Goal: Information Seeking & Learning: Learn about a topic

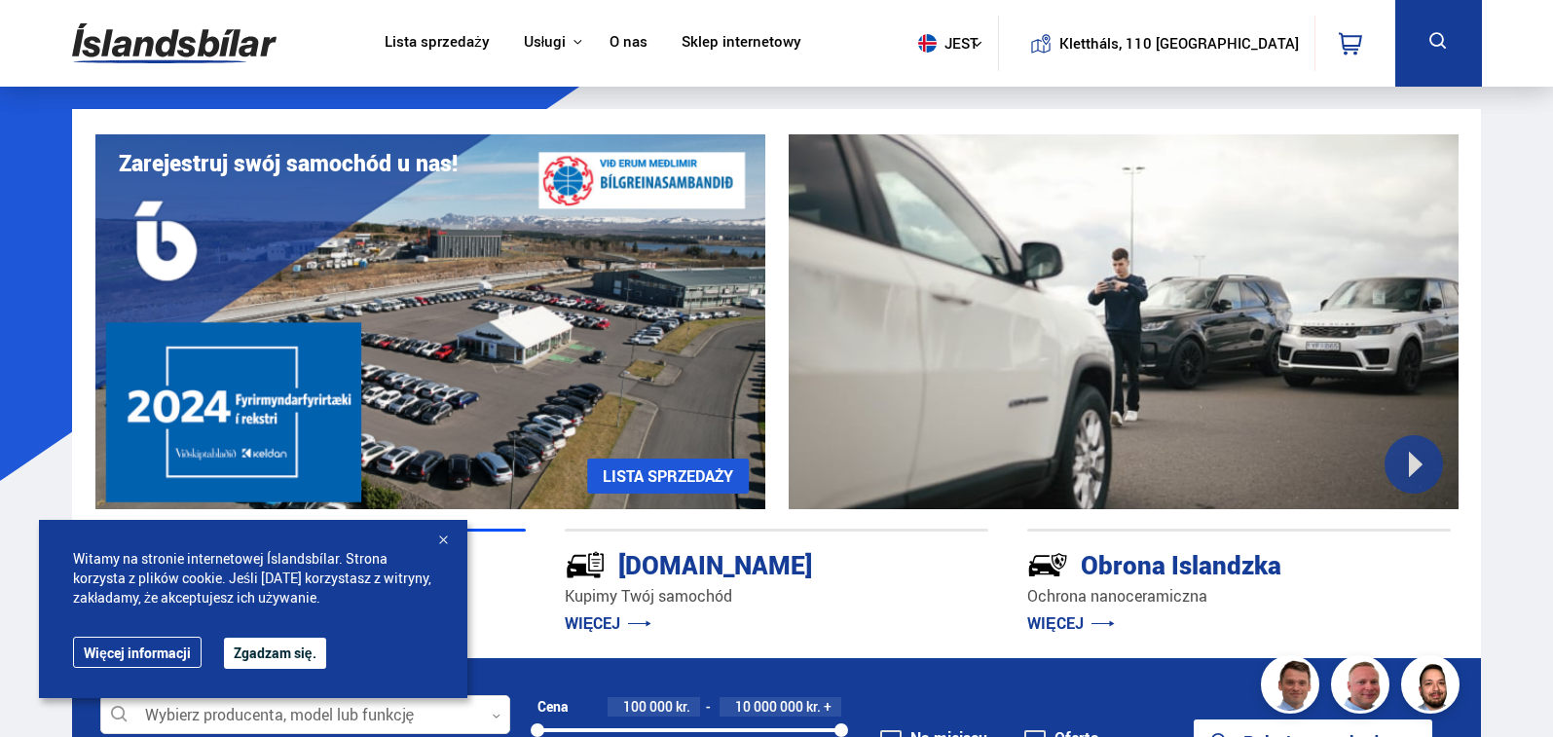
click at [294, 653] on font "Zgadzam się." at bounding box center [275, 653] width 83 height 19
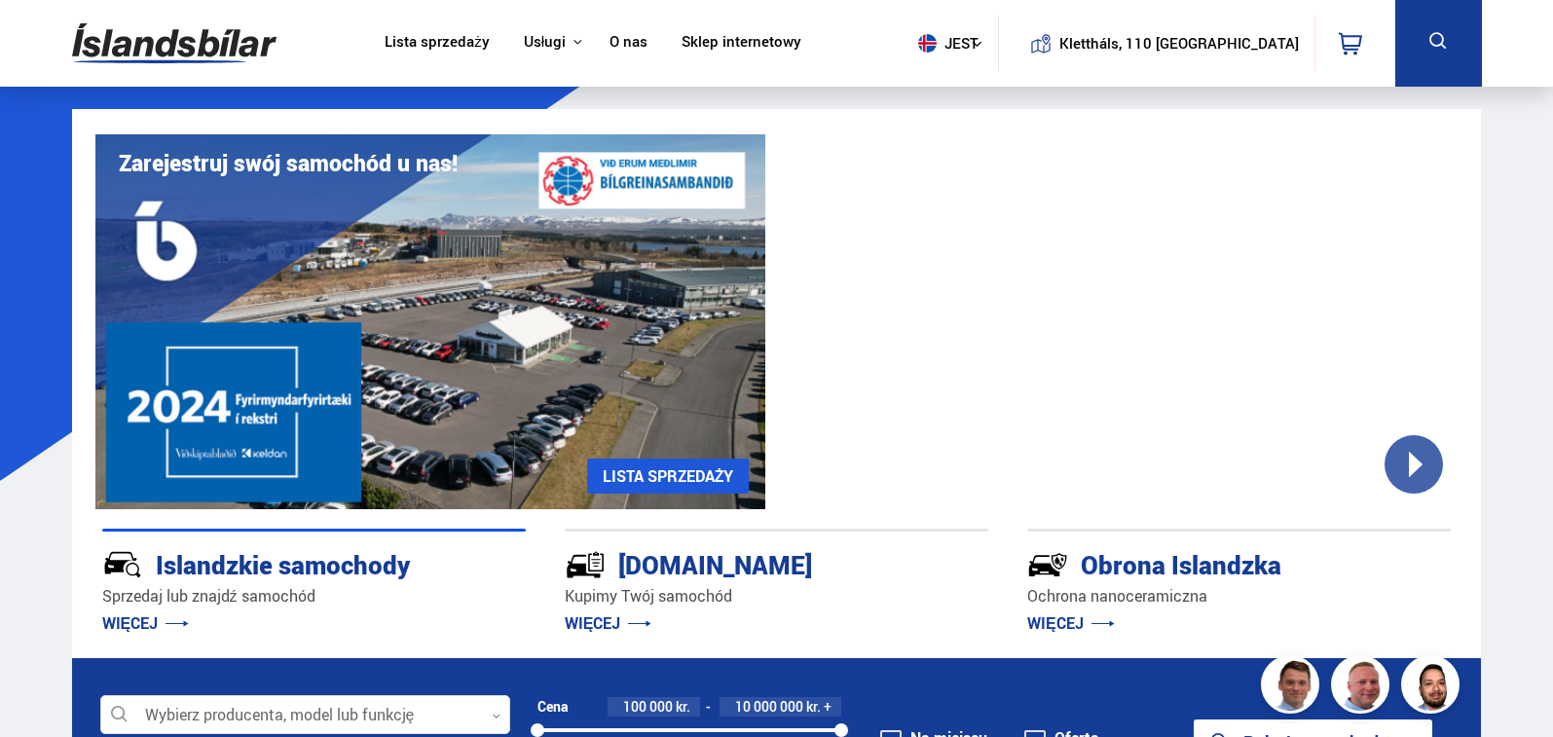
click at [490, 41] on font "Lista sprzedaży" at bounding box center [437, 40] width 105 height 19
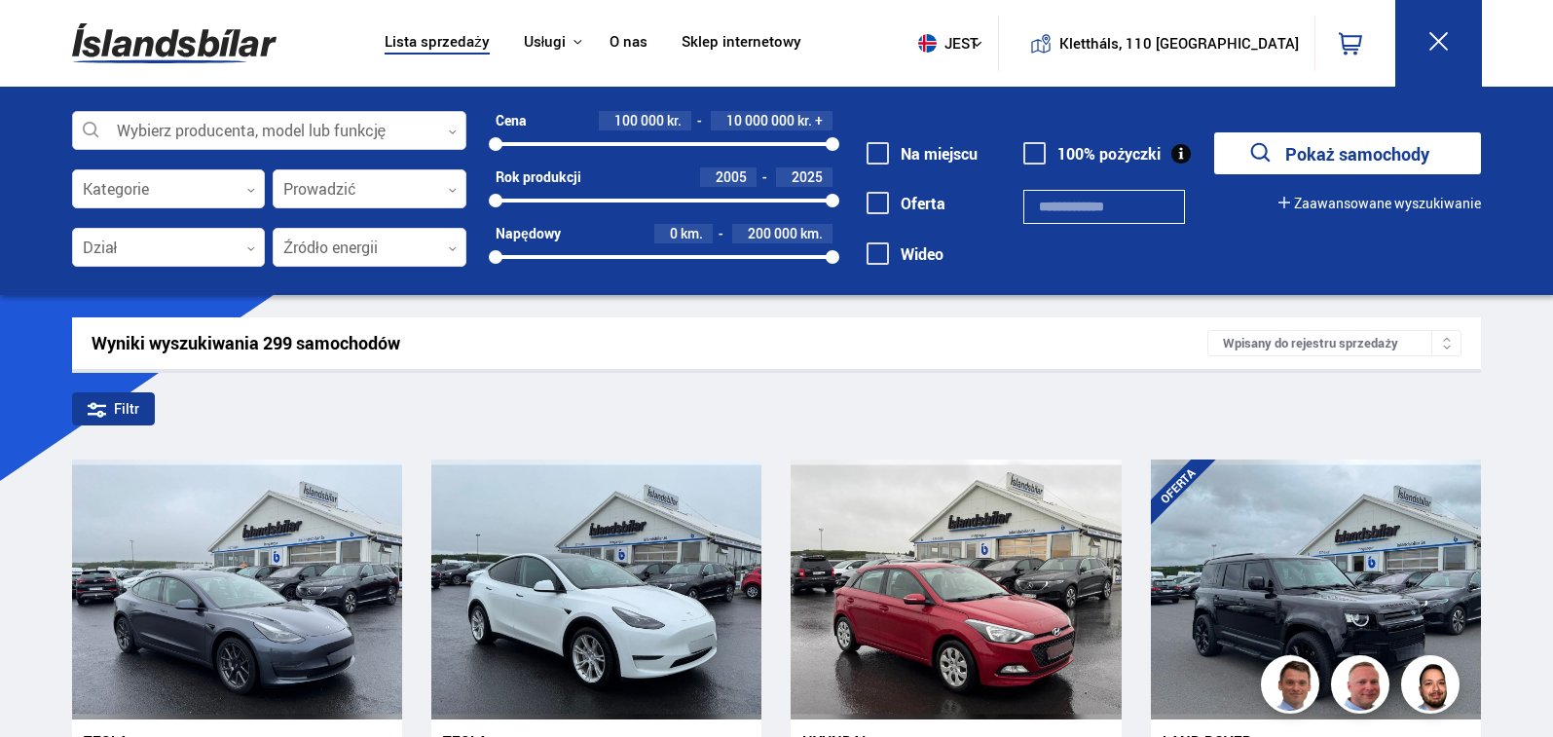
click at [447, 126] on div at bounding box center [269, 131] width 394 height 39
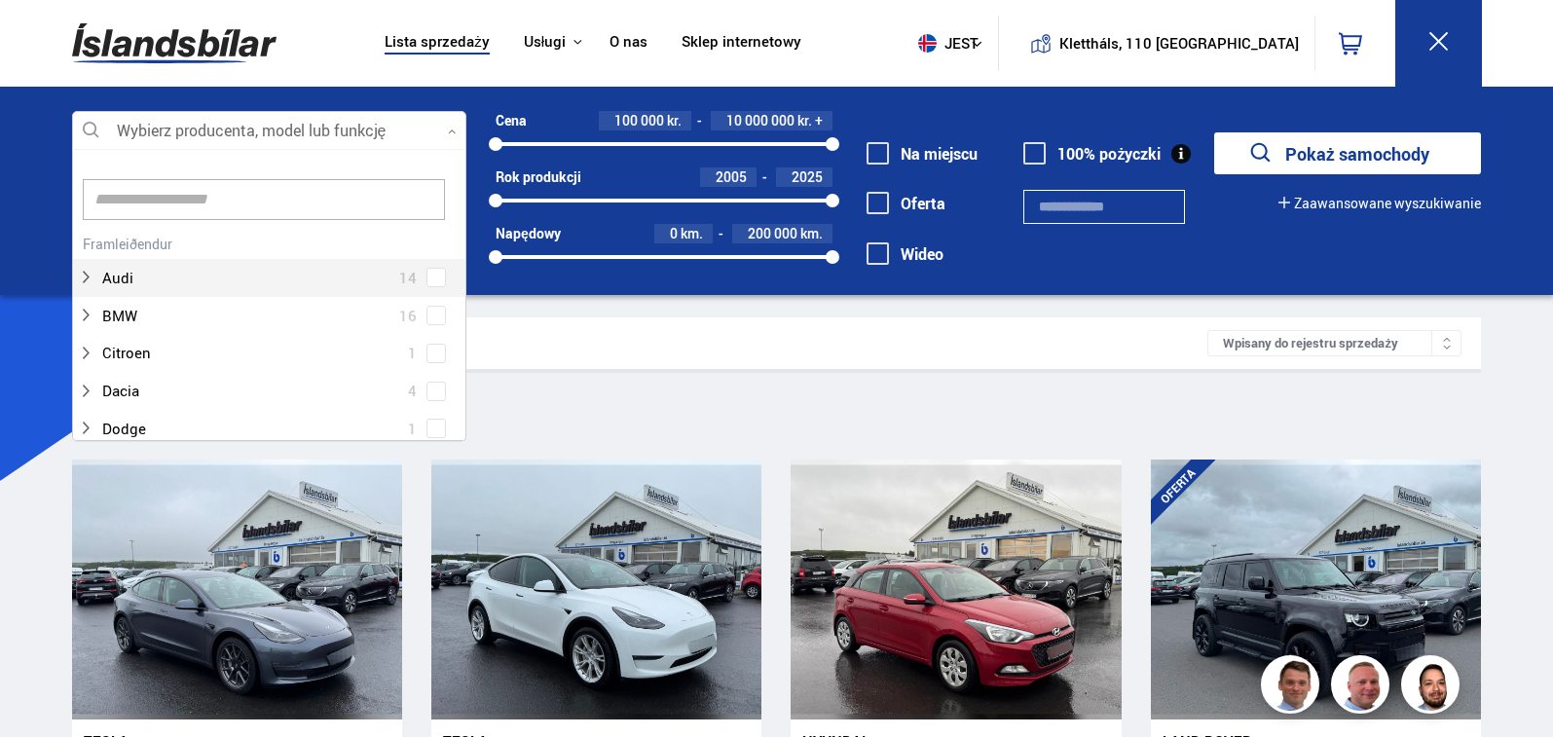
scroll to position [290, 389]
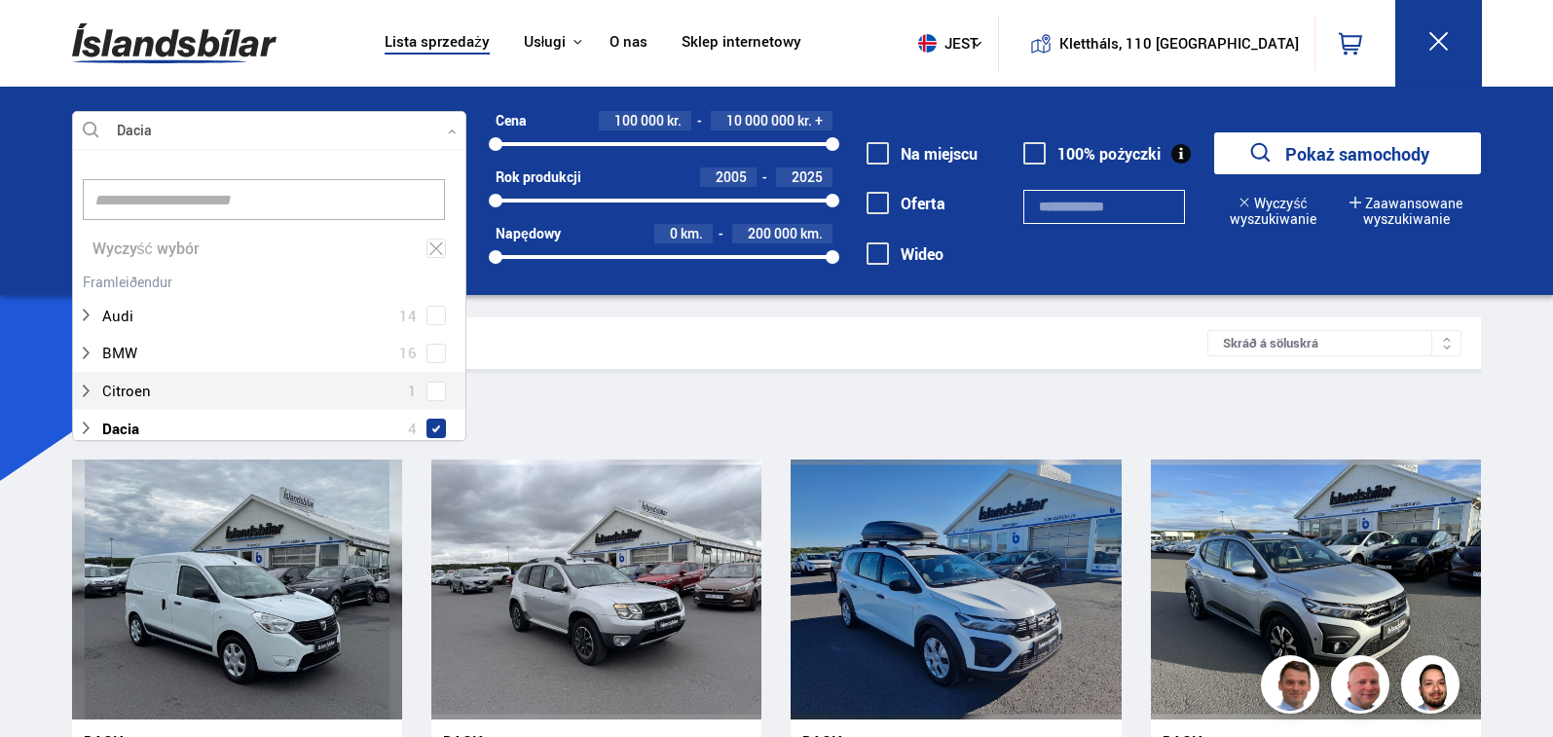
click at [677, 413] on div "Sía Dacia" at bounding box center [777, 412] width 1410 height 41
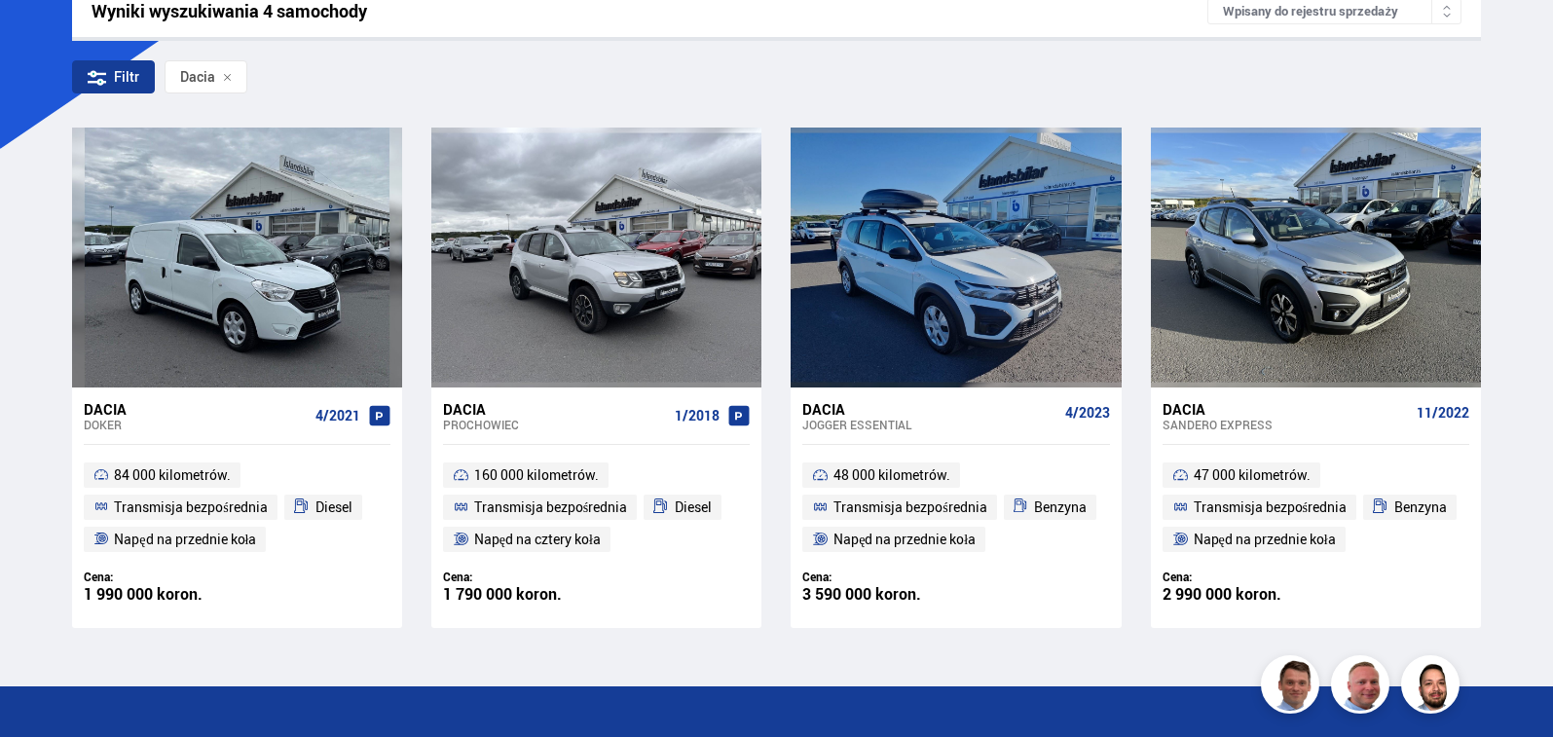
scroll to position [329, 0]
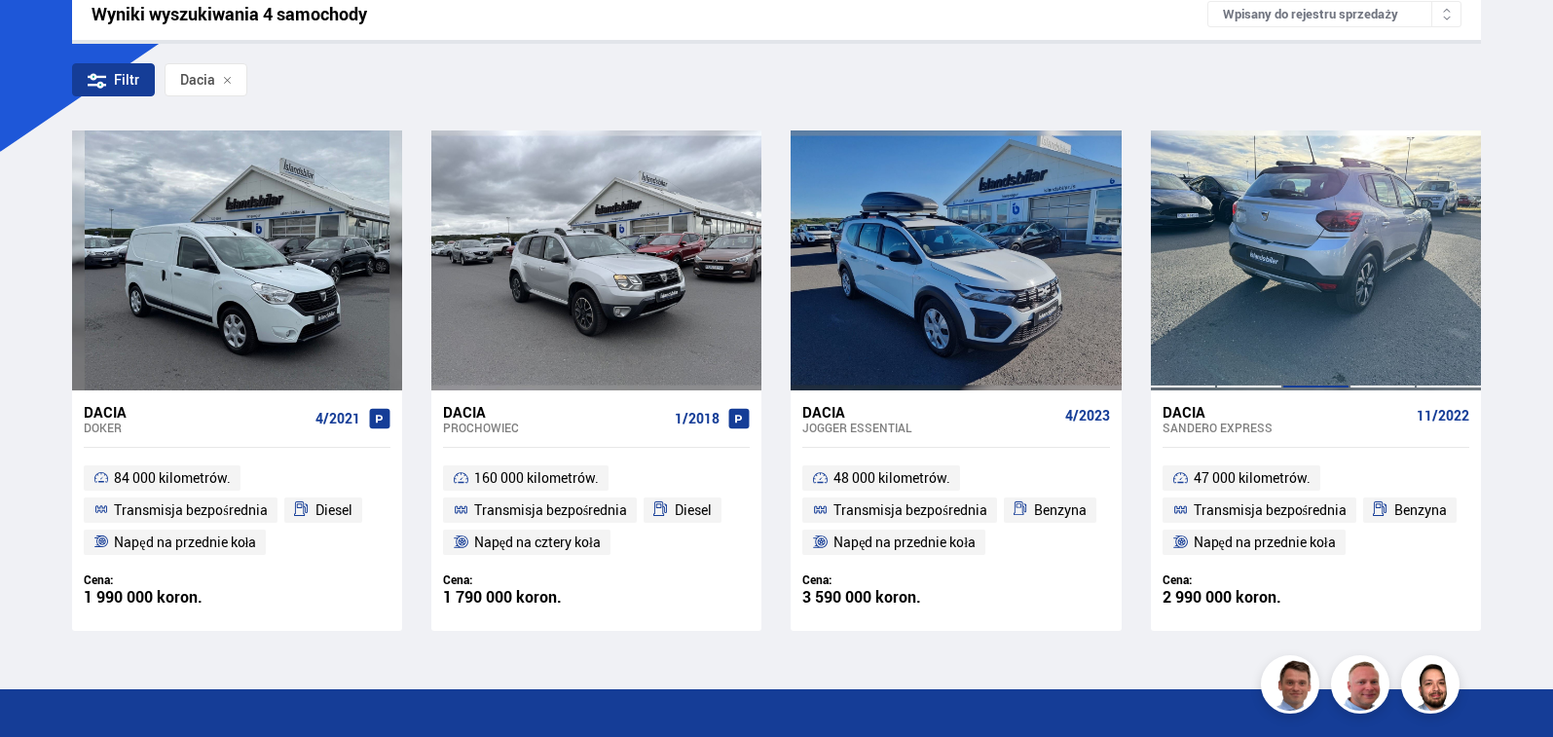
click at [1308, 239] on div at bounding box center [1316, 259] width 66 height 259
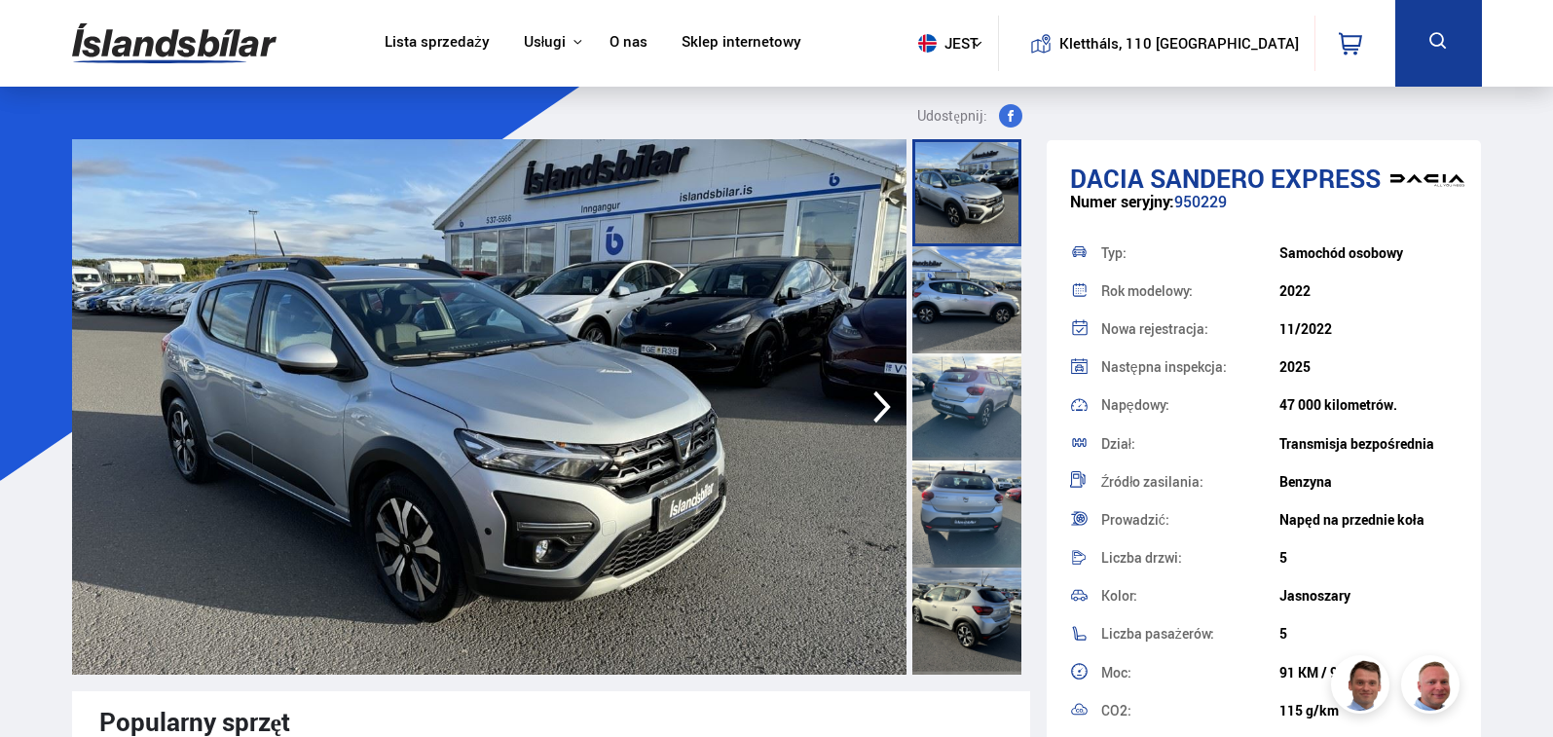
click at [876, 406] on icon "button" at bounding box center [882, 407] width 39 height 47
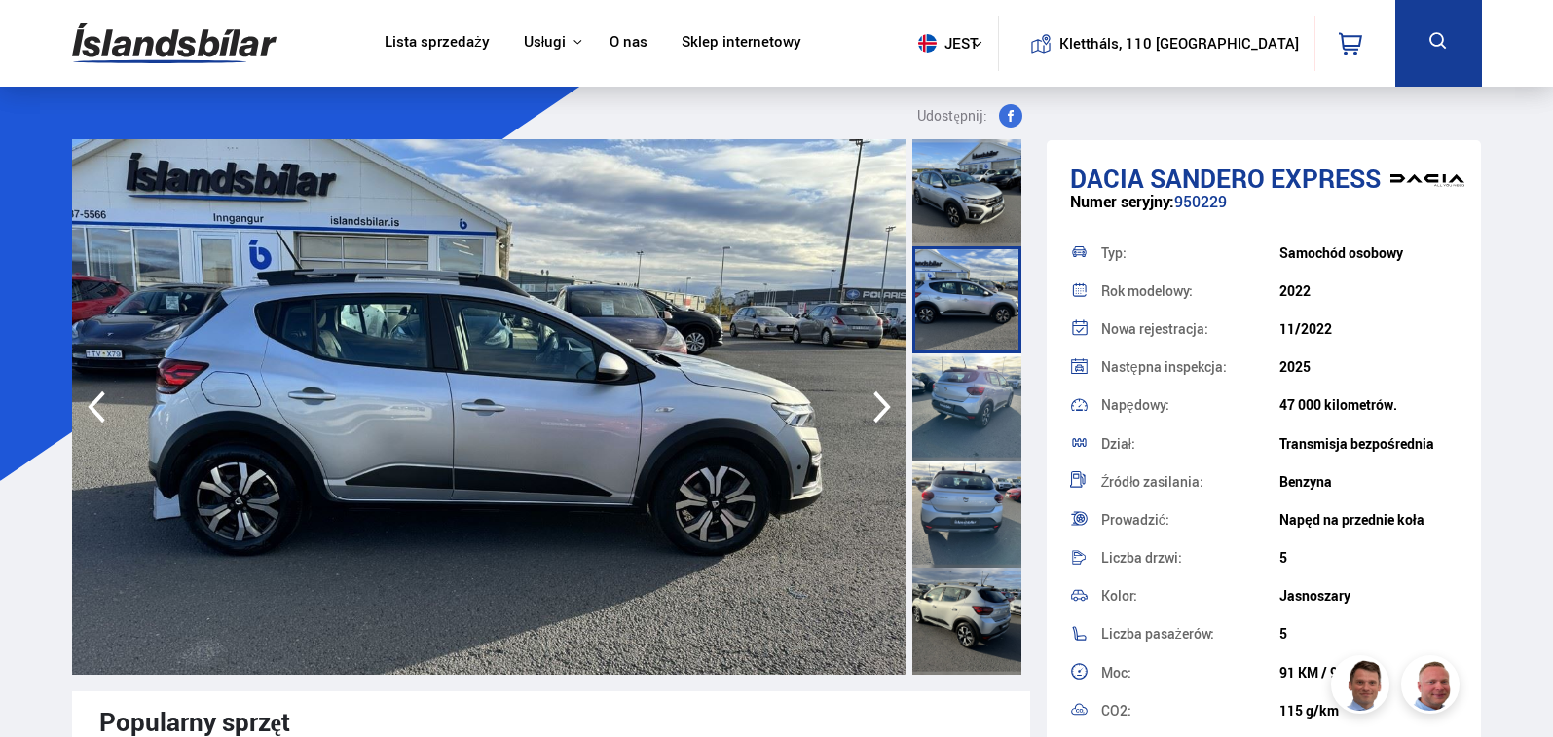
click at [876, 406] on icon "button" at bounding box center [882, 407] width 39 height 47
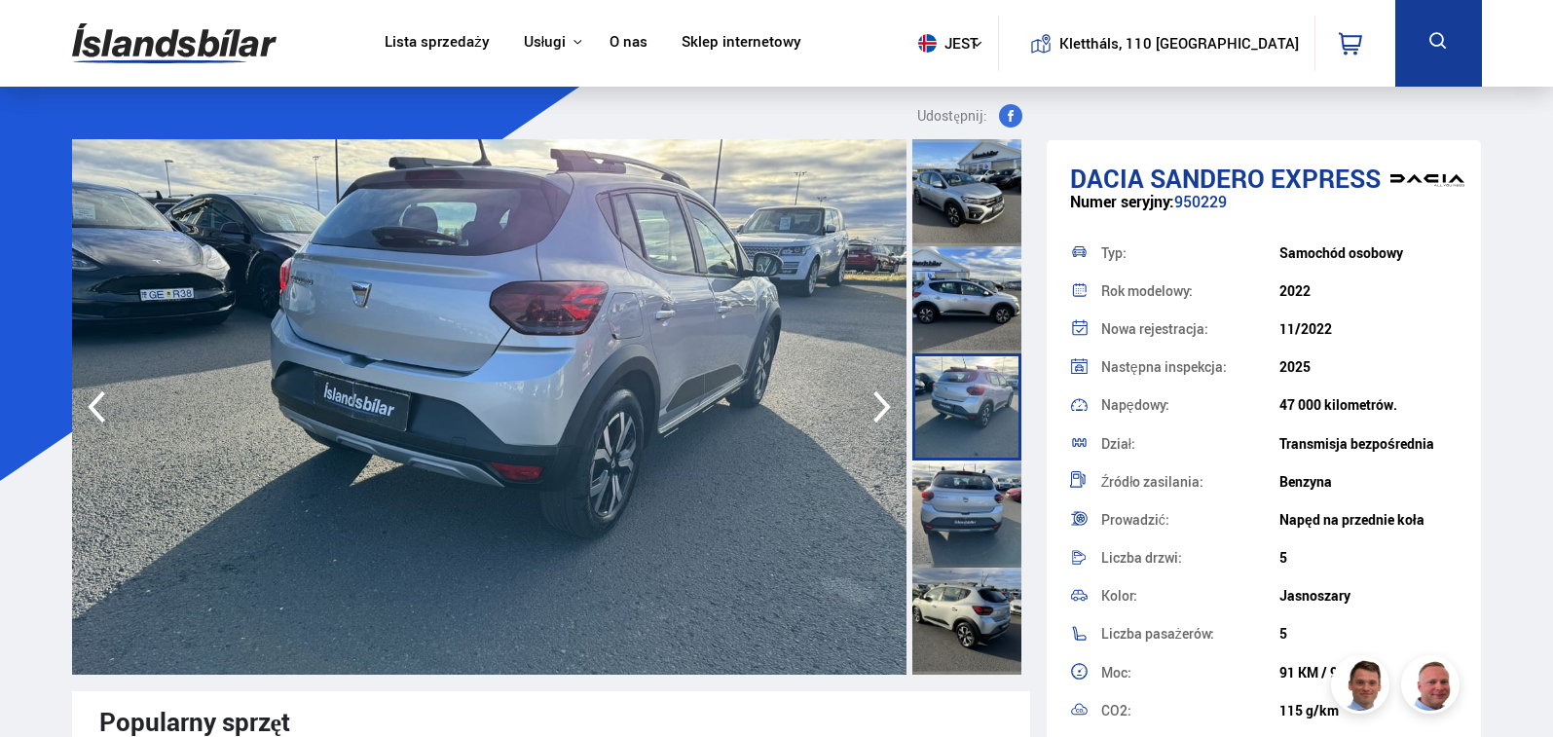
click at [881, 406] on icon "button" at bounding box center [882, 407] width 39 height 47
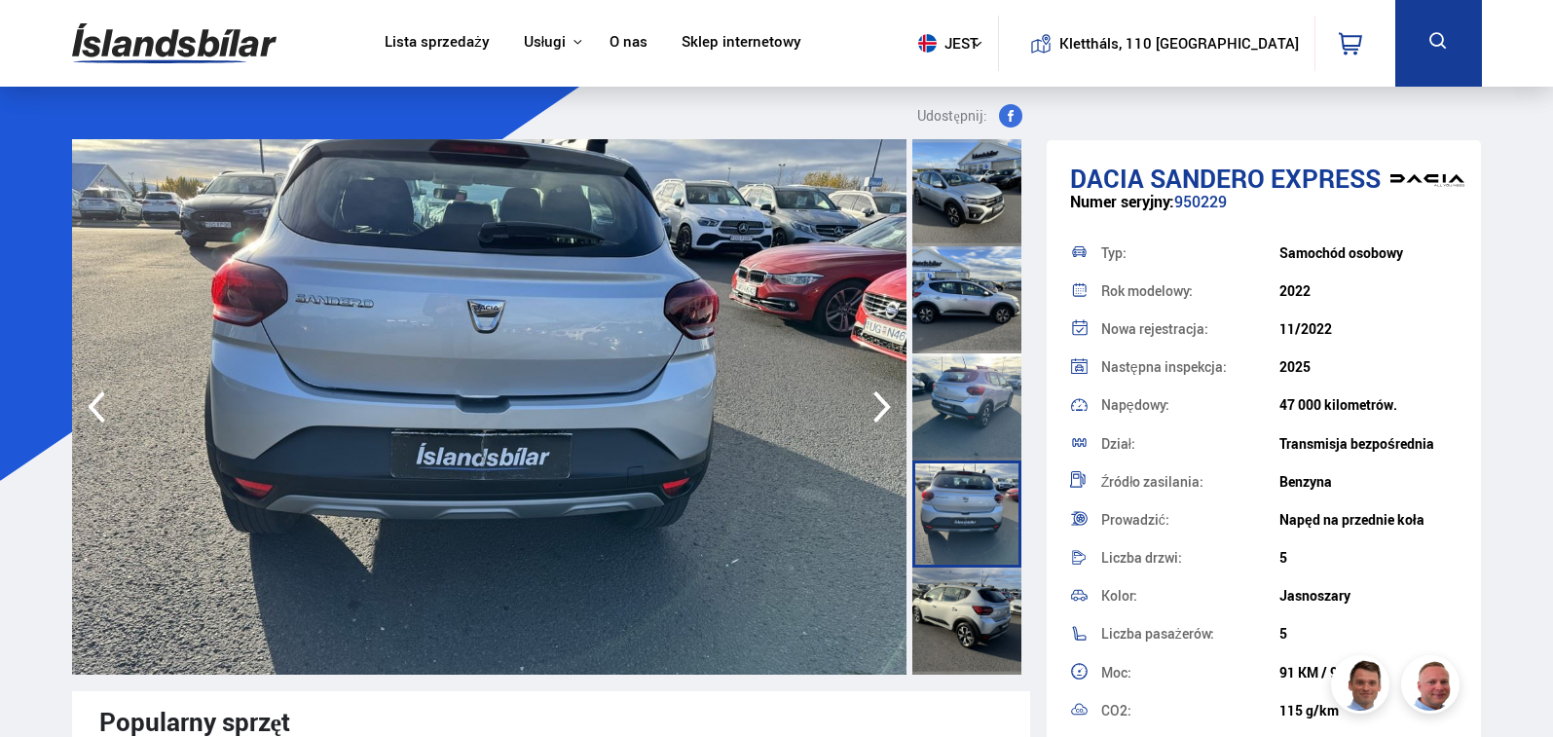
click at [881, 406] on icon "button" at bounding box center [882, 407] width 39 height 47
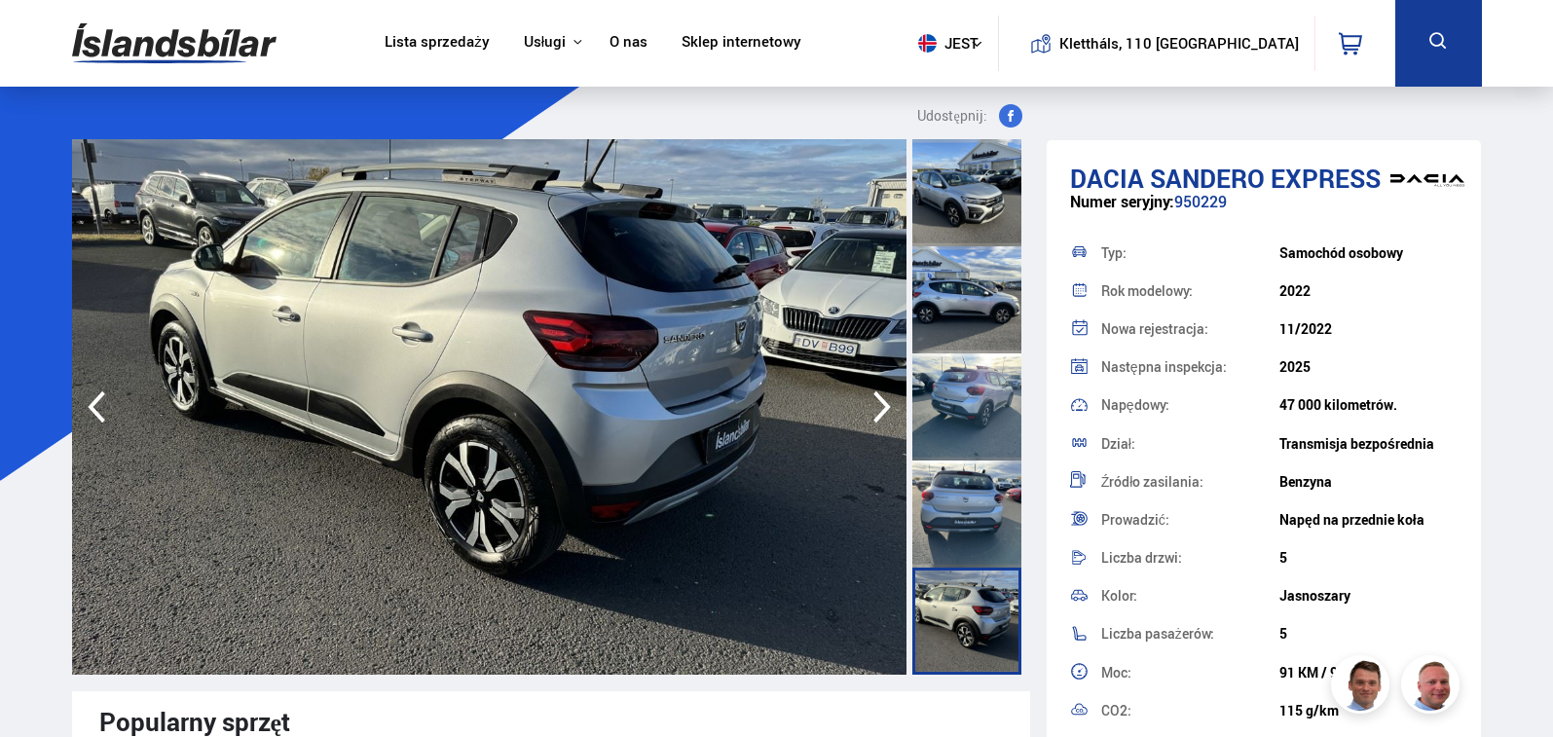
click at [881, 406] on icon "button" at bounding box center [882, 407] width 39 height 47
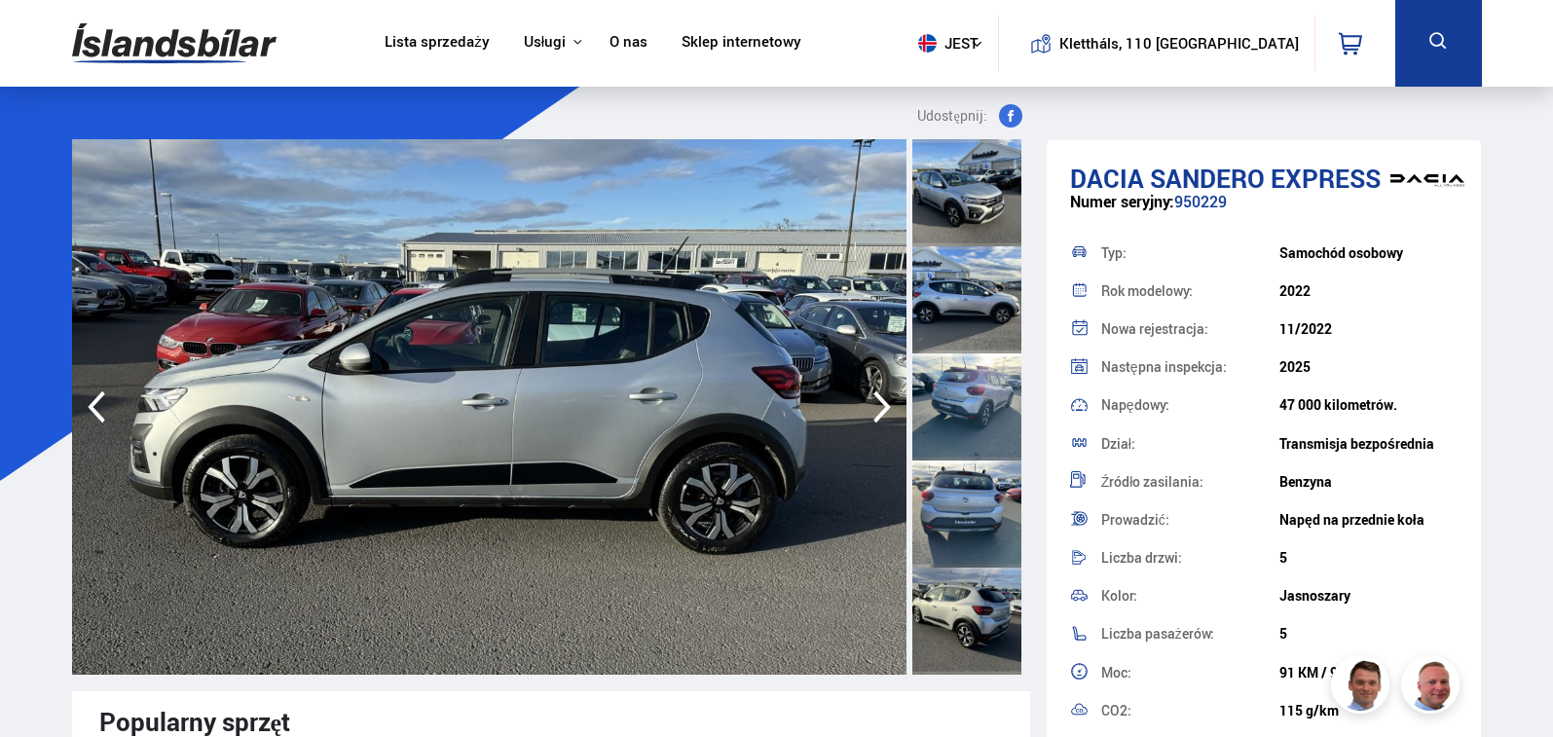
click at [881, 406] on icon "button" at bounding box center [882, 407] width 39 height 47
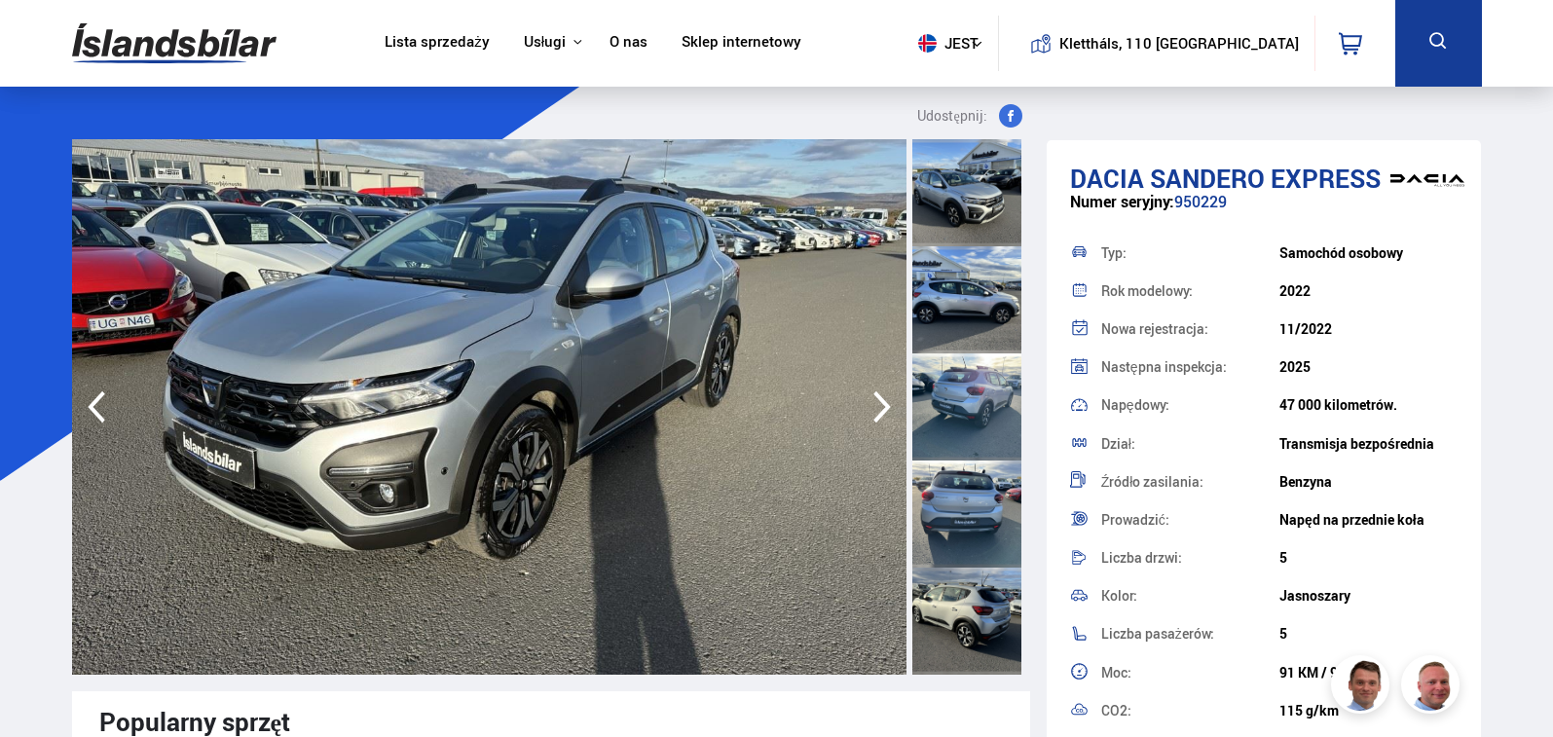
click at [881, 406] on icon "button" at bounding box center [882, 407] width 39 height 47
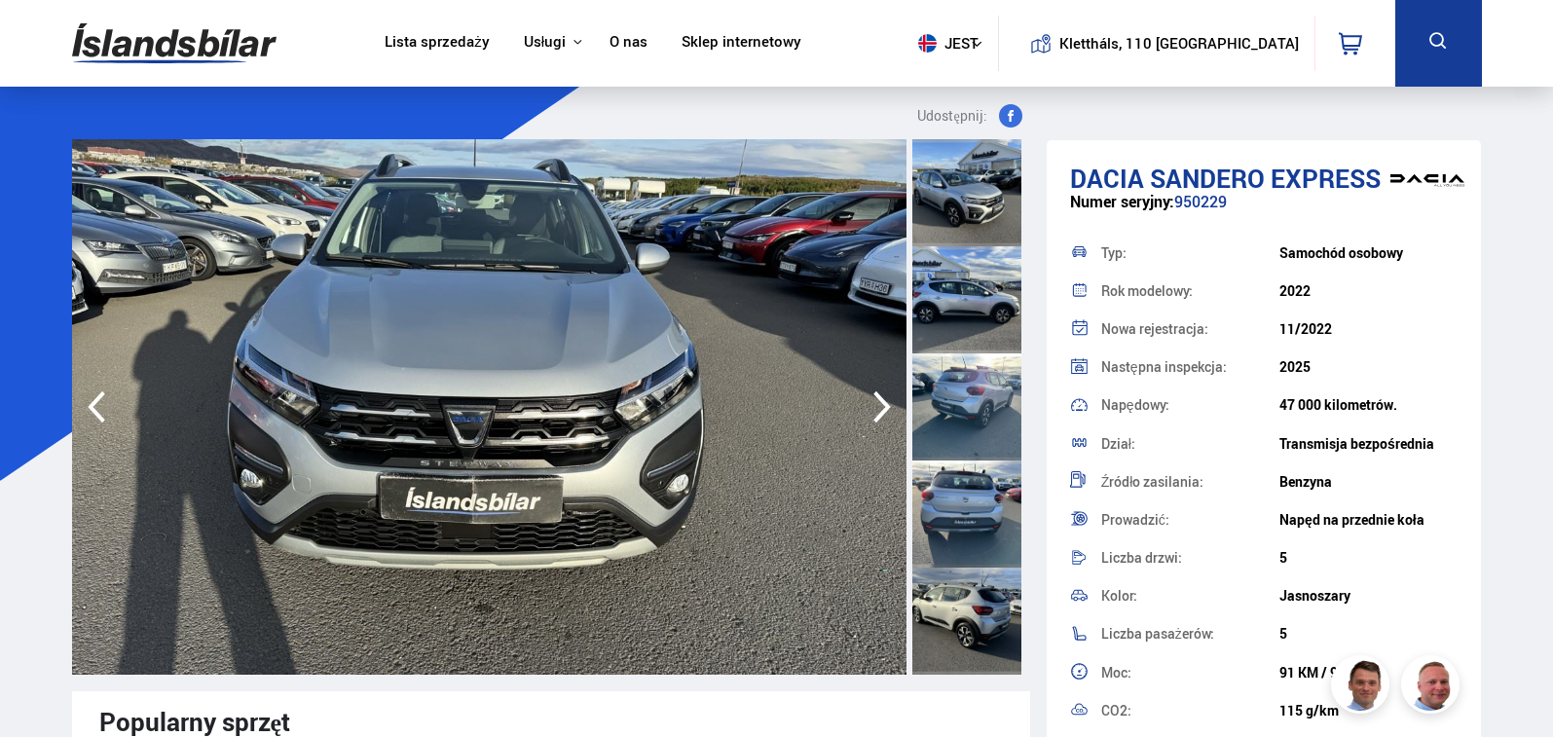
click at [881, 406] on icon "button" at bounding box center [882, 407] width 39 height 47
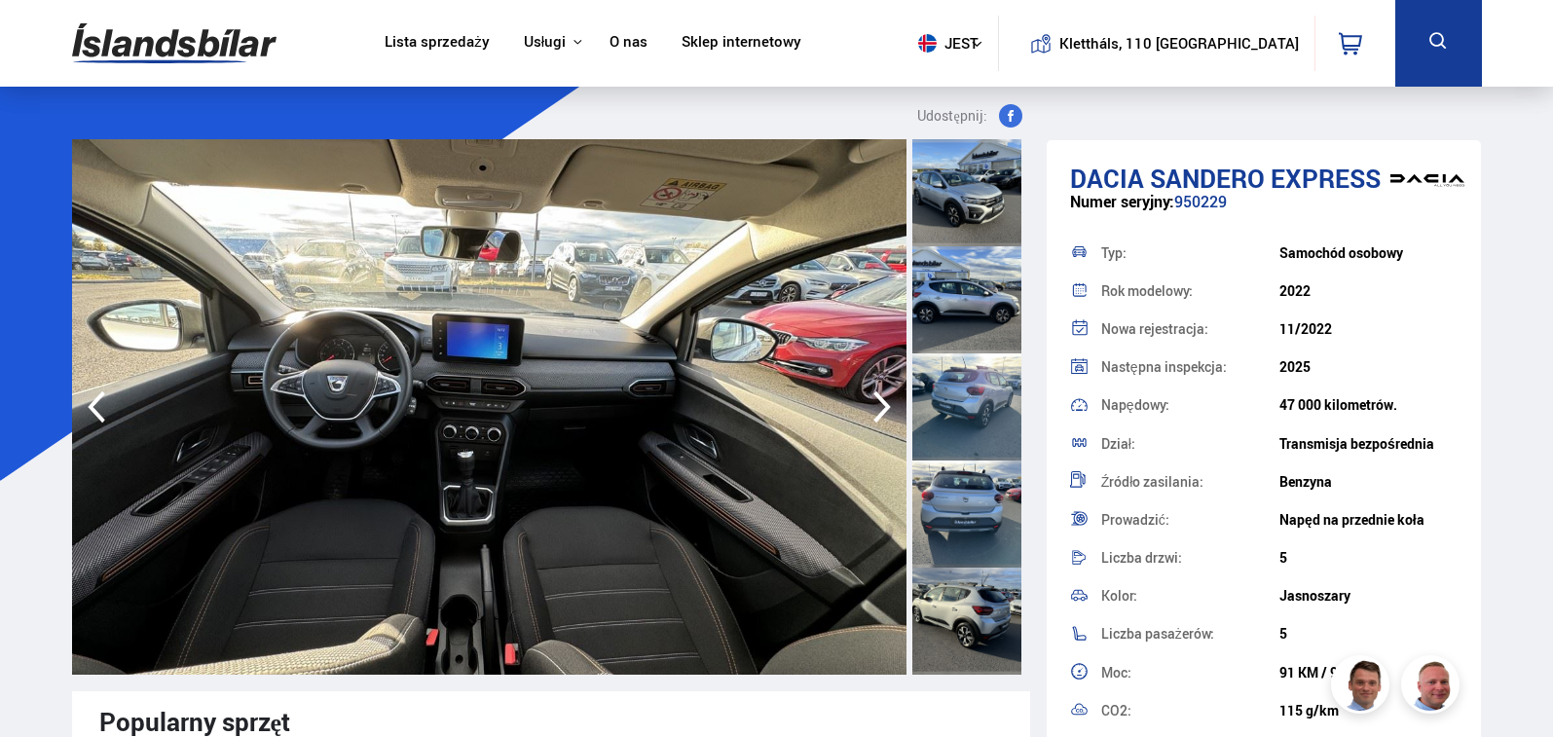
click at [881, 406] on icon "button" at bounding box center [882, 407] width 39 height 47
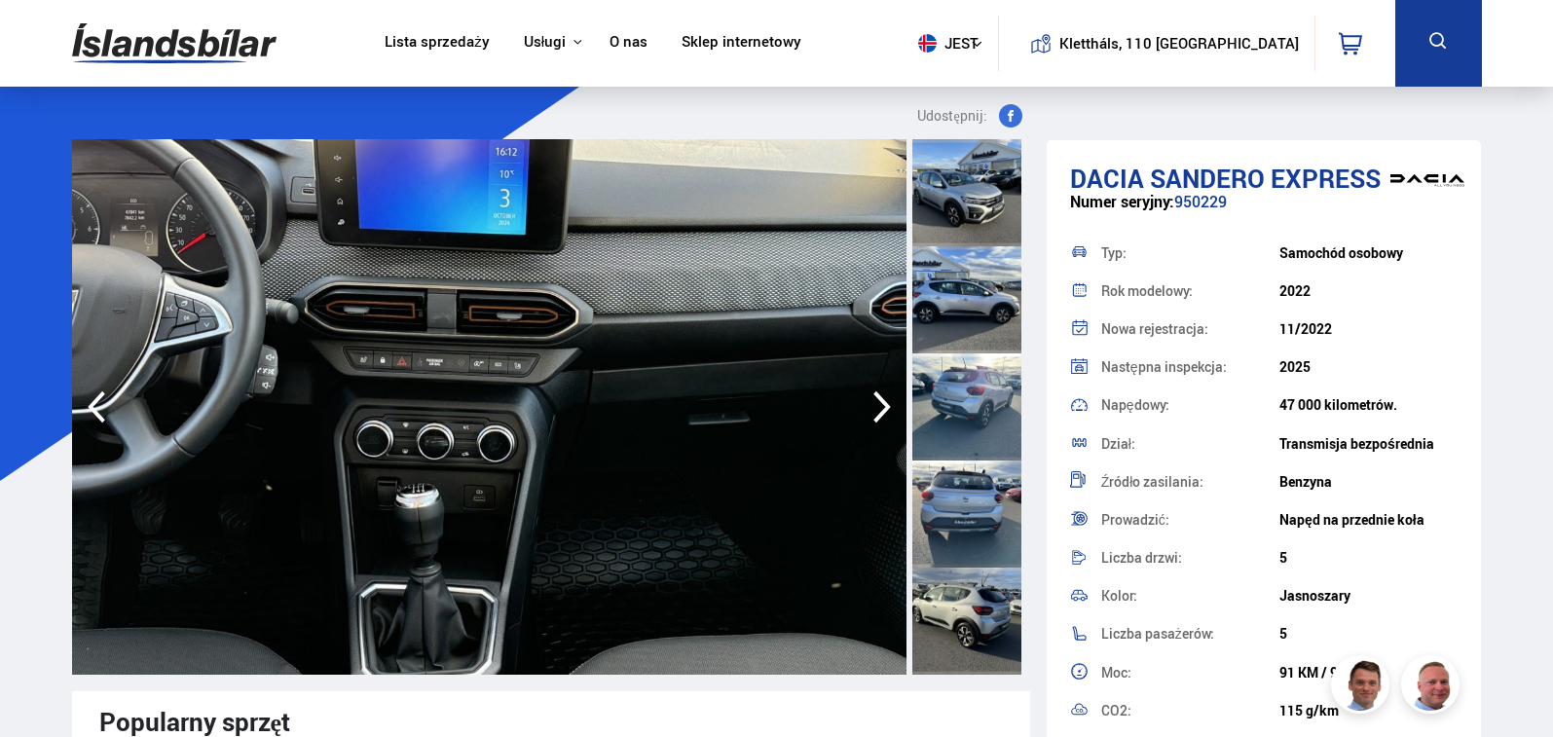
click at [881, 406] on icon "button" at bounding box center [882, 407] width 39 height 47
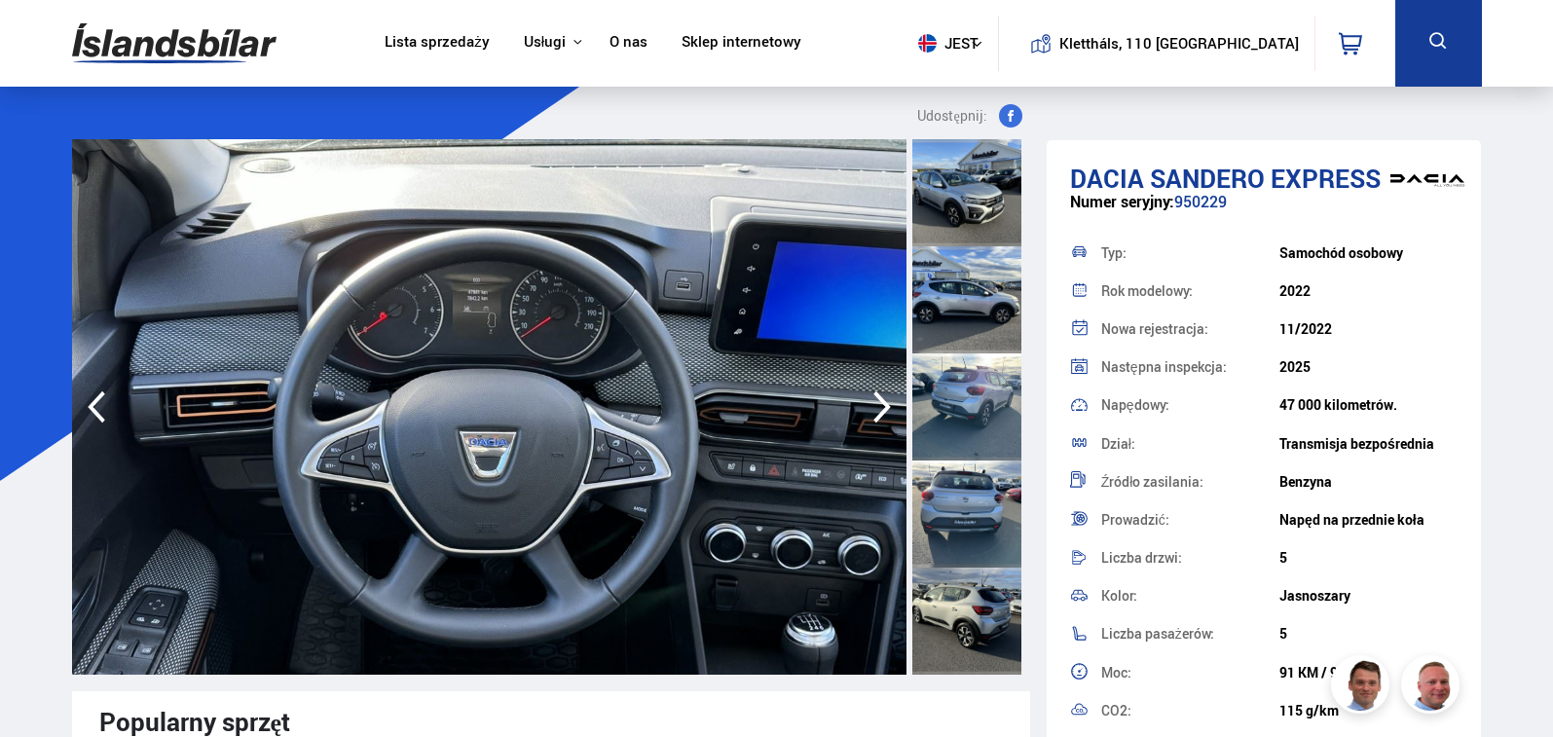
click at [881, 406] on icon "button" at bounding box center [882, 407] width 39 height 47
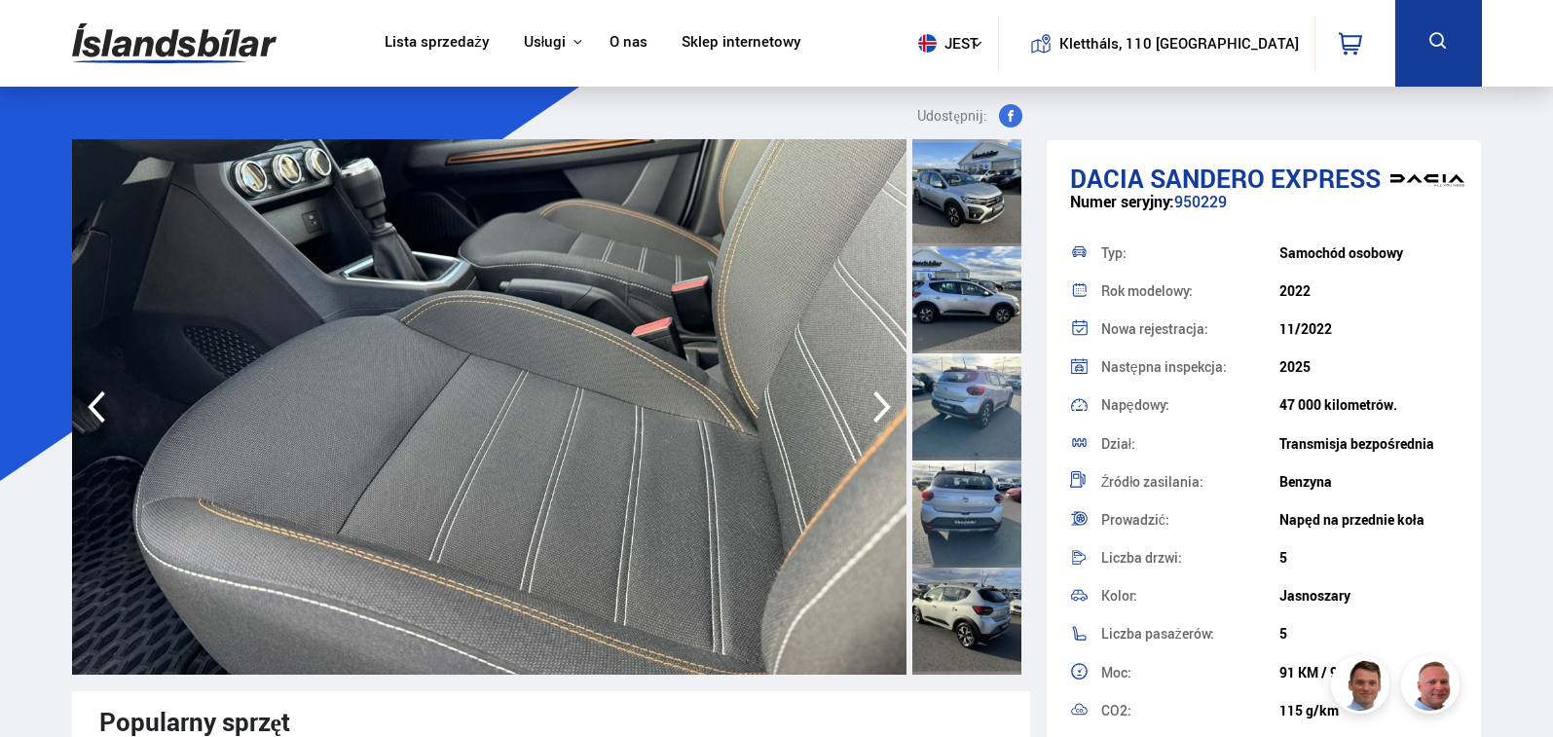
click at [881, 406] on icon "button" at bounding box center [882, 407] width 39 height 47
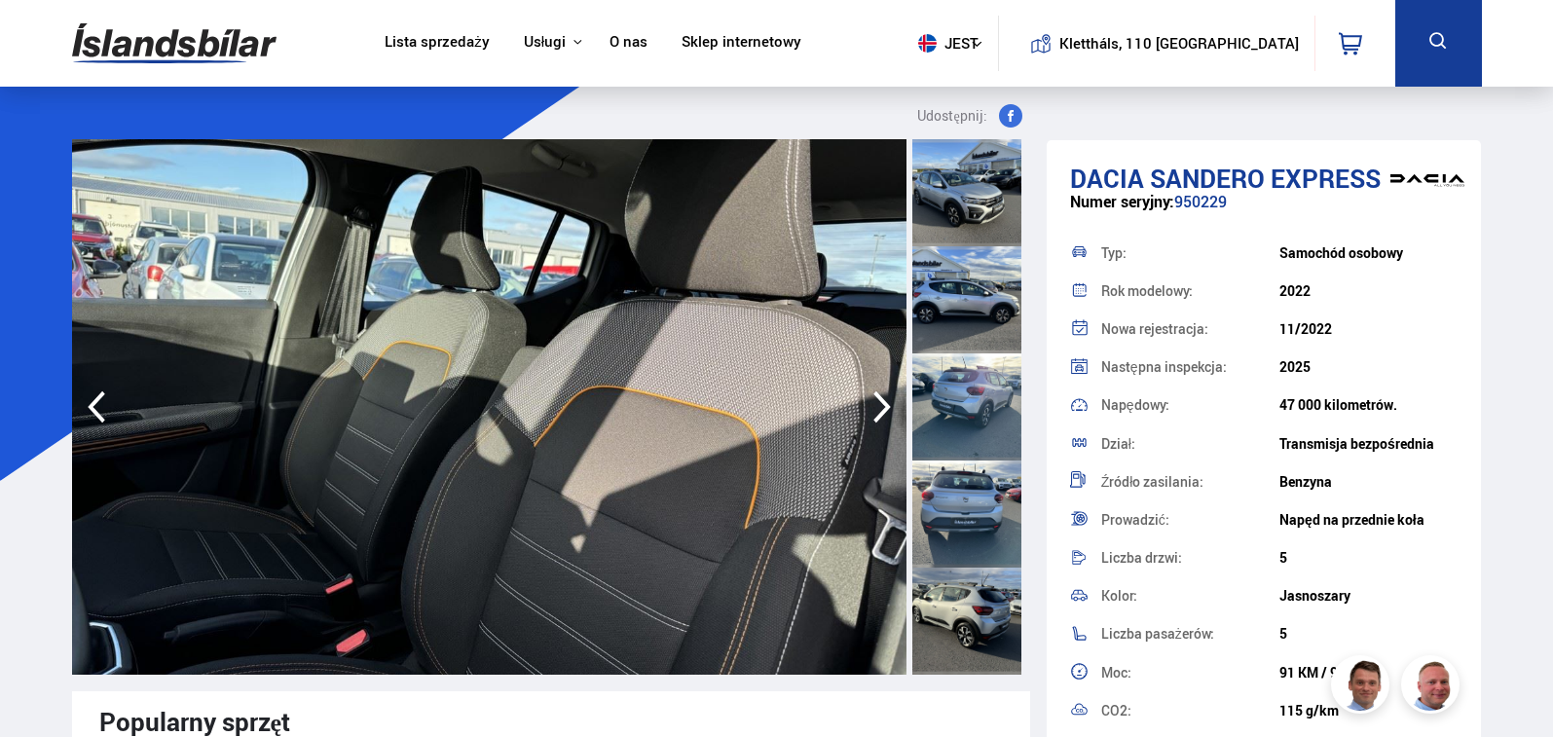
click at [881, 406] on icon "button" at bounding box center [882, 407] width 39 height 47
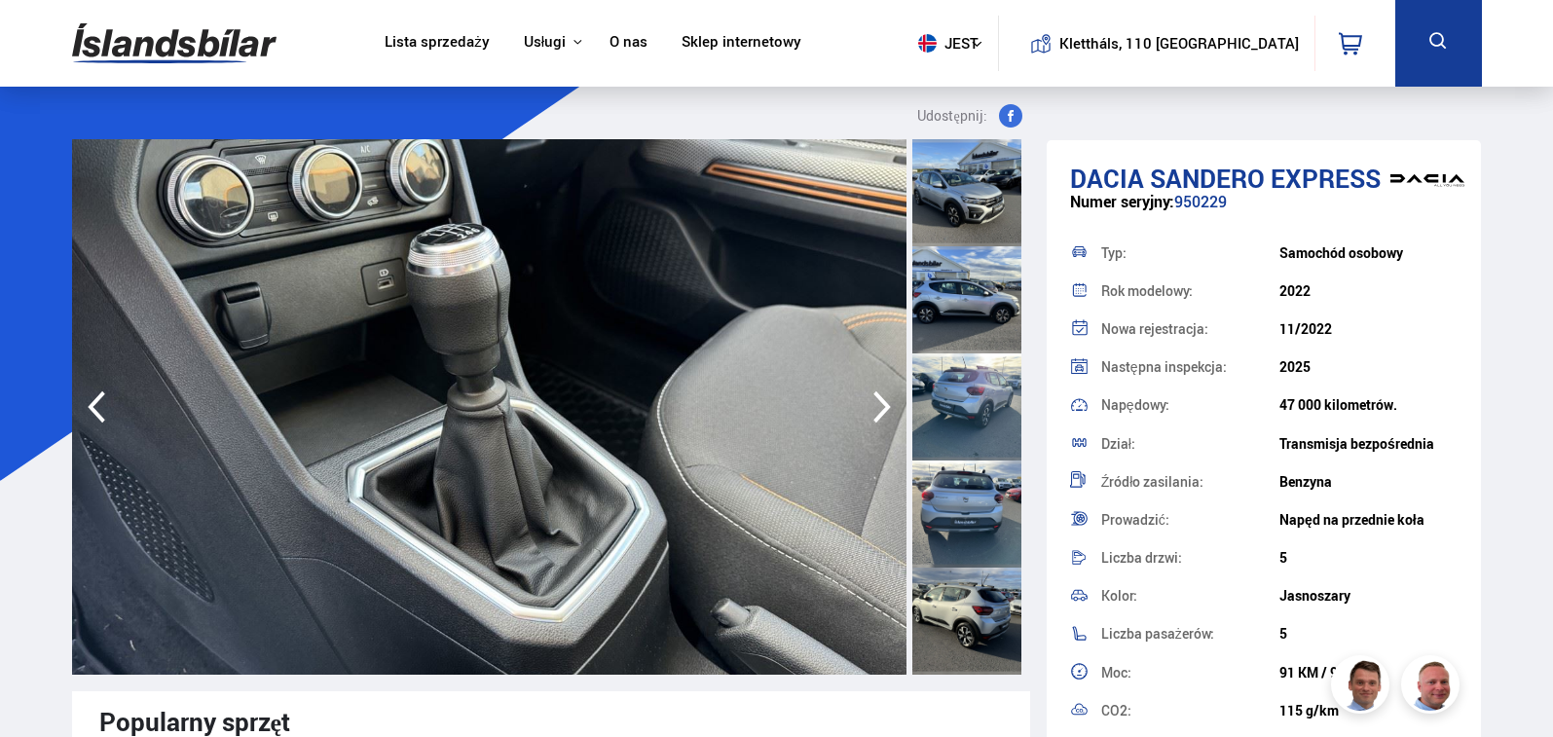
click at [881, 406] on icon "button" at bounding box center [882, 407] width 39 height 47
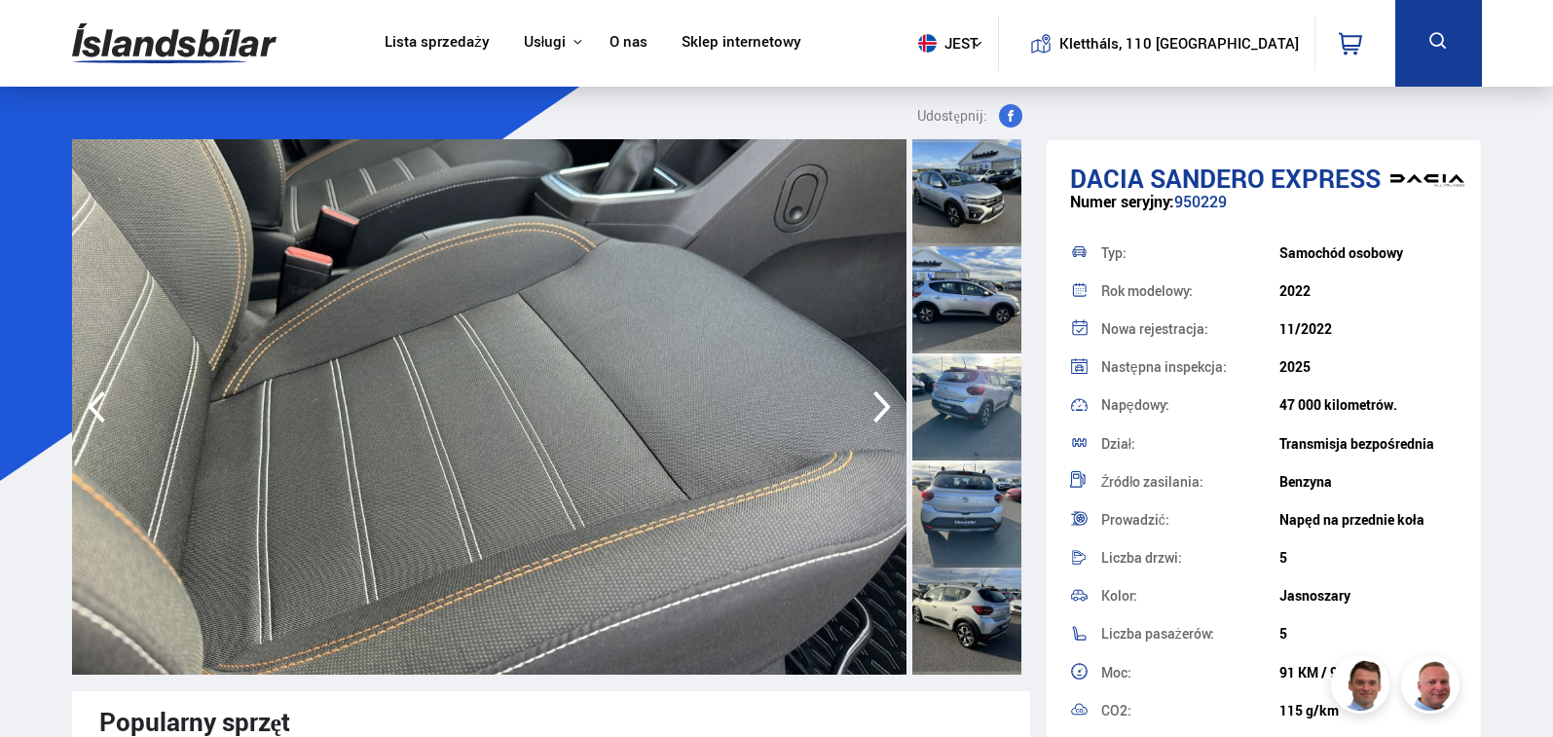
click at [881, 406] on icon "button" at bounding box center [882, 407] width 39 height 47
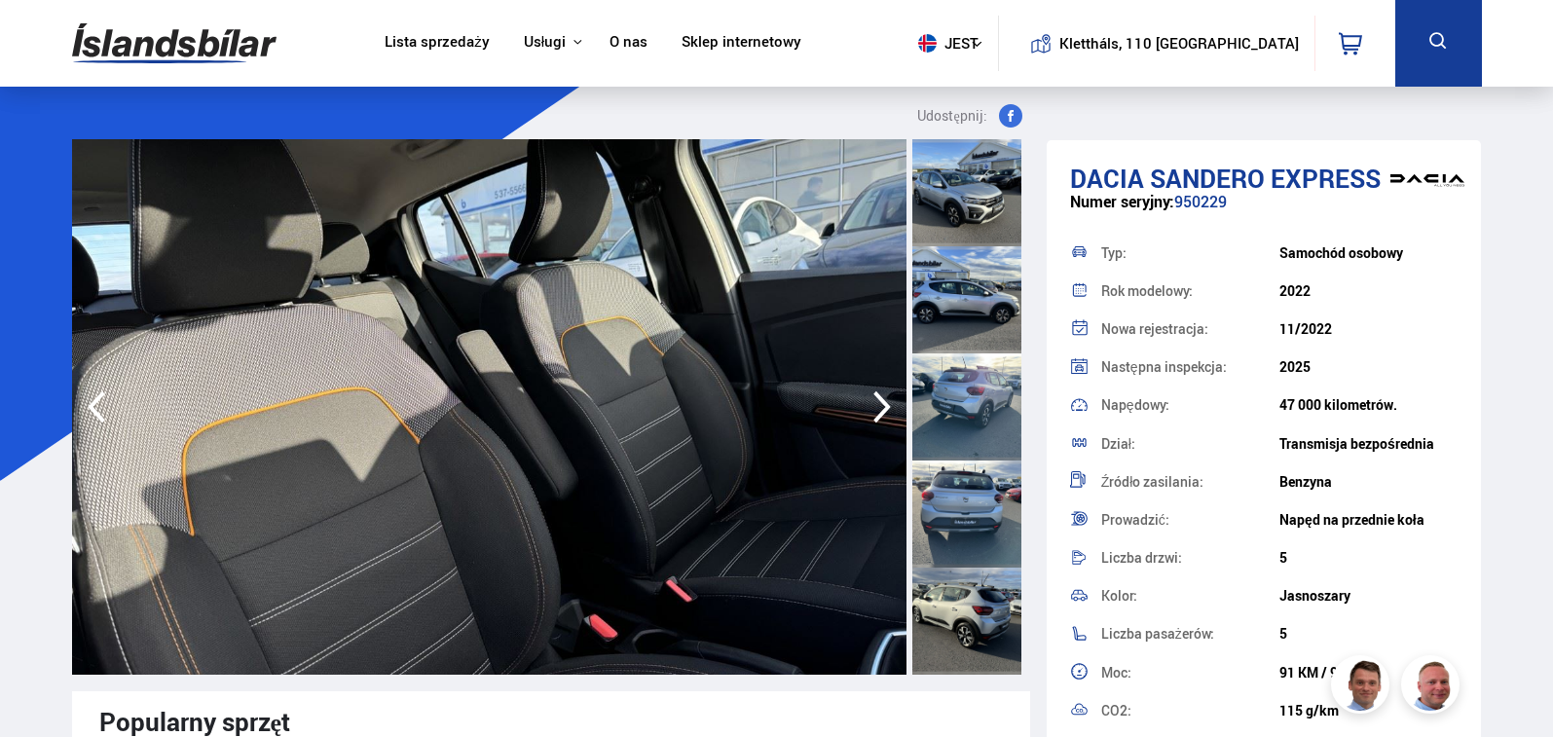
click at [881, 406] on icon "button" at bounding box center [882, 407] width 39 height 47
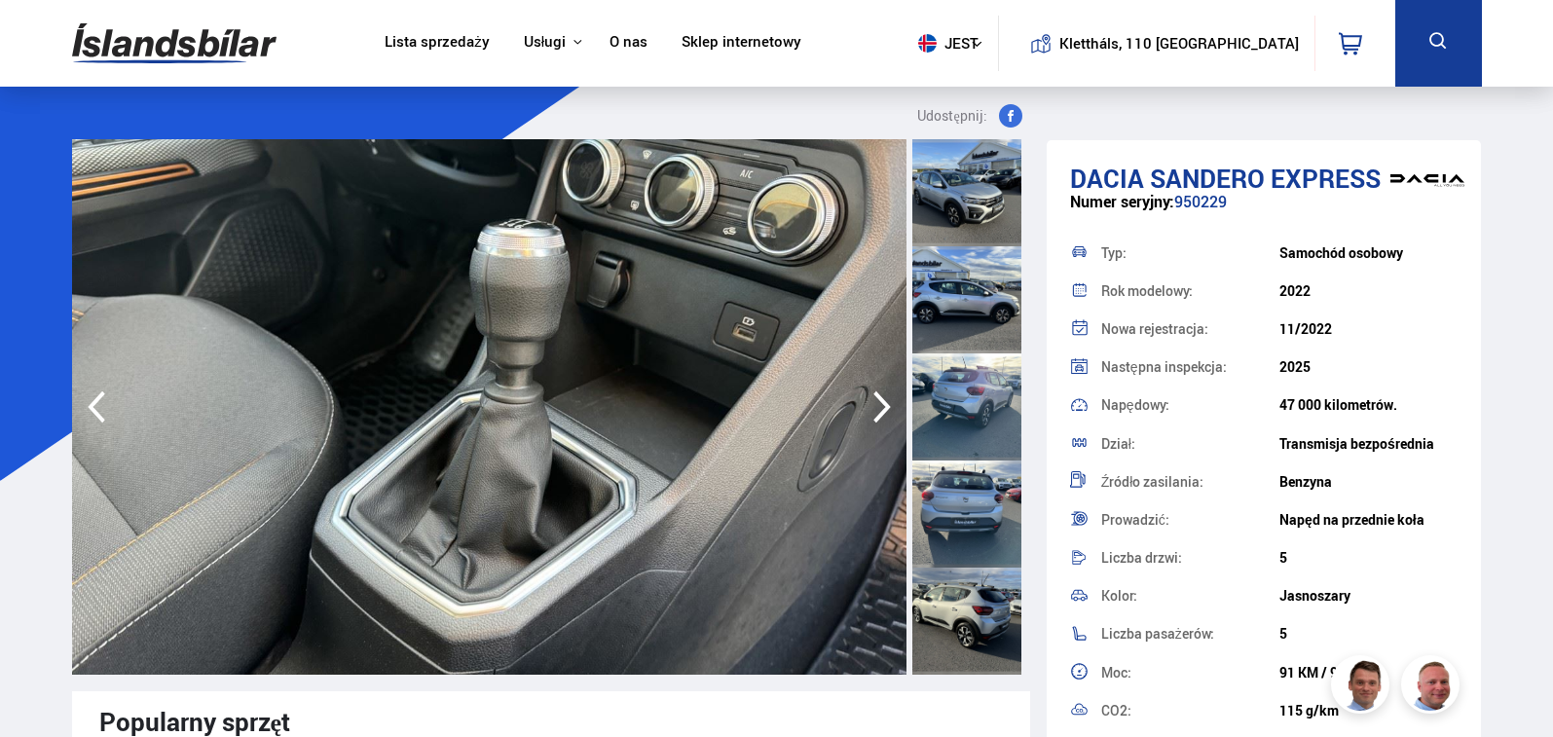
click at [881, 406] on icon "button" at bounding box center [882, 407] width 39 height 47
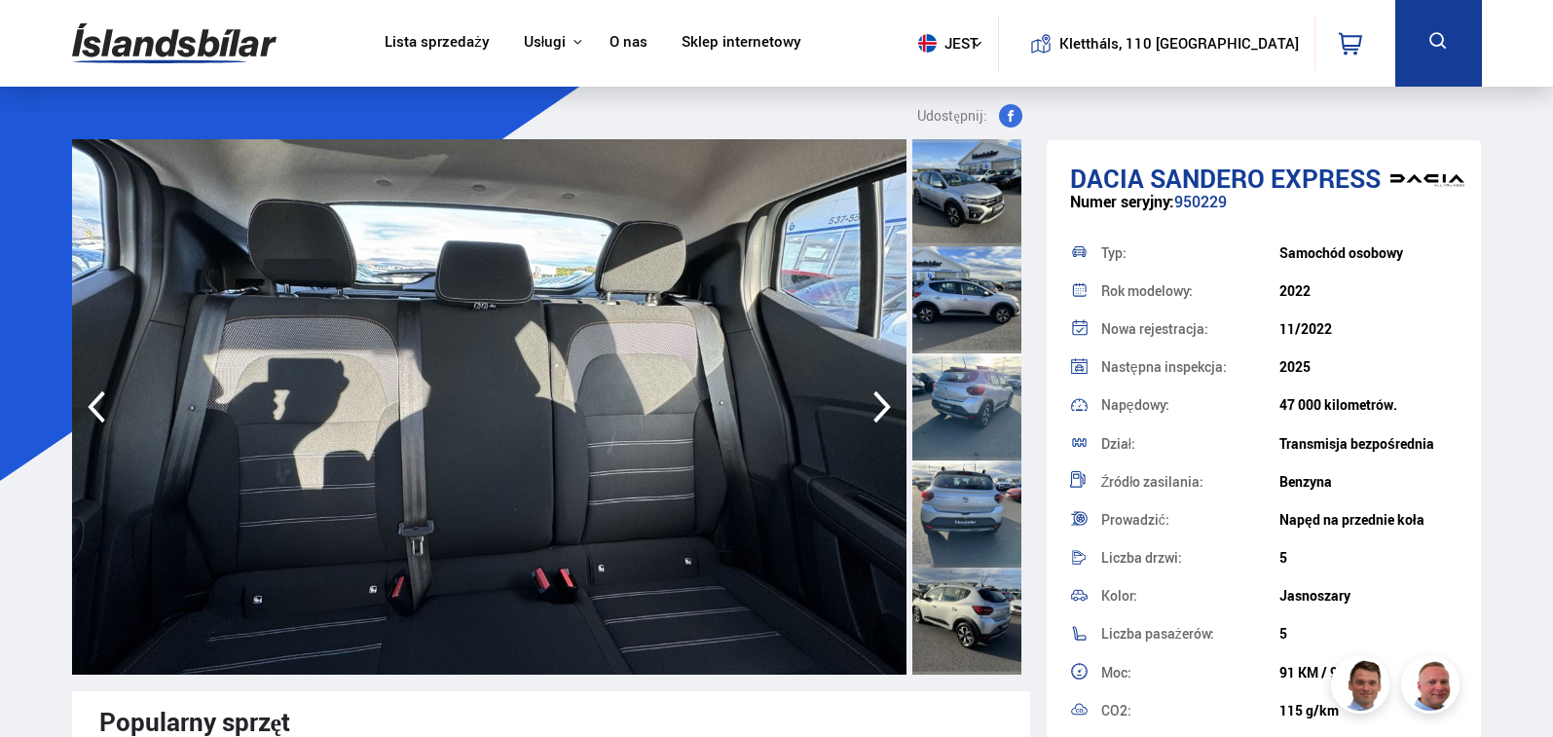
click at [881, 406] on icon "button" at bounding box center [882, 407] width 39 height 47
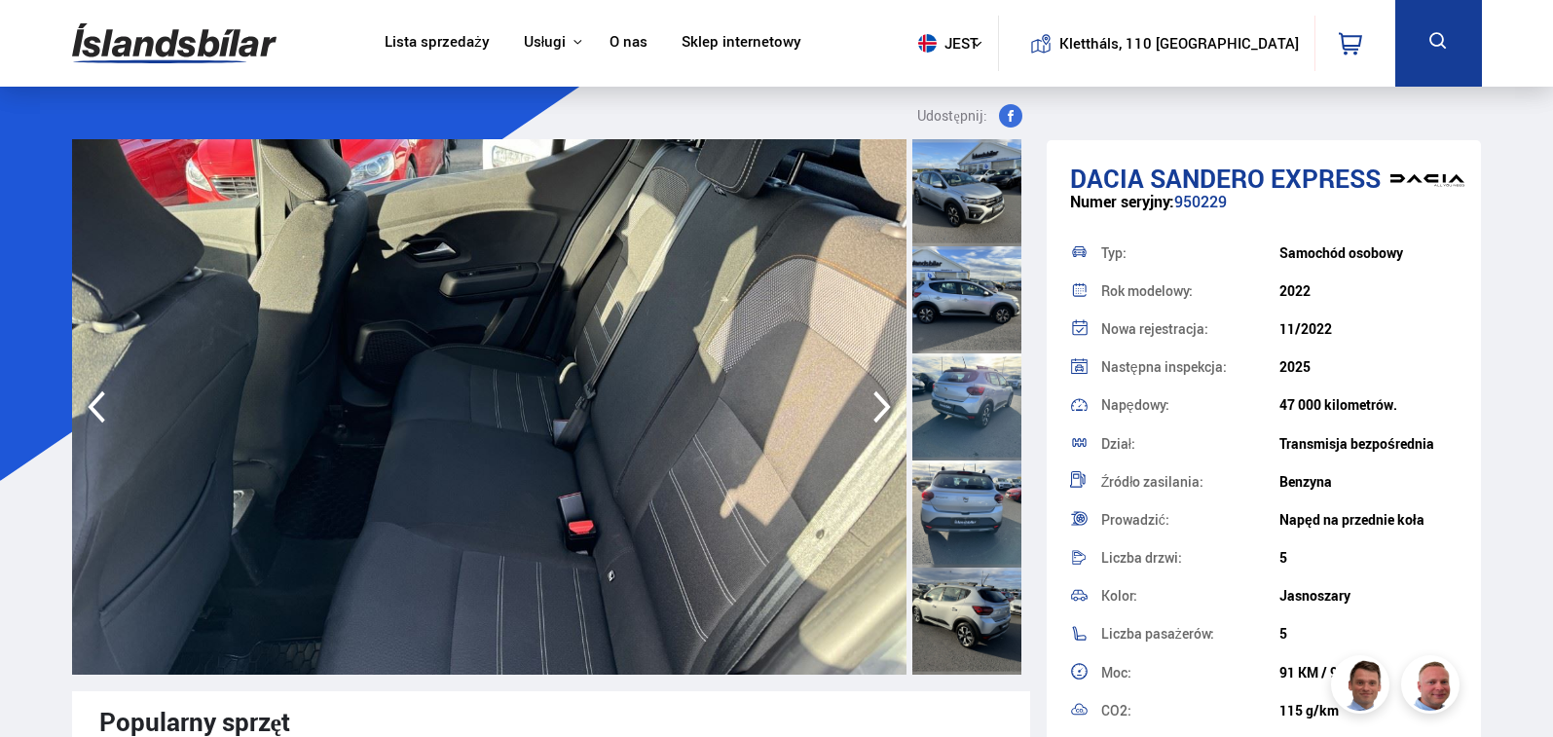
click at [881, 406] on icon "button" at bounding box center [882, 407] width 39 height 47
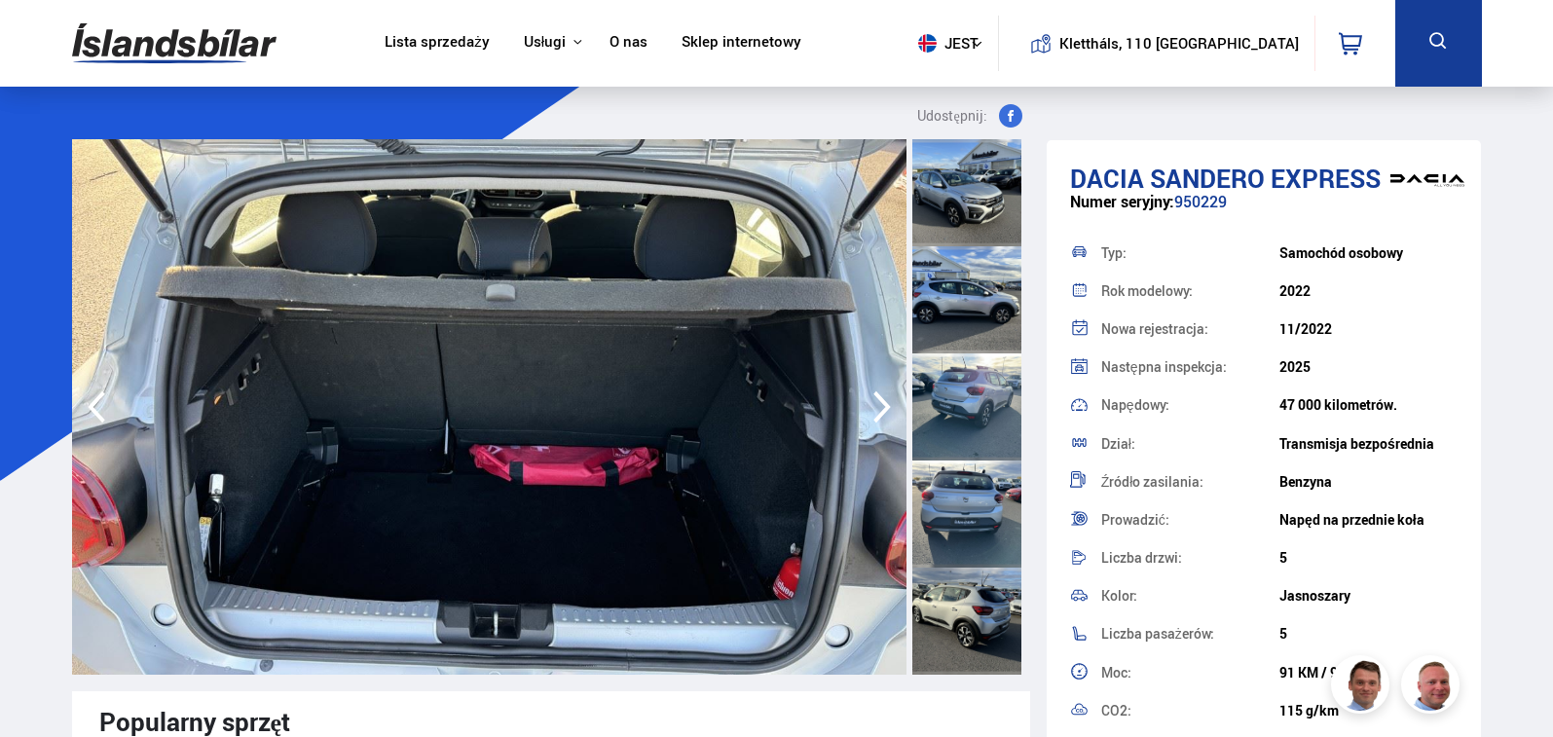
click at [881, 406] on icon "button" at bounding box center [882, 407] width 39 height 47
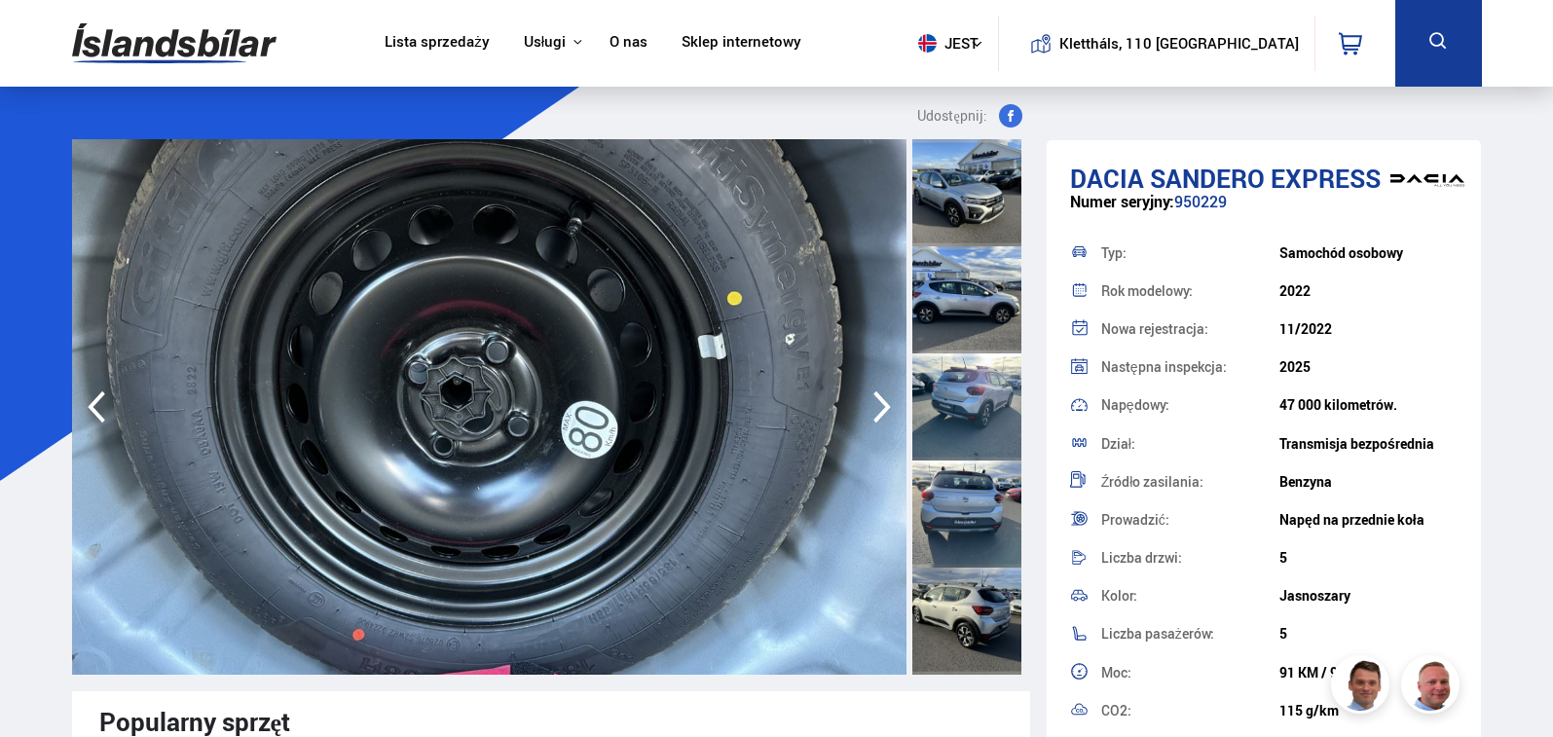
click at [881, 406] on icon "button" at bounding box center [882, 407] width 39 height 47
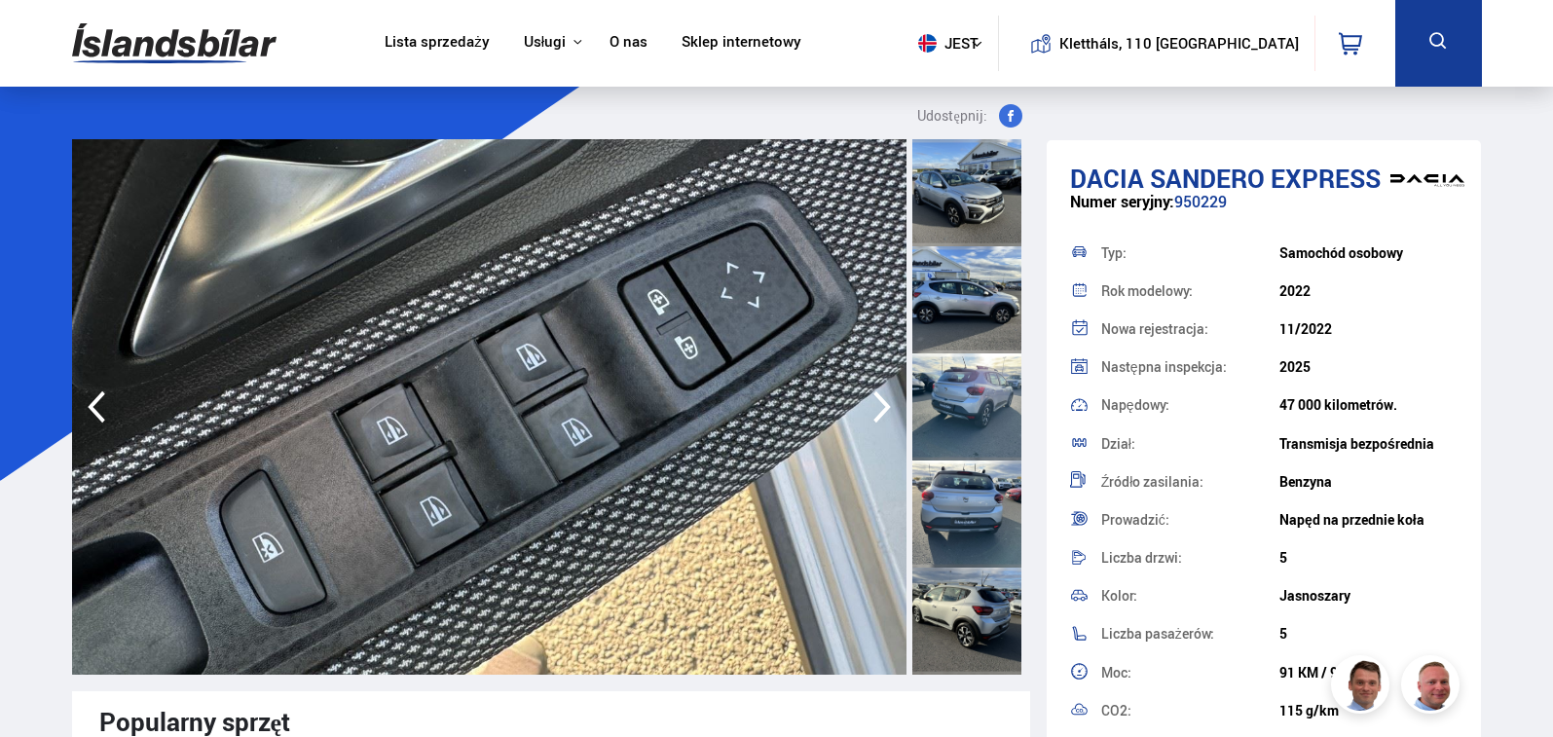
click at [881, 406] on icon "button" at bounding box center [882, 407] width 39 height 47
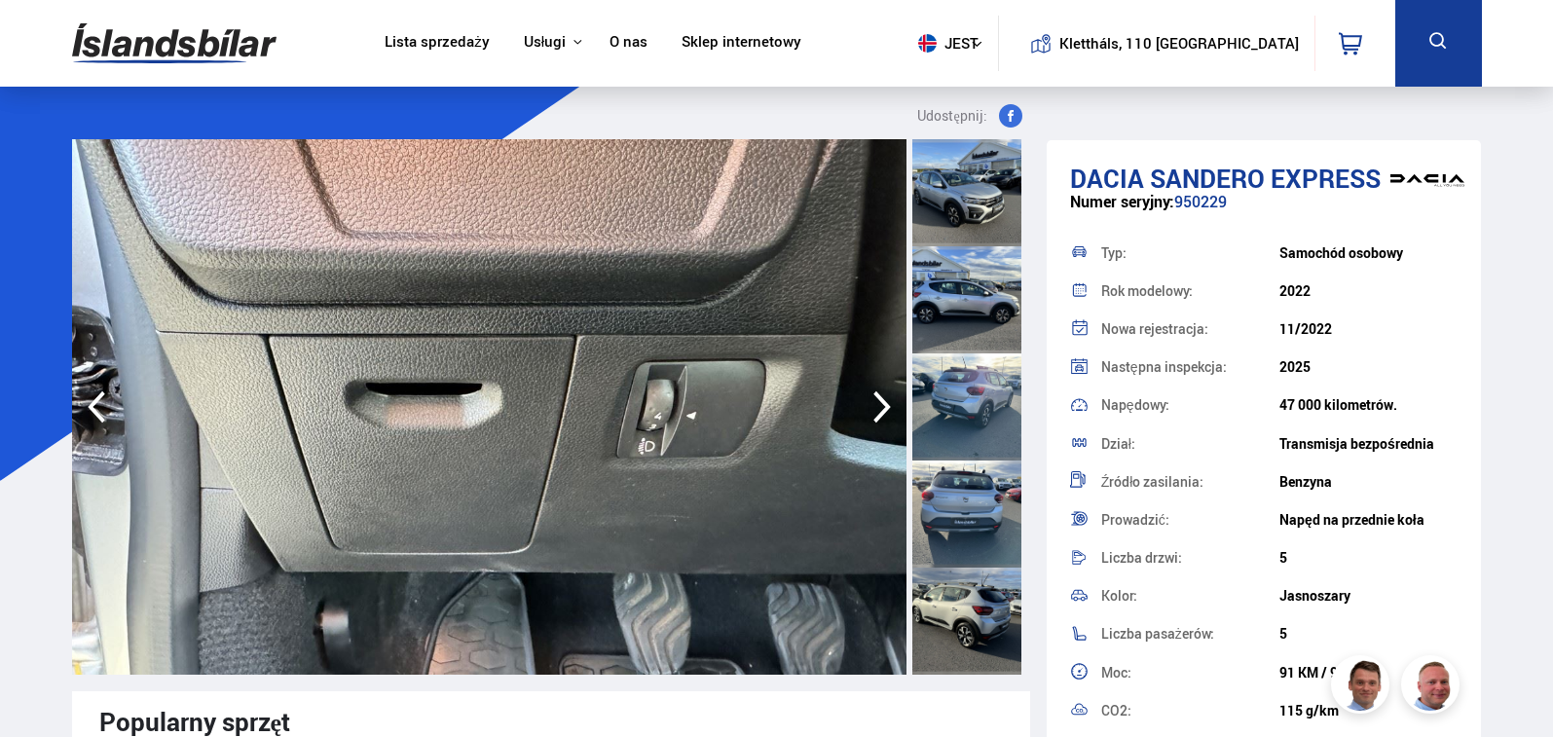
click at [881, 406] on icon "button" at bounding box center [882, 407] width 39 height 47
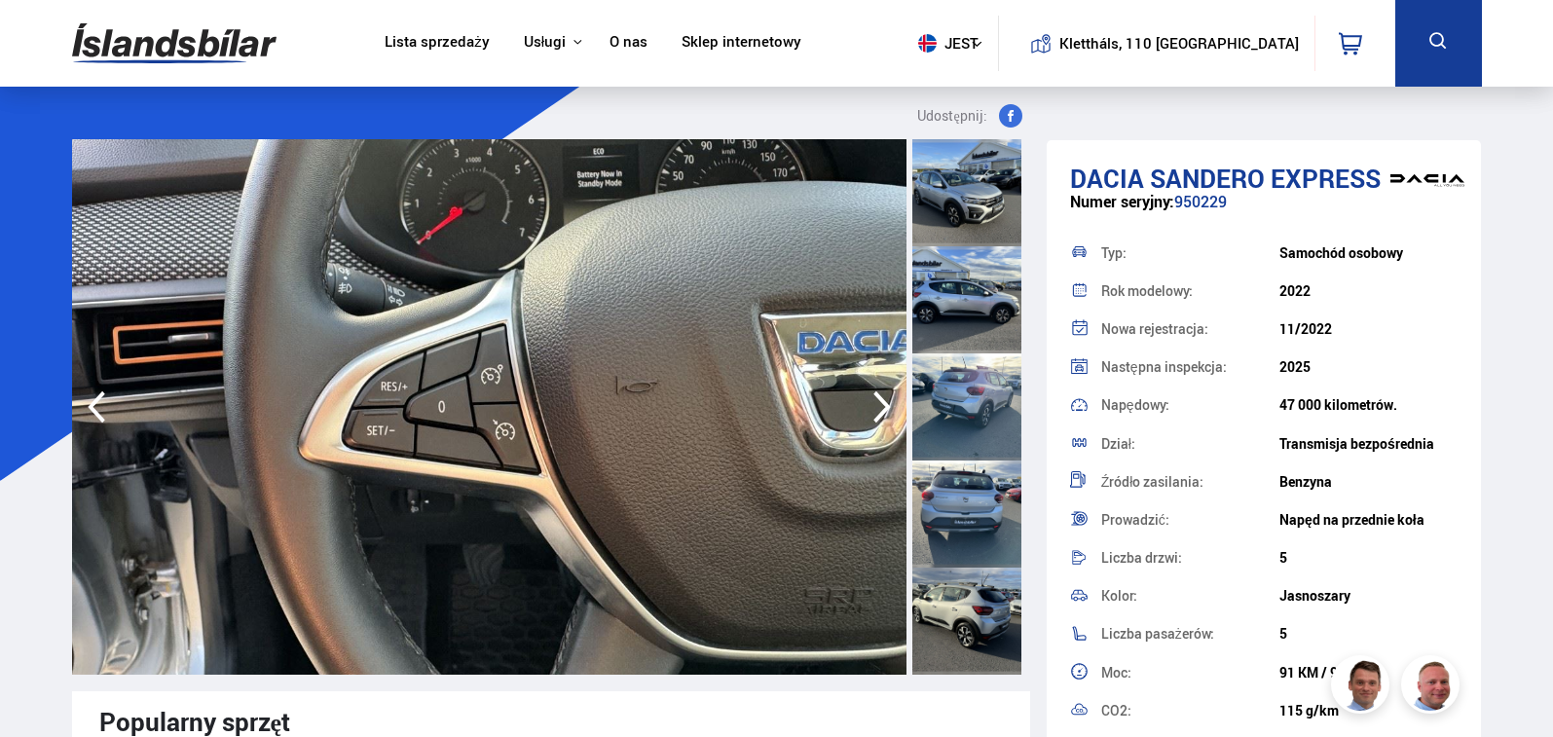
click at [881, 406] on icon "button" at bounding box center [882, 407] width 39 height 47
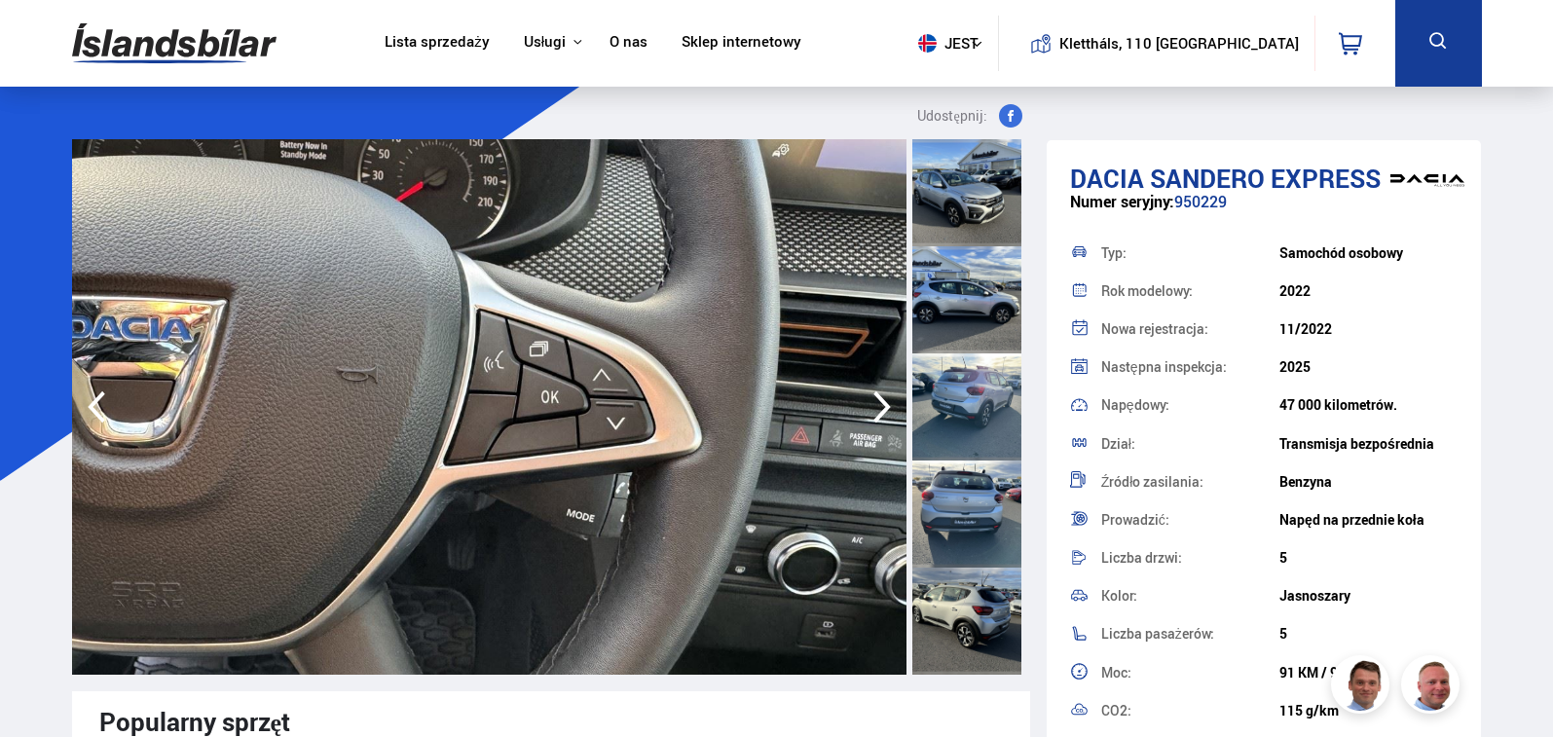
click at [881, 406] on icon "button" at bounding box center [882, 407] width 39 height 47
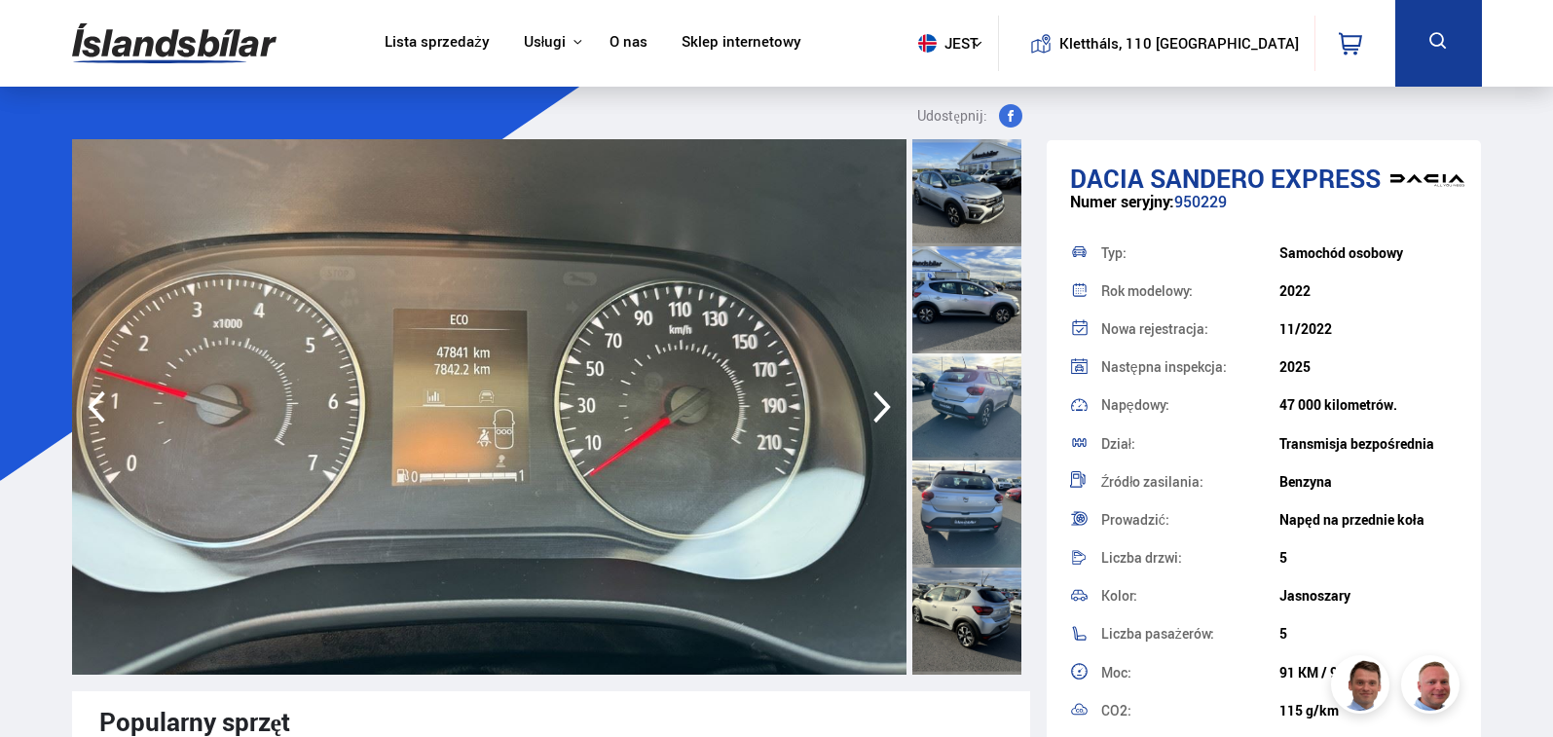
click at [881, 406] on icon "button" at bounding box center [882, 407] width 39 height 47
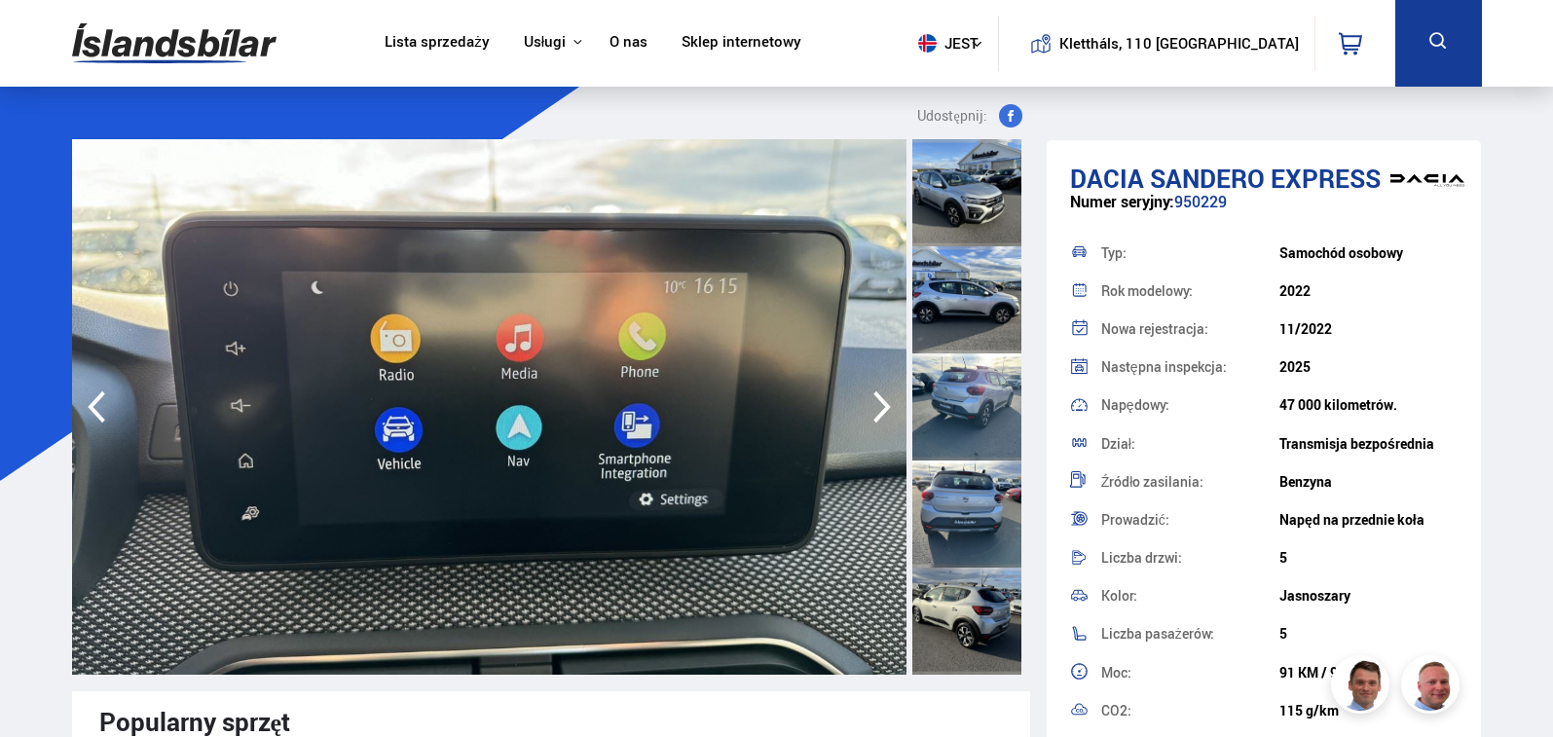
click at [881, 406] on icon "button" at bounding box center [882, 407] width 39 height 47
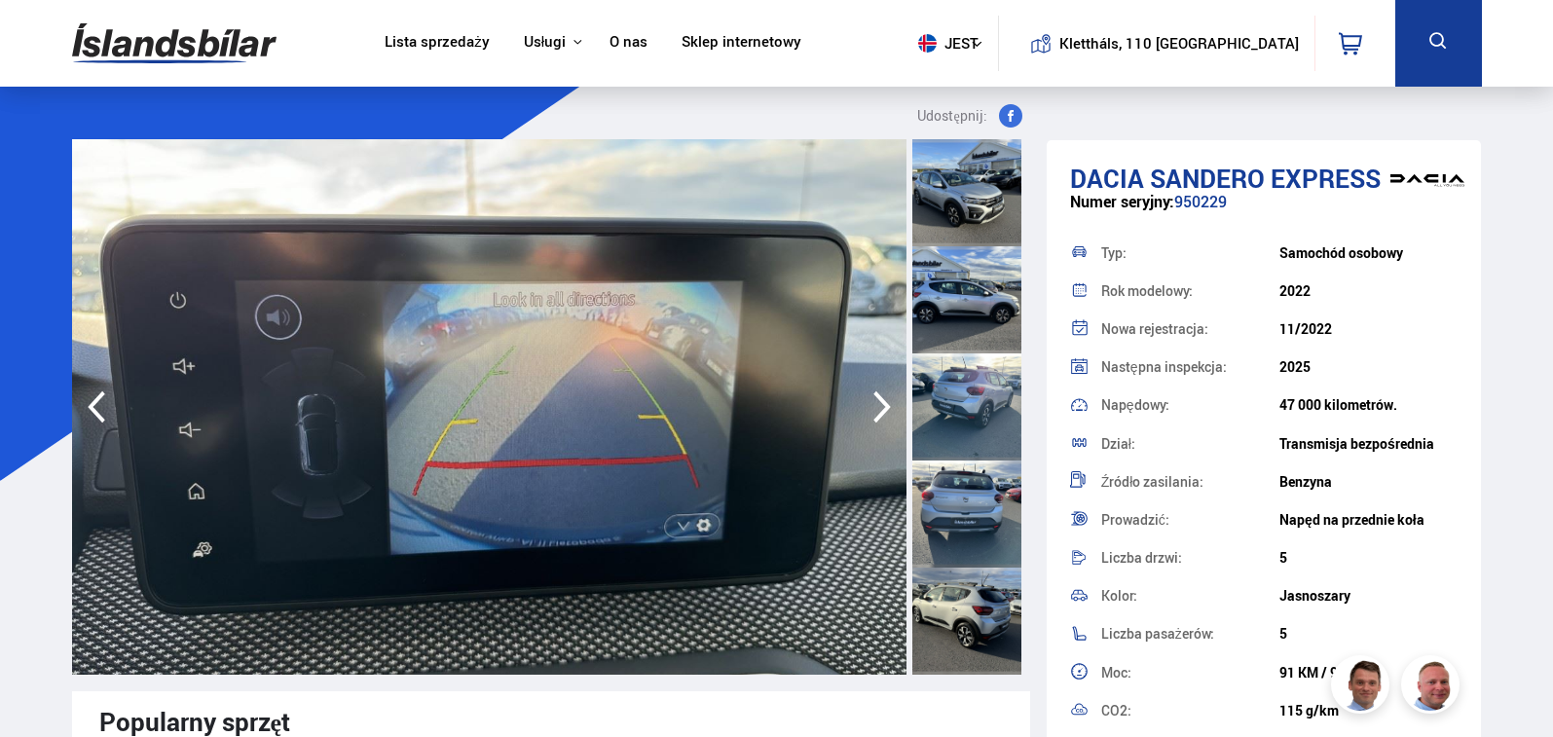
click at [881, 406] on icon "button" at bounding box center [882, 407] width 39 height 47
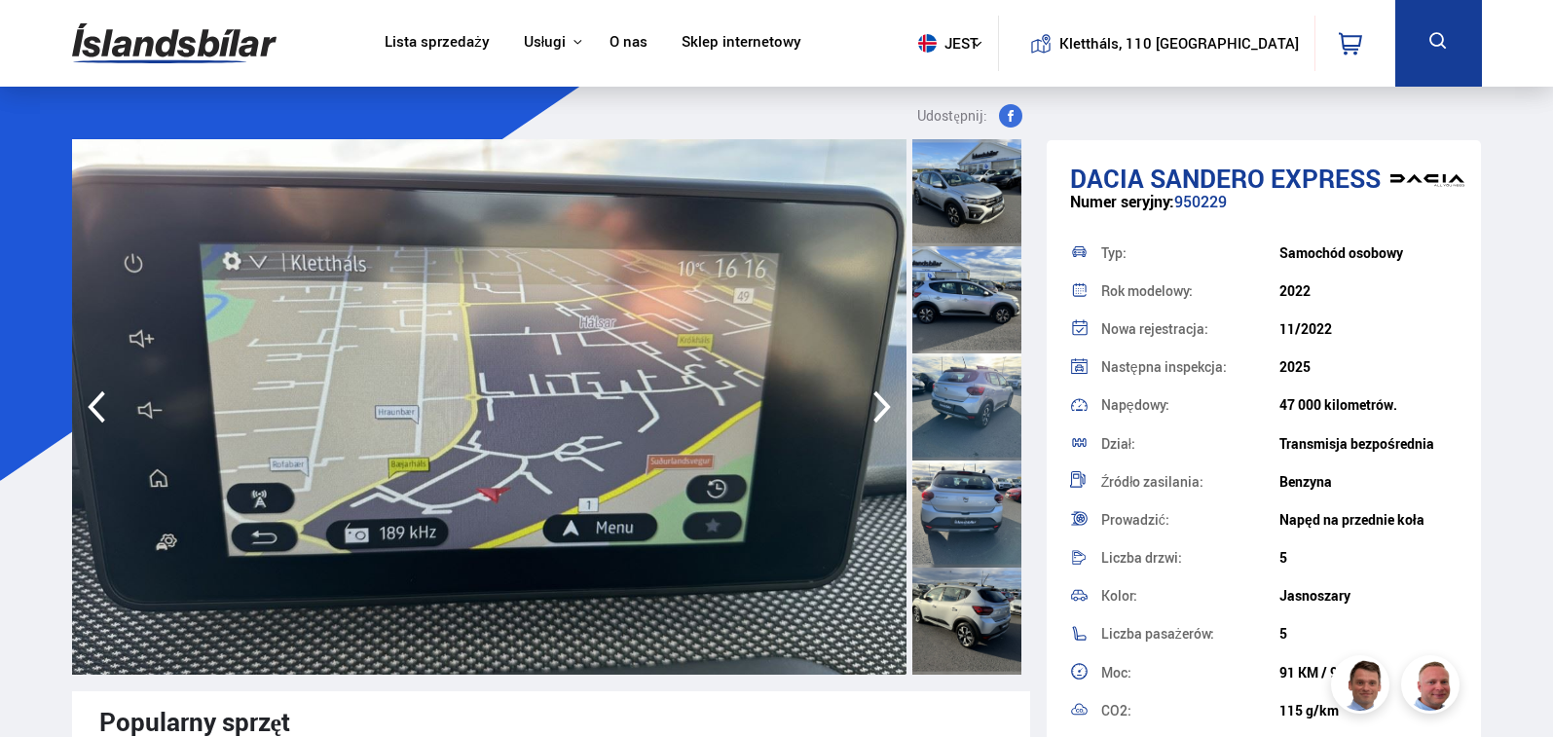
click at [881, 406] on icon "button" at bounding box center [882, 407] width 39 height 47
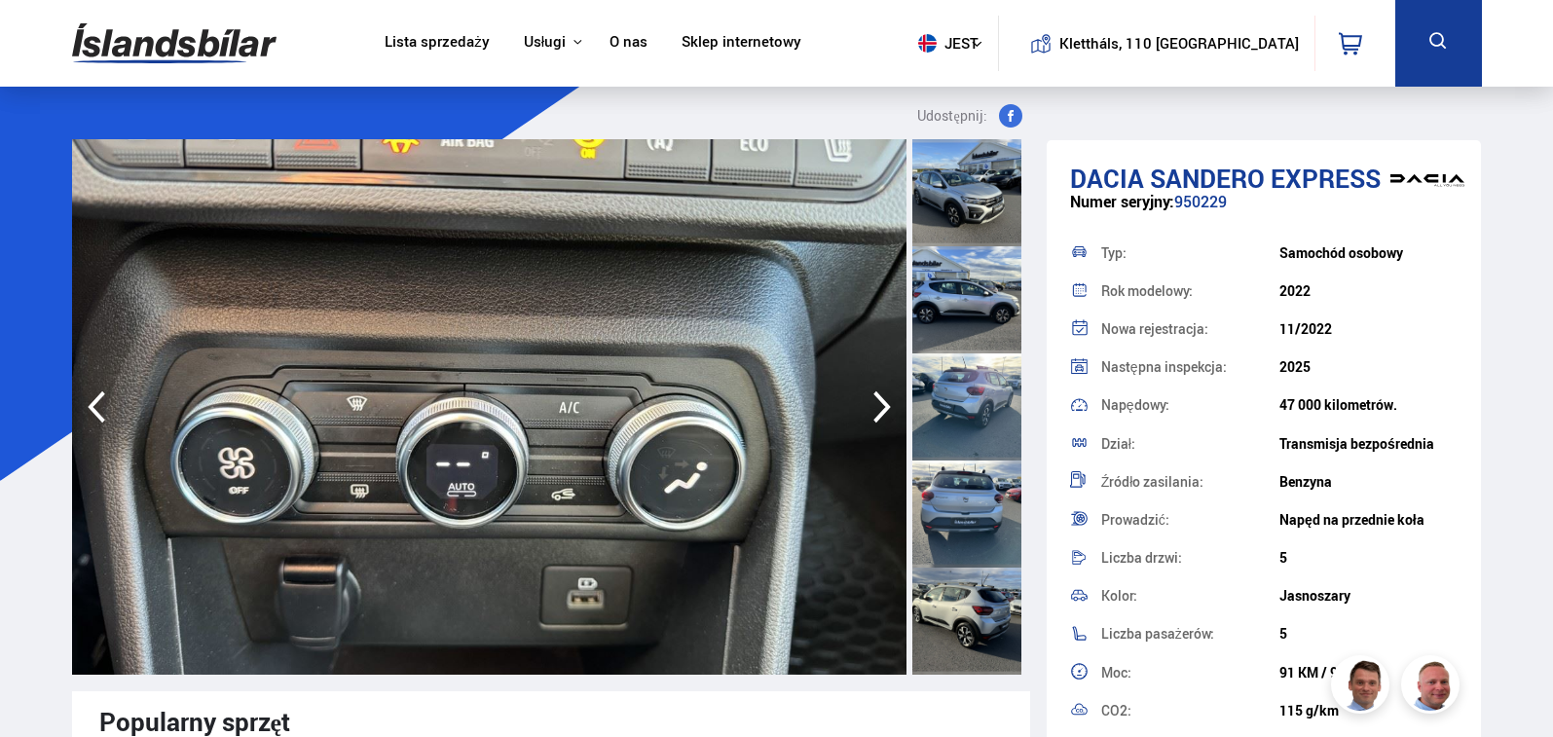
click at [881, 406] on icon "button" at bounding box center [882, 407] width 39 height 47
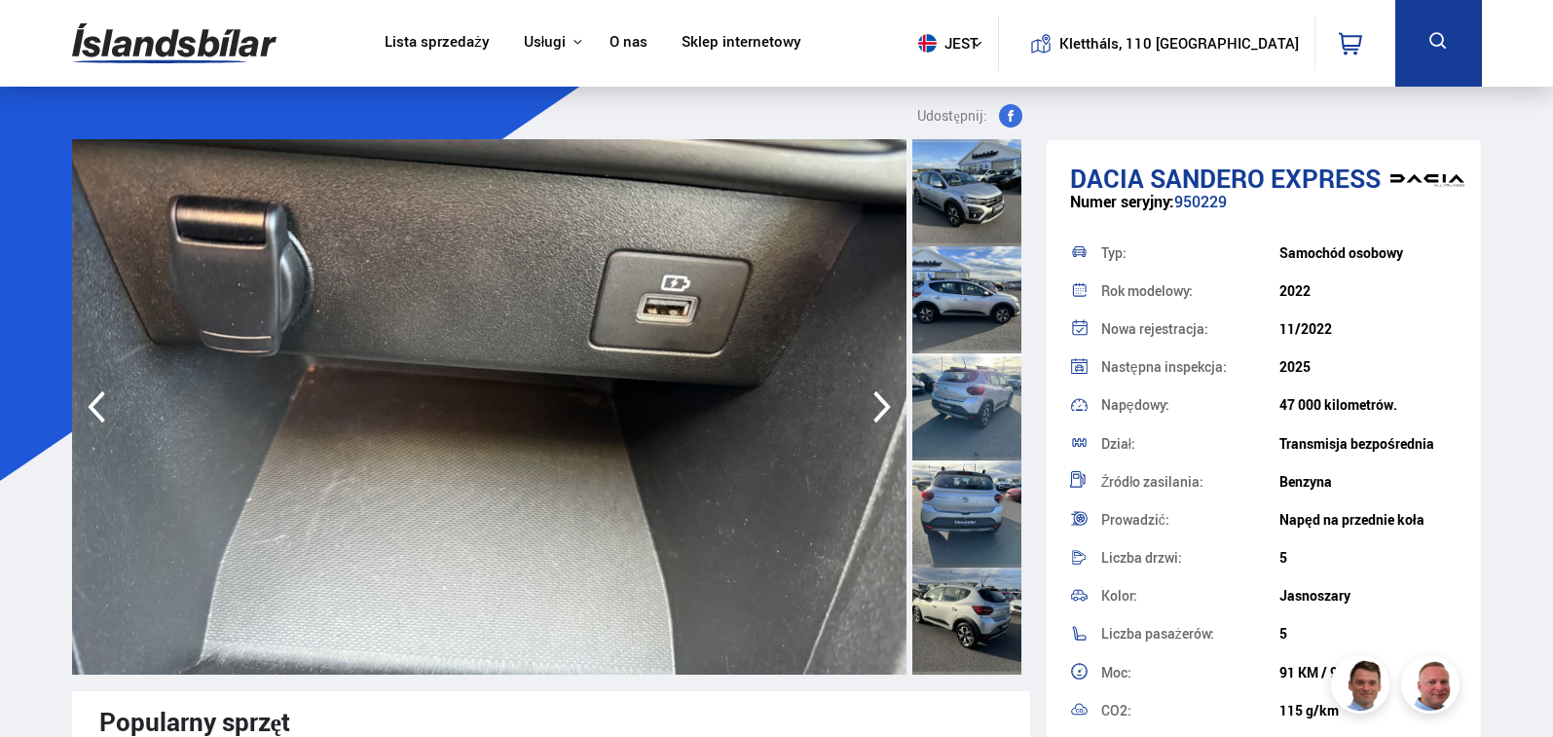
click at [881, 406] on icon "button" at bounding box center [882, 407] width 39 height 47
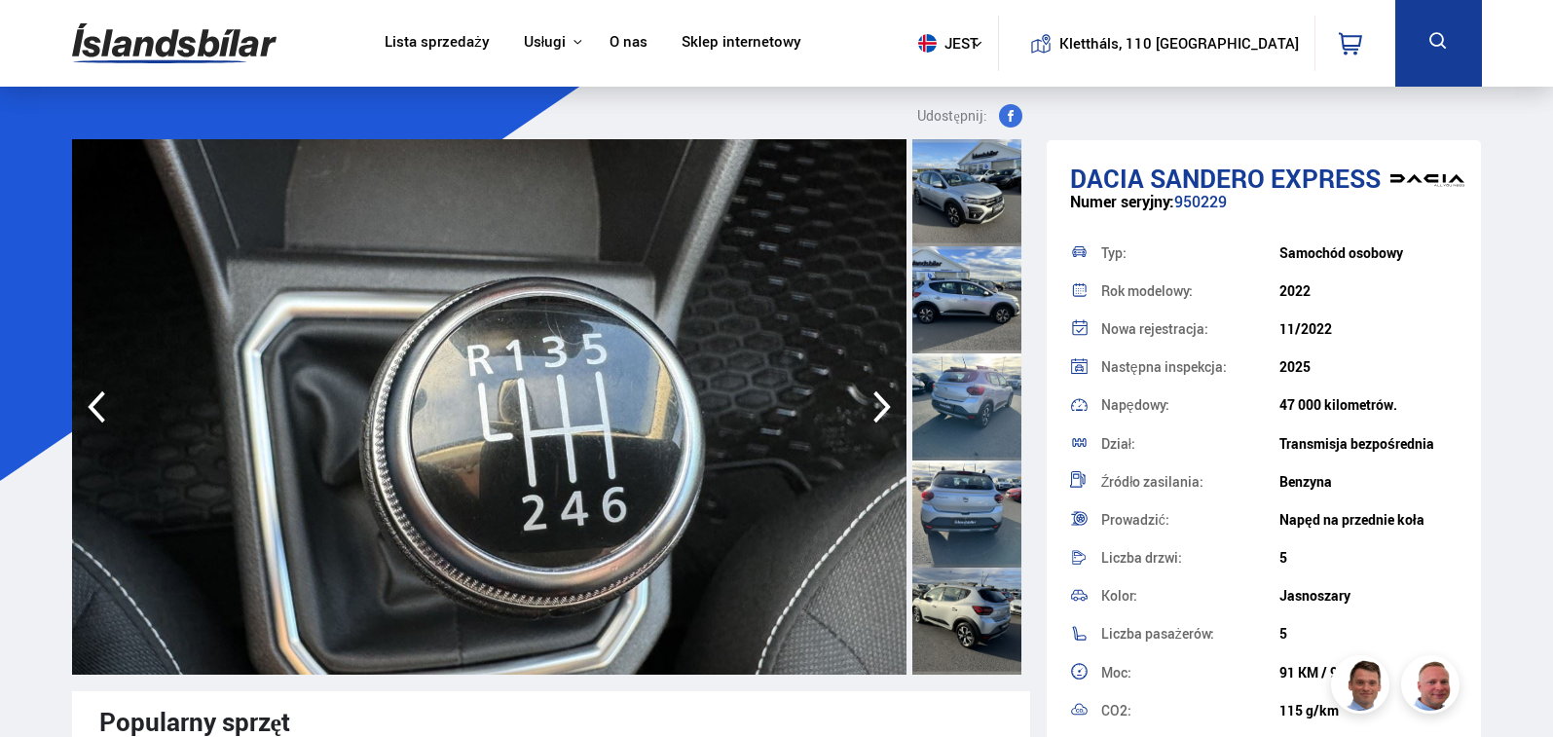
click at [881, 406] on icon "button" at bounding box center [882, 407] width 39 height 47
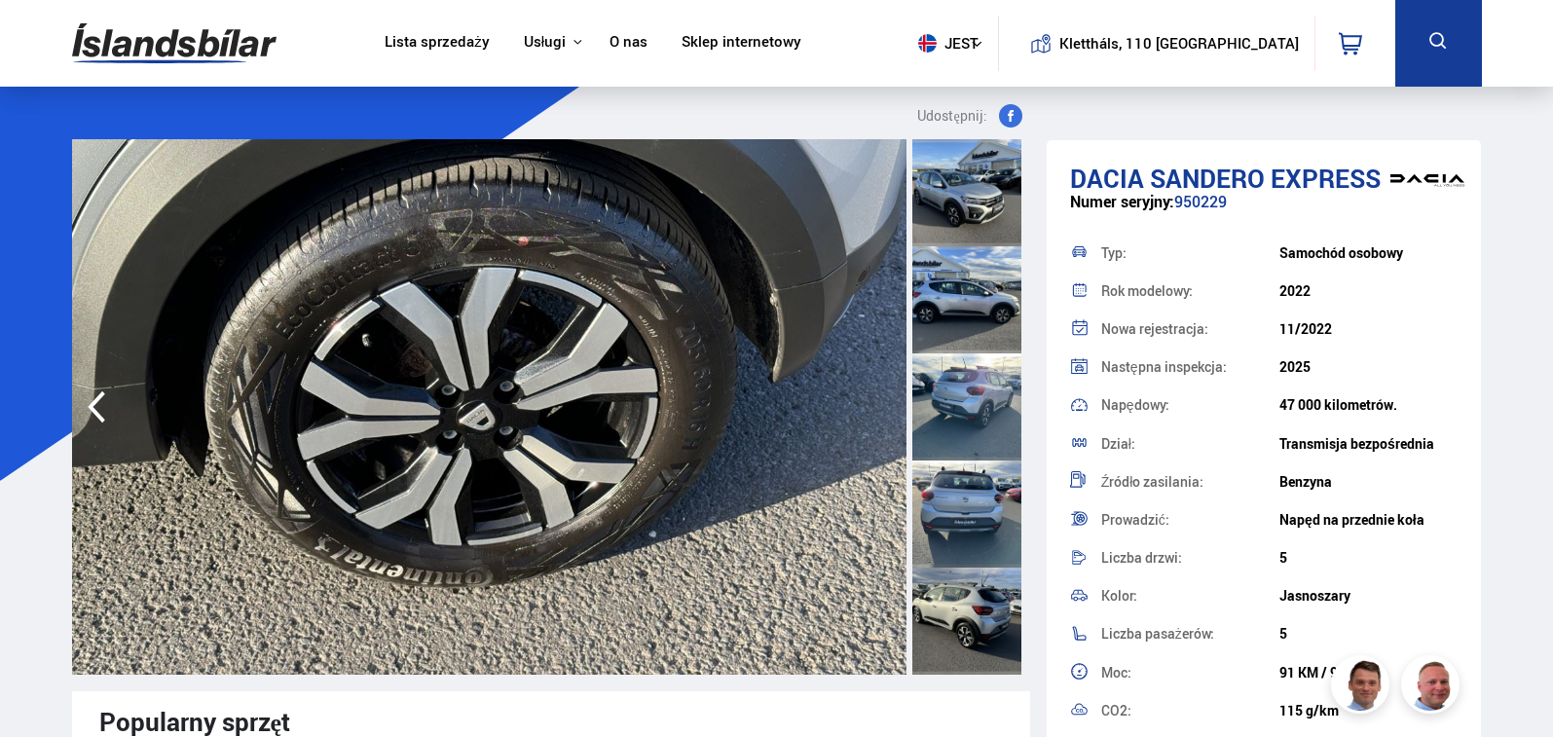
click at [881, 406] on img at bounding box center [489, 407] width 835 height 536
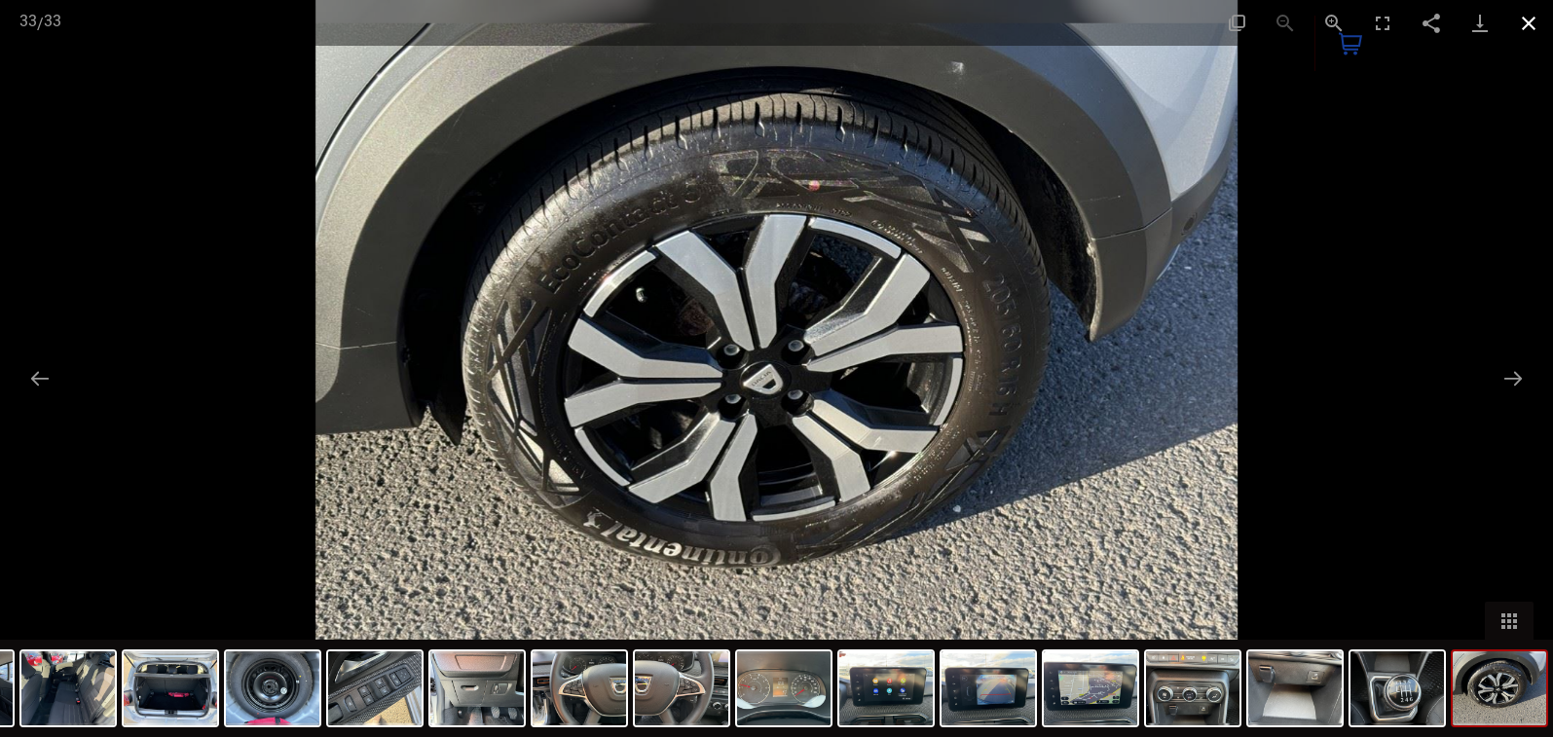
click at [1531, 21] on button "Zamknij galerię" at bounding box center [1529, 23] width 49 height 46
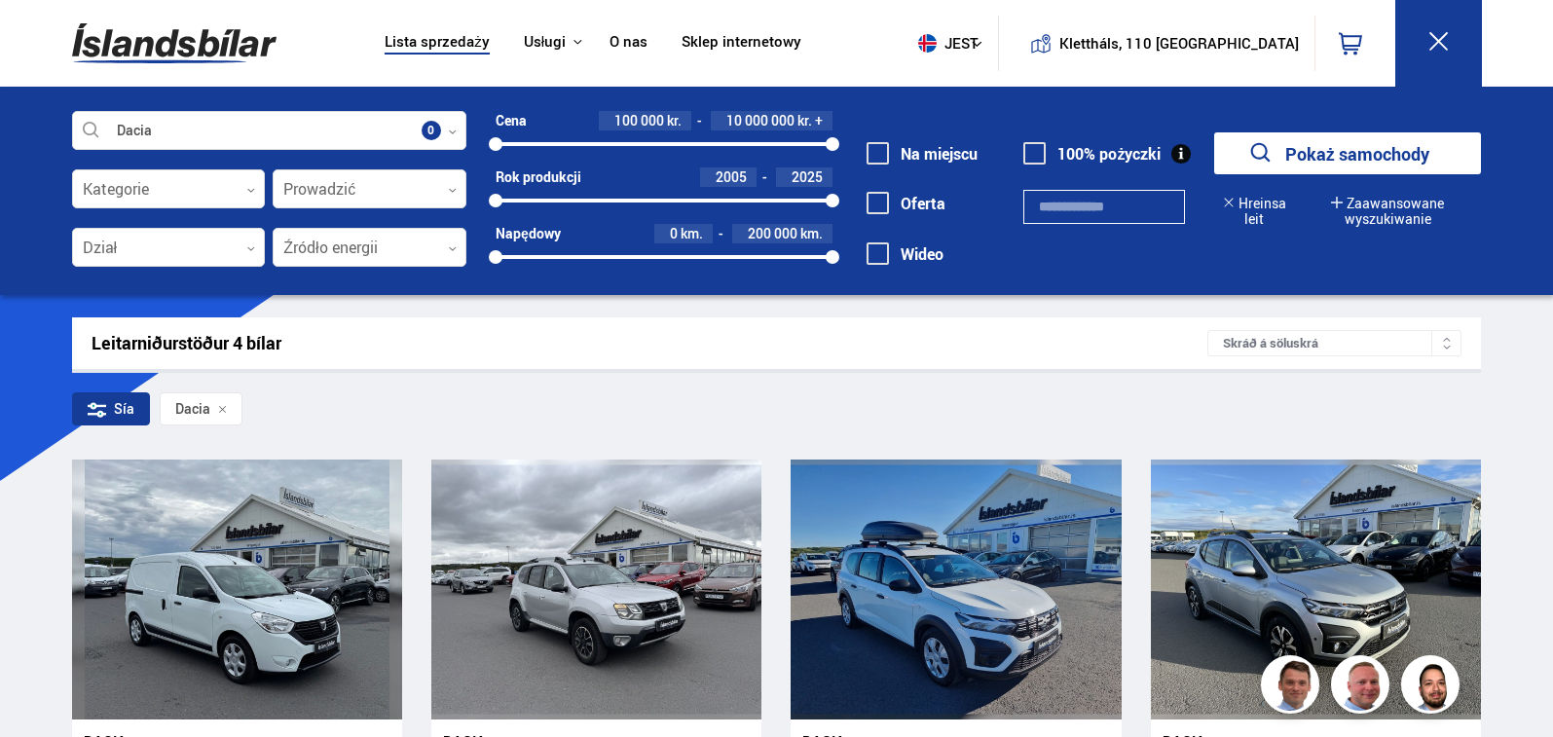
scroll to position [539, 0]
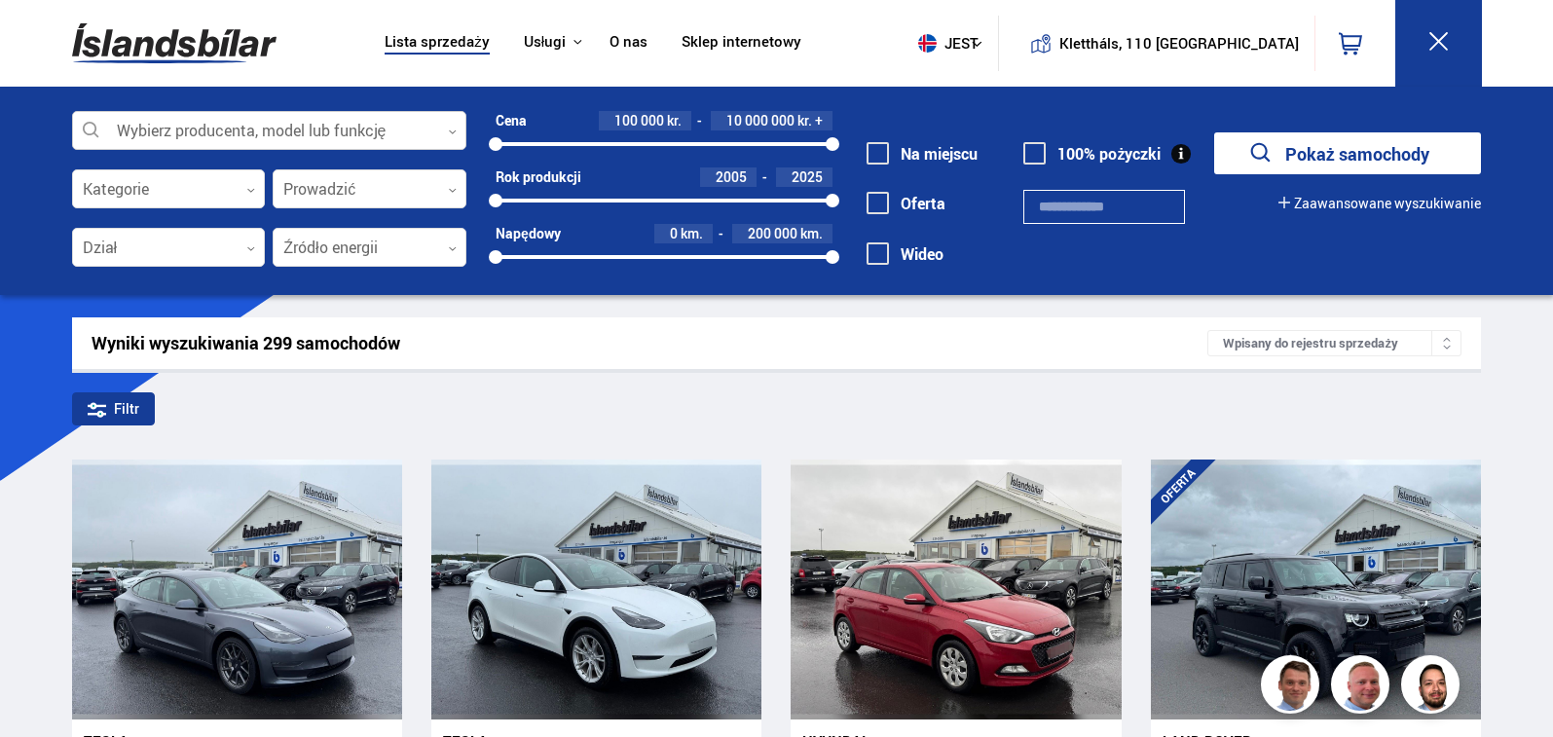
click at [435, 130] on div at bounding box center [269, 131] width 394 height 39
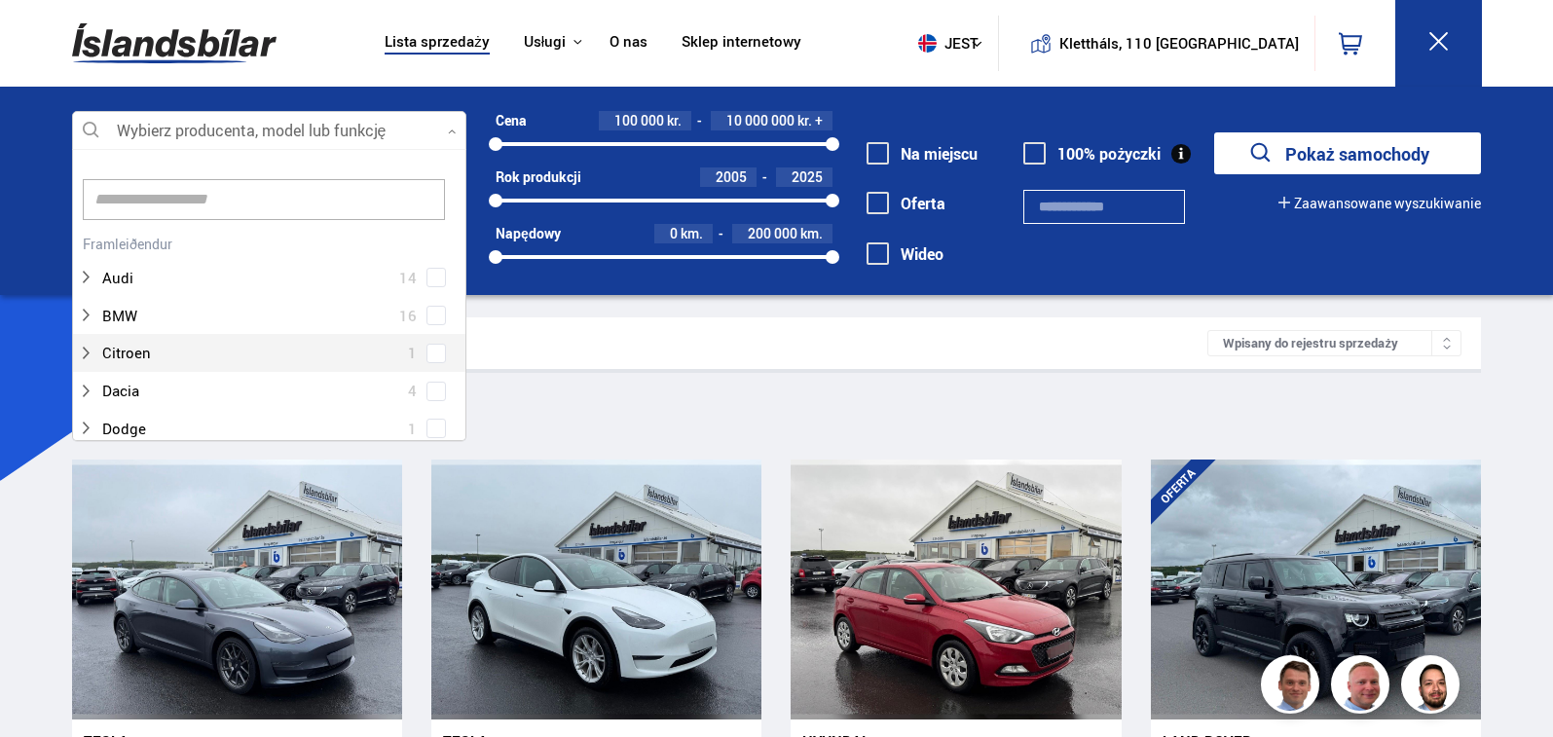
scroll to position [290, 389]
click at [461, 157] on div "Wyczyść wybór Audi 14 BMW 16 Citroen 1 Dacia 4 Unik 1 Ducati 1 Dekret 4 Bród 15…" at bounding box center [269, 295] width 394 height 292
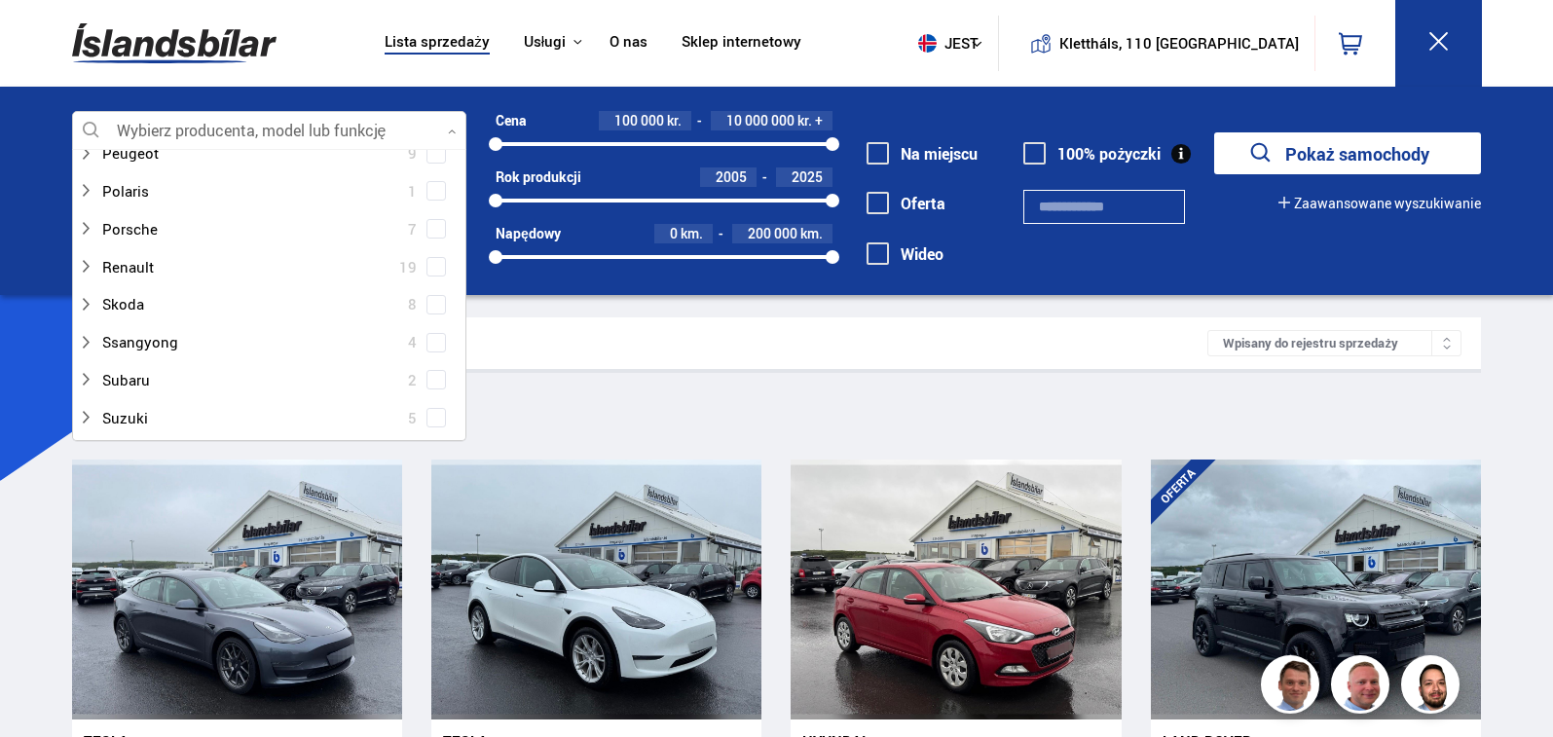
scroll to position [1033, 0]
click at [427, 376] on span at bounding box center [436, 377] width 19 height 19
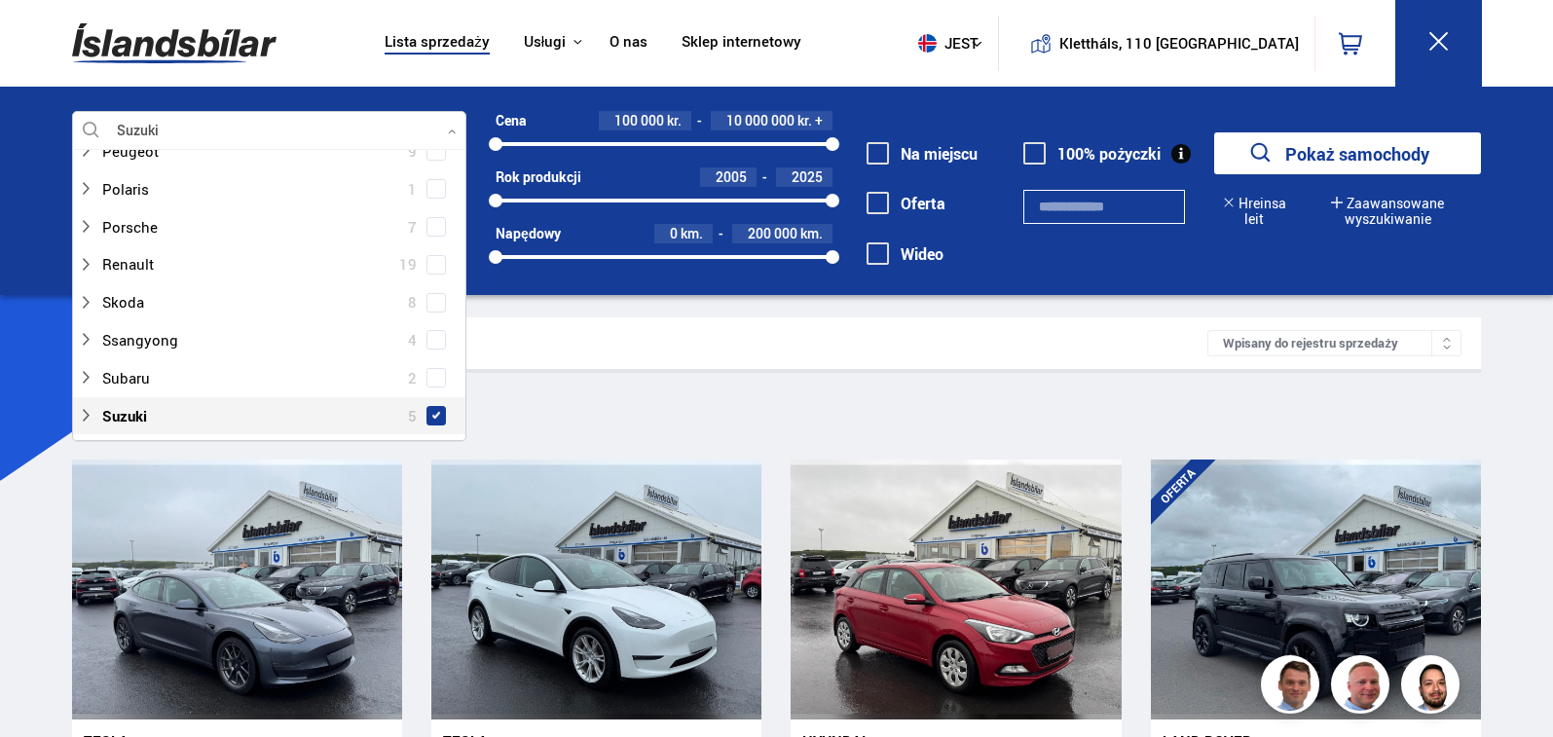
scroll to position [1071, 0]
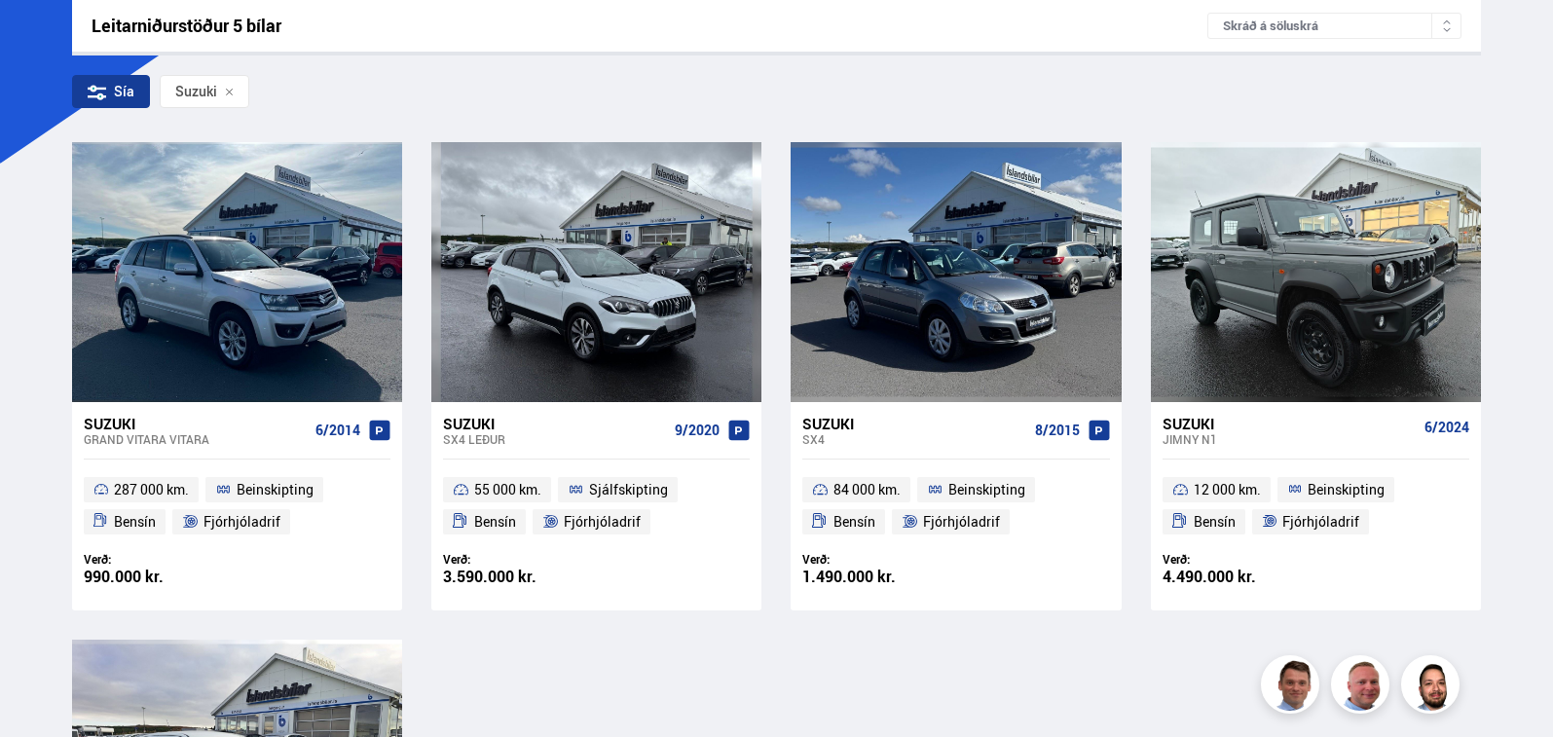
scroll to position [306, 0]
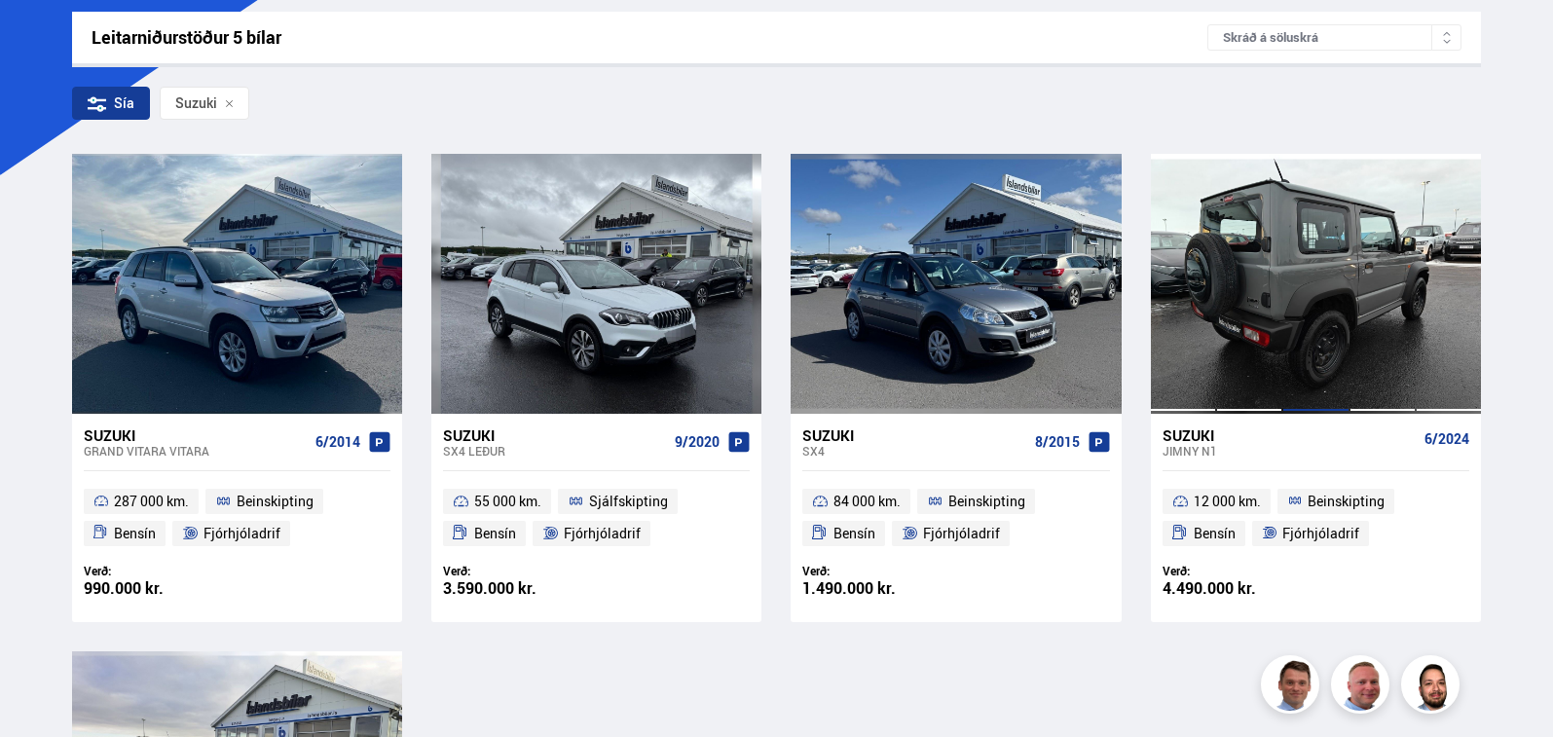
click at [1317, 305] on div at bounding box center [1316, 283] width 66 height 259
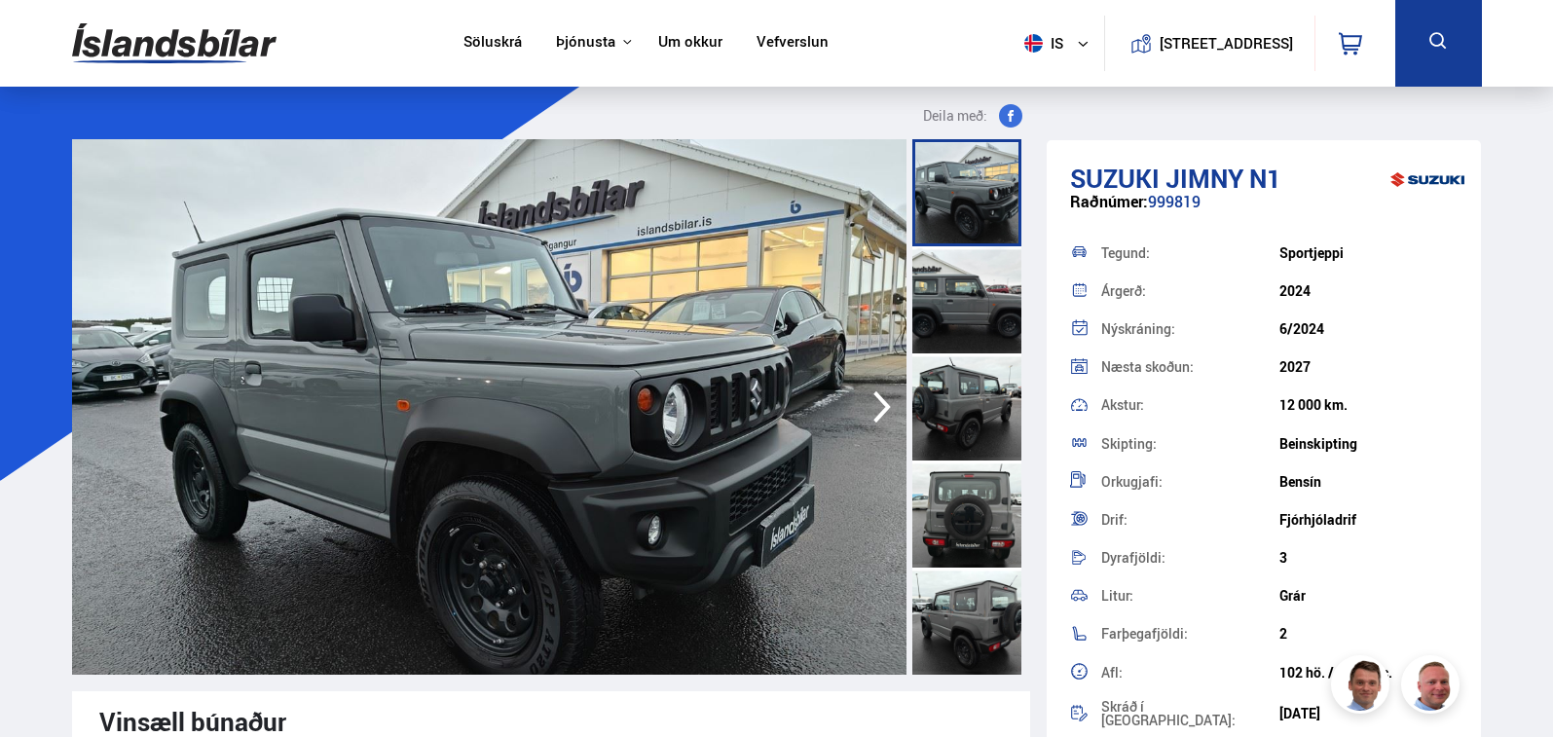
click at [877, 421] on icon "button" at bounding box center [883, 407] width 18 height 32
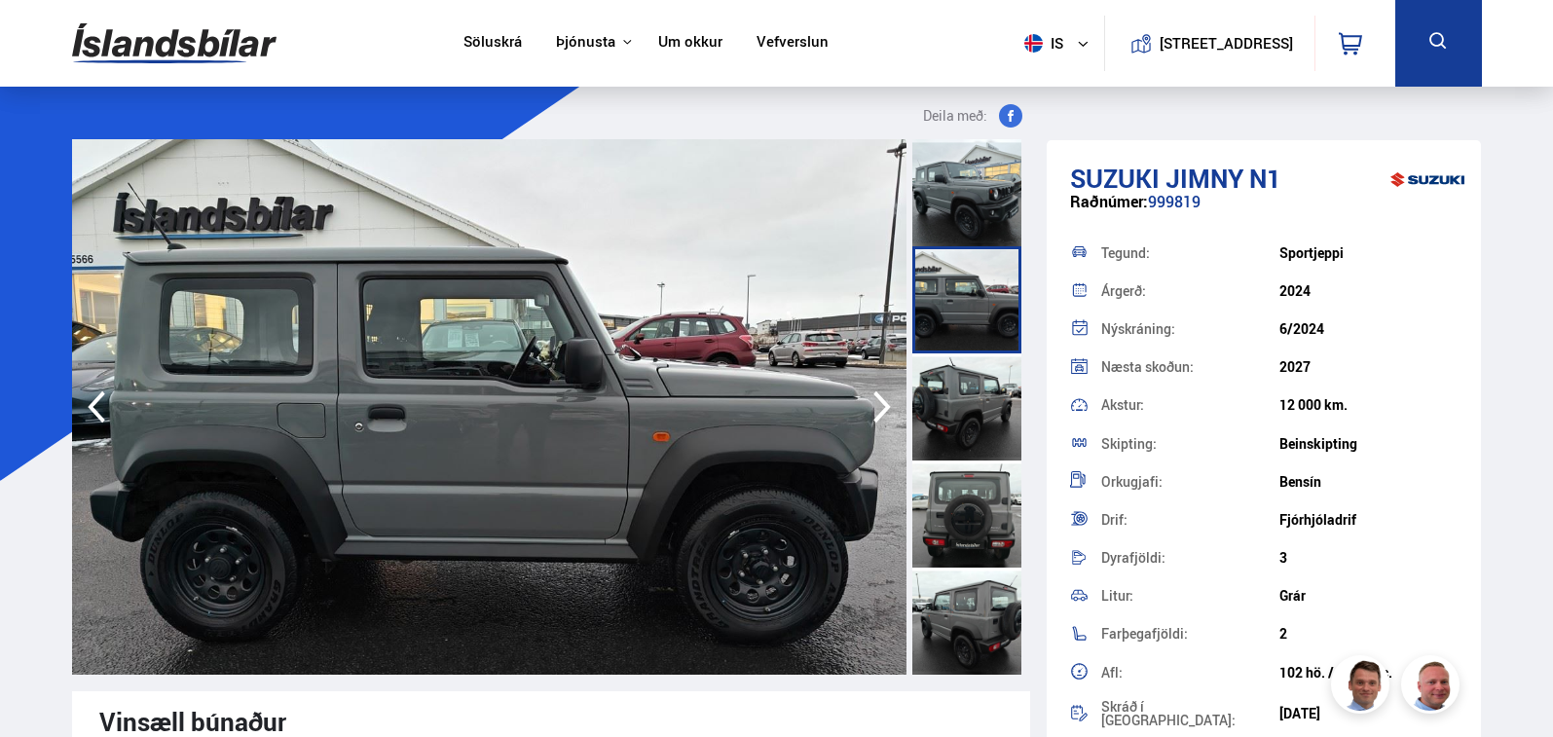
click at [877, 421] on icon "button" at bounding box center [883, 407] width 18 height 32
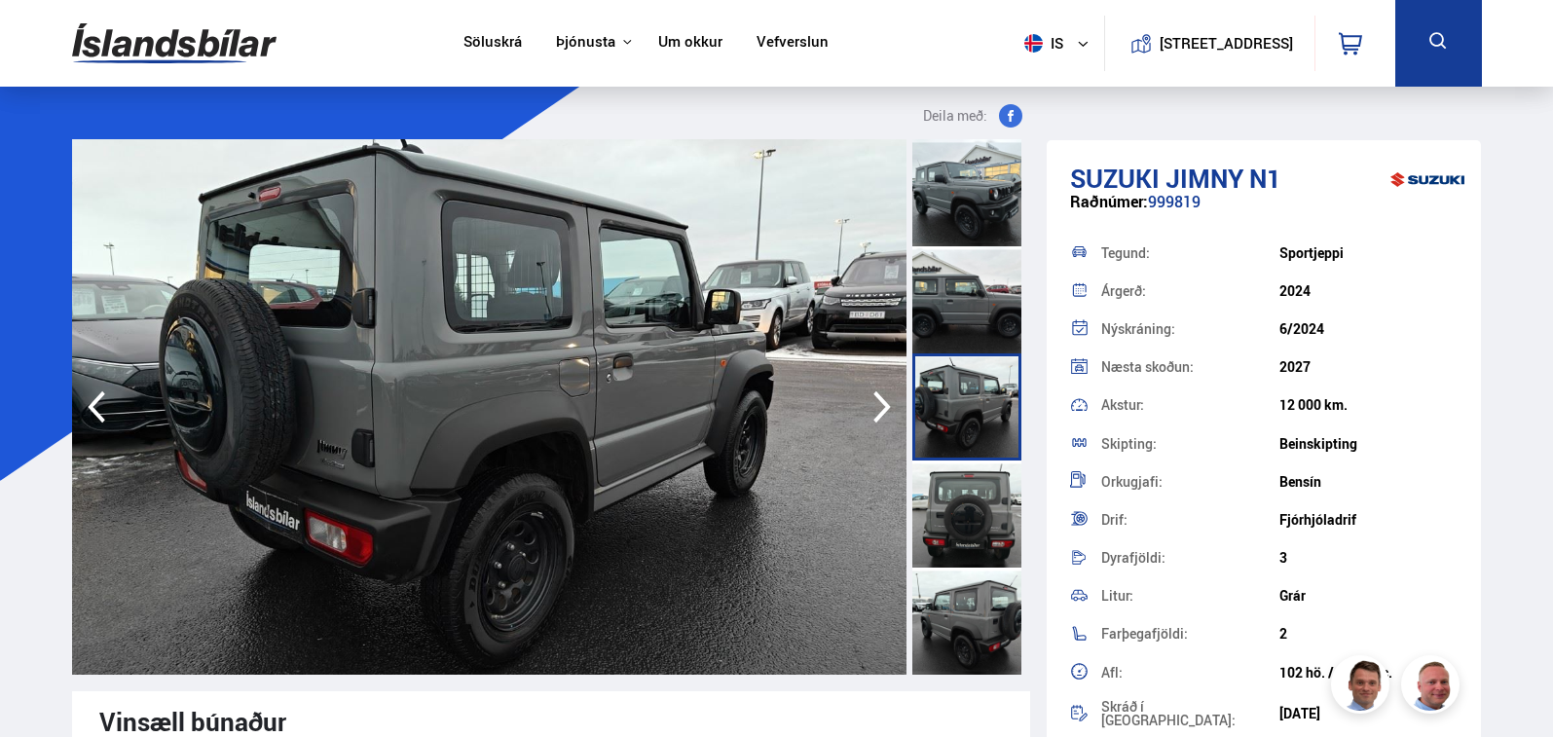
click at [877, 421] on icon "button" at bounding box center [883, 407] width 18 height 32
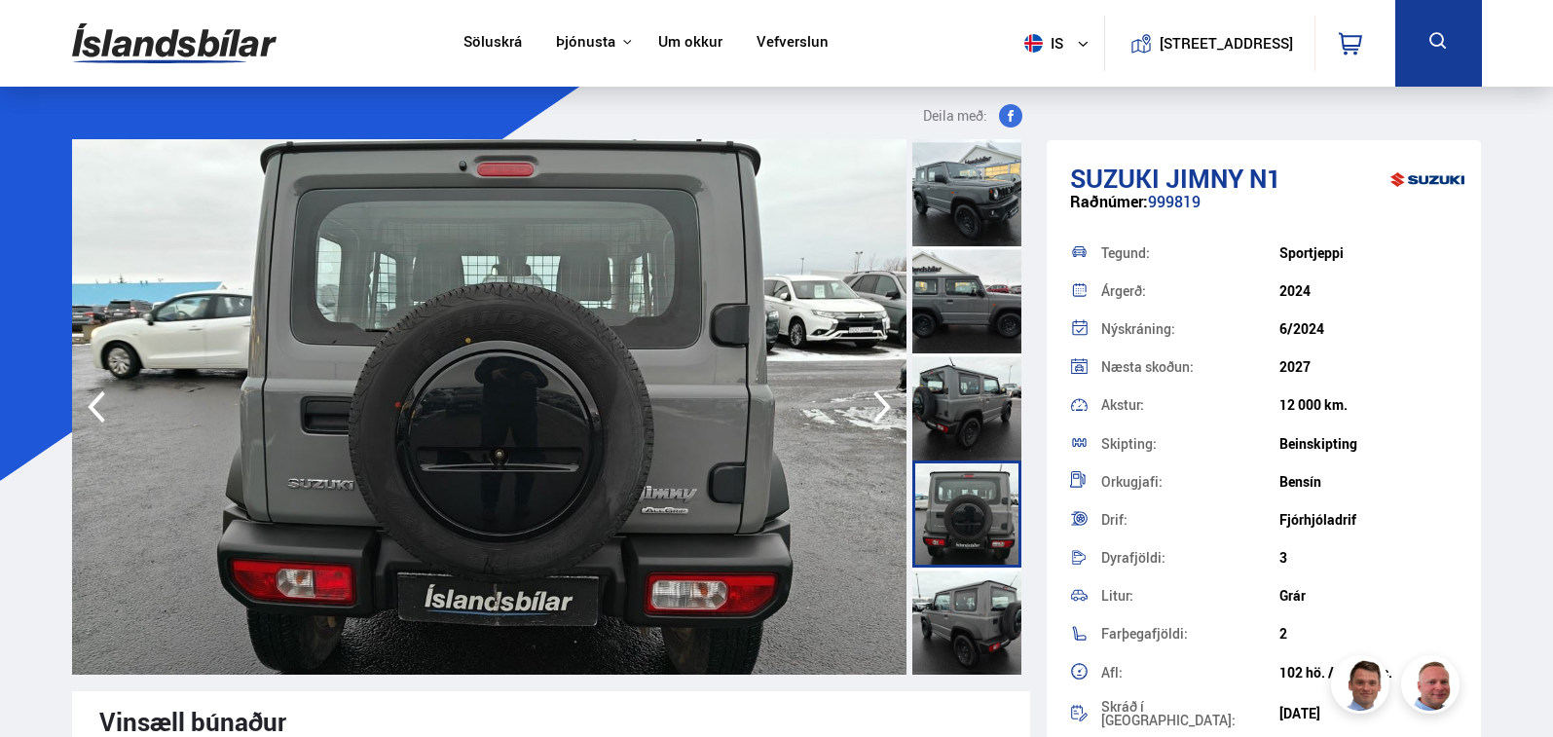
click at [877, 421] on icon "button" at bounding box center [883, 407] width 18 height 32
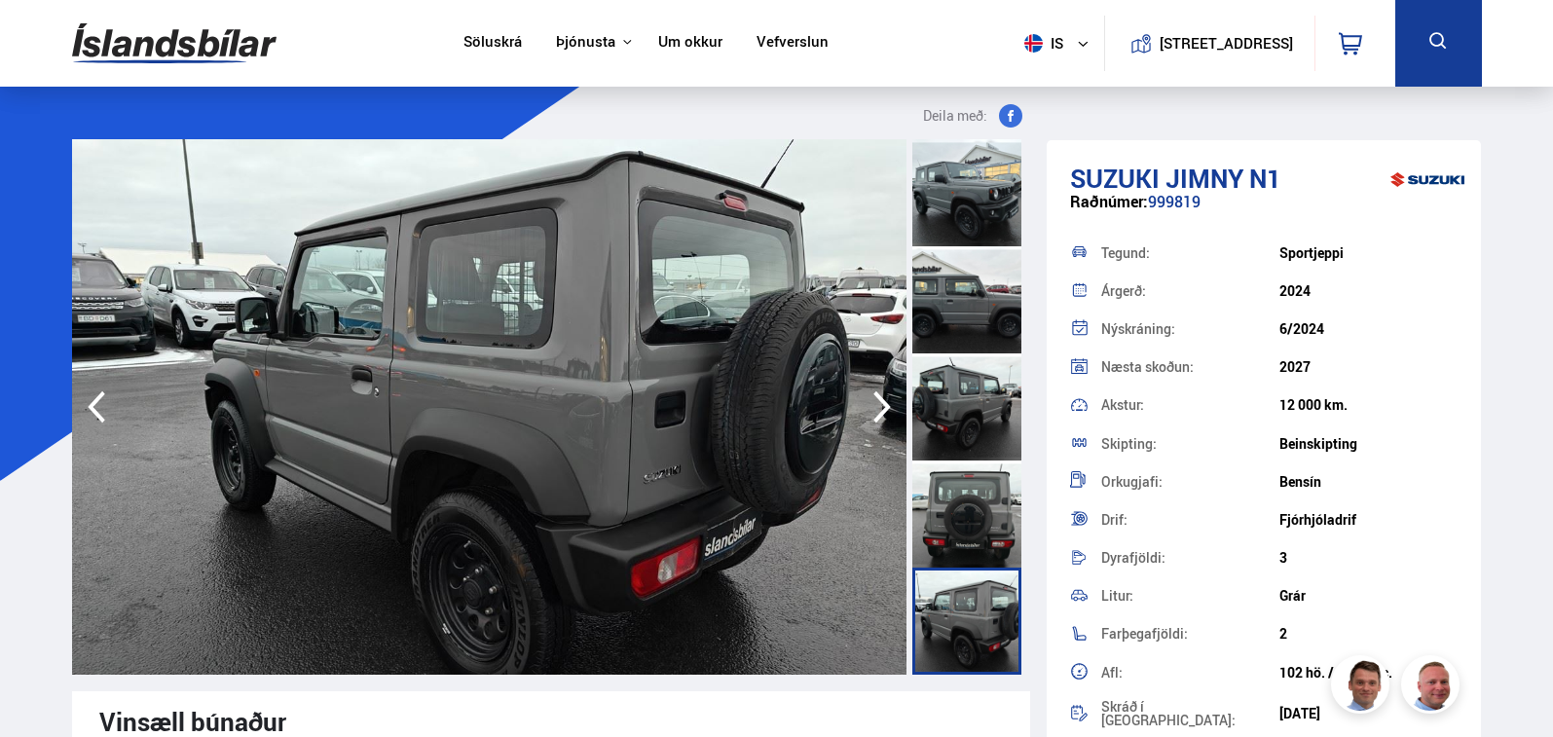
click at [878, 409] on icon "button" at bounding box center [882, 407] width 39 height 47
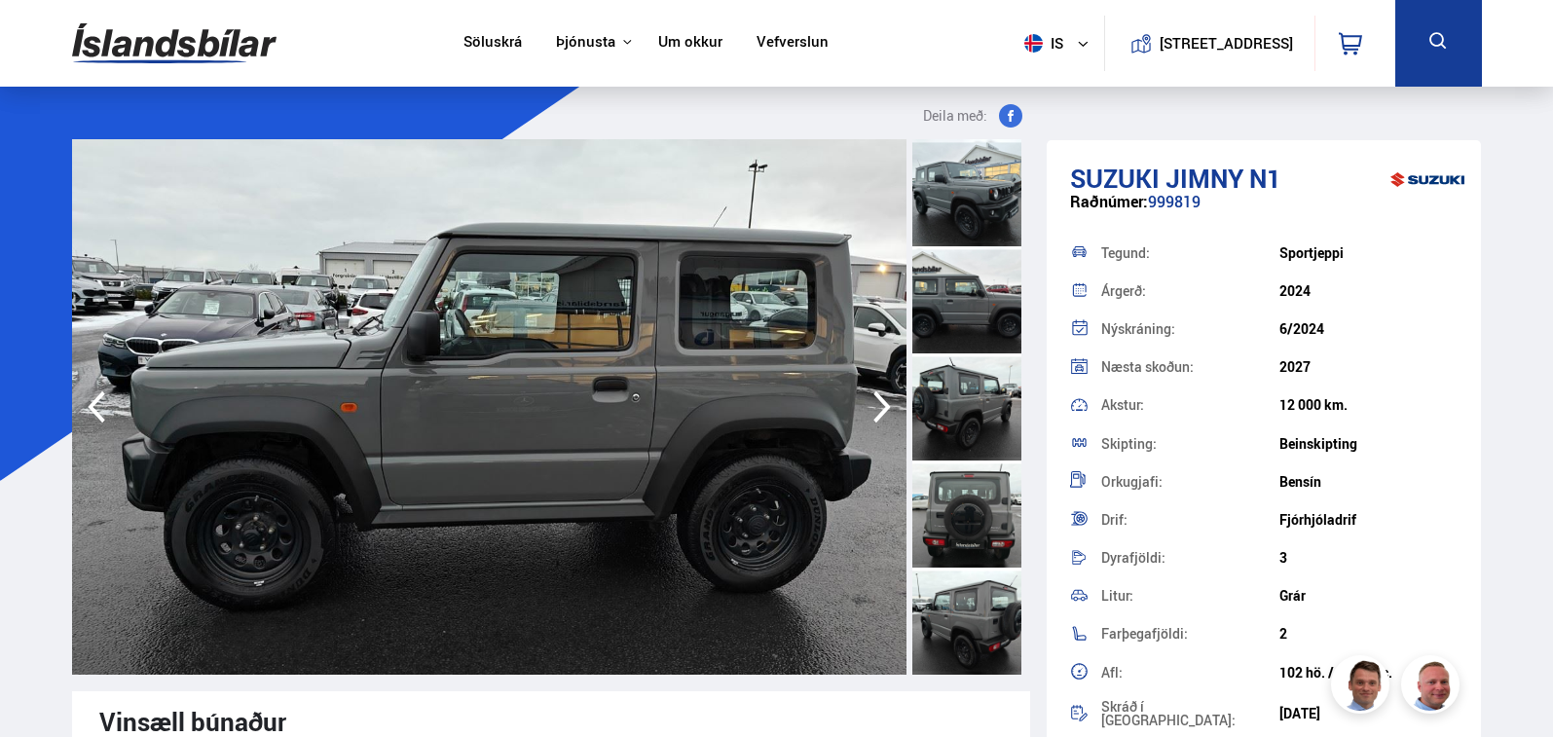
click at [878, 409] on icon "button" at bounding box center [882, 407] width 39 height 47
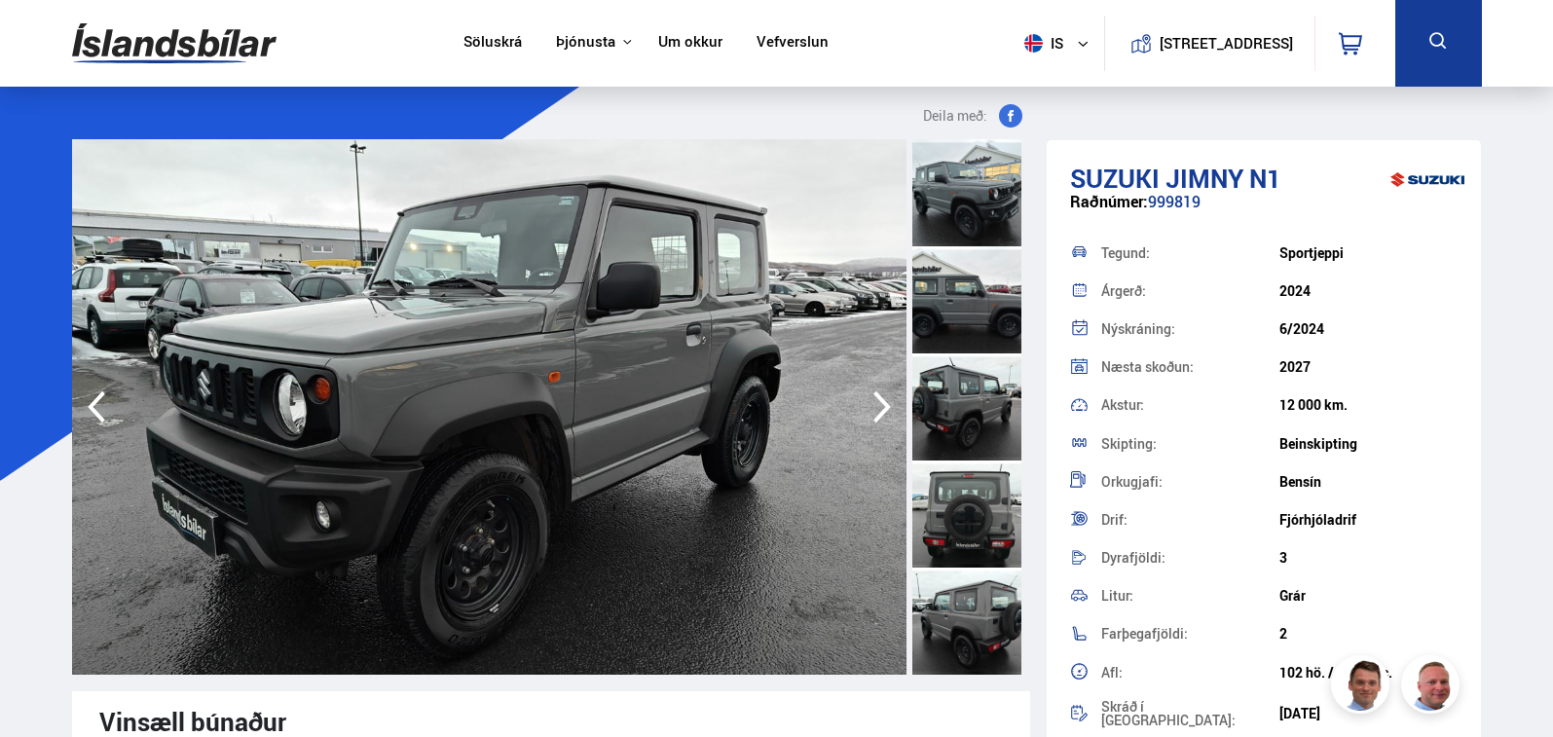
click at [878, 409] on icon "button" at bounding box center [882, 407] width 39 height 47
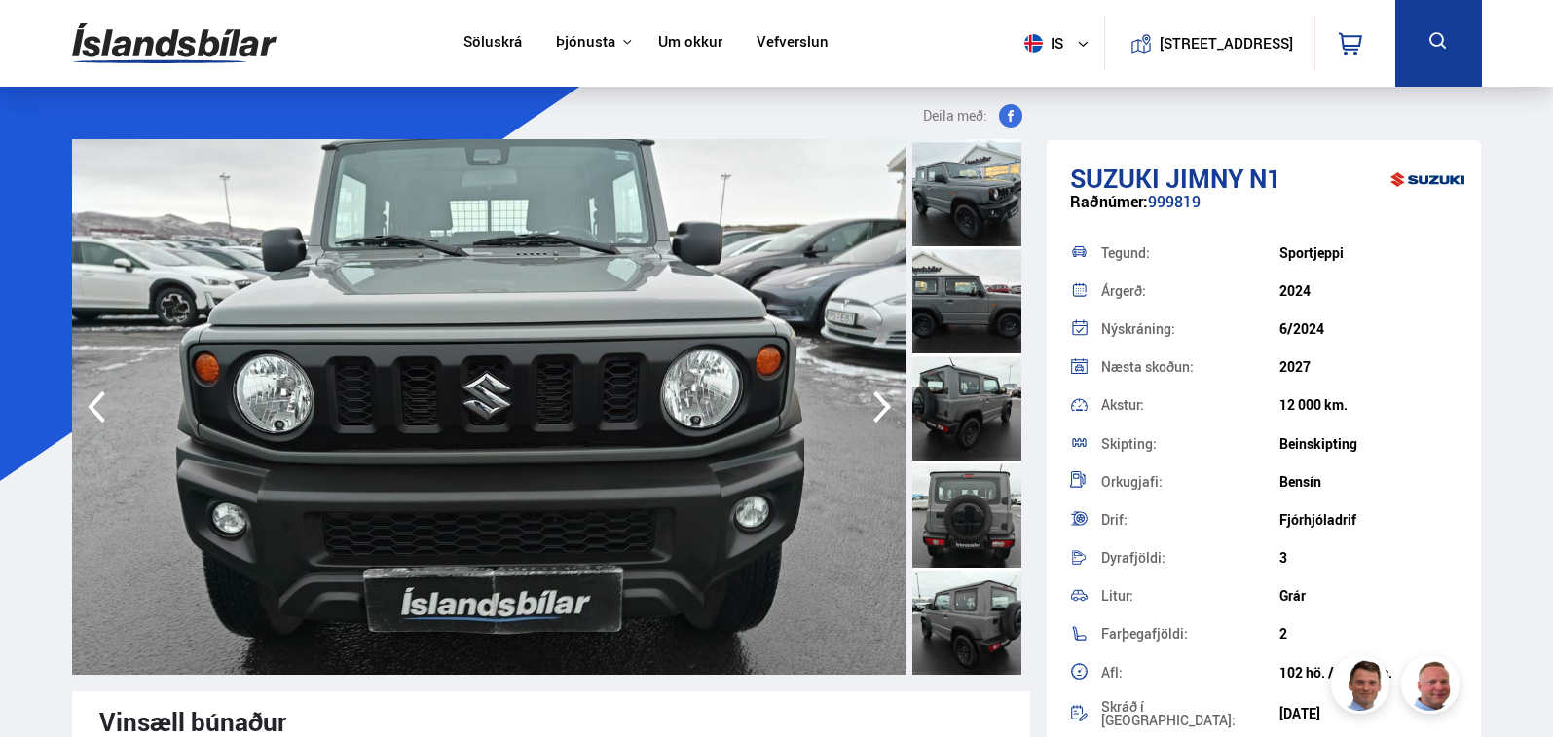
click at [878, 409] on icon "button" at bounding box center [882, 407] width 39 height 47
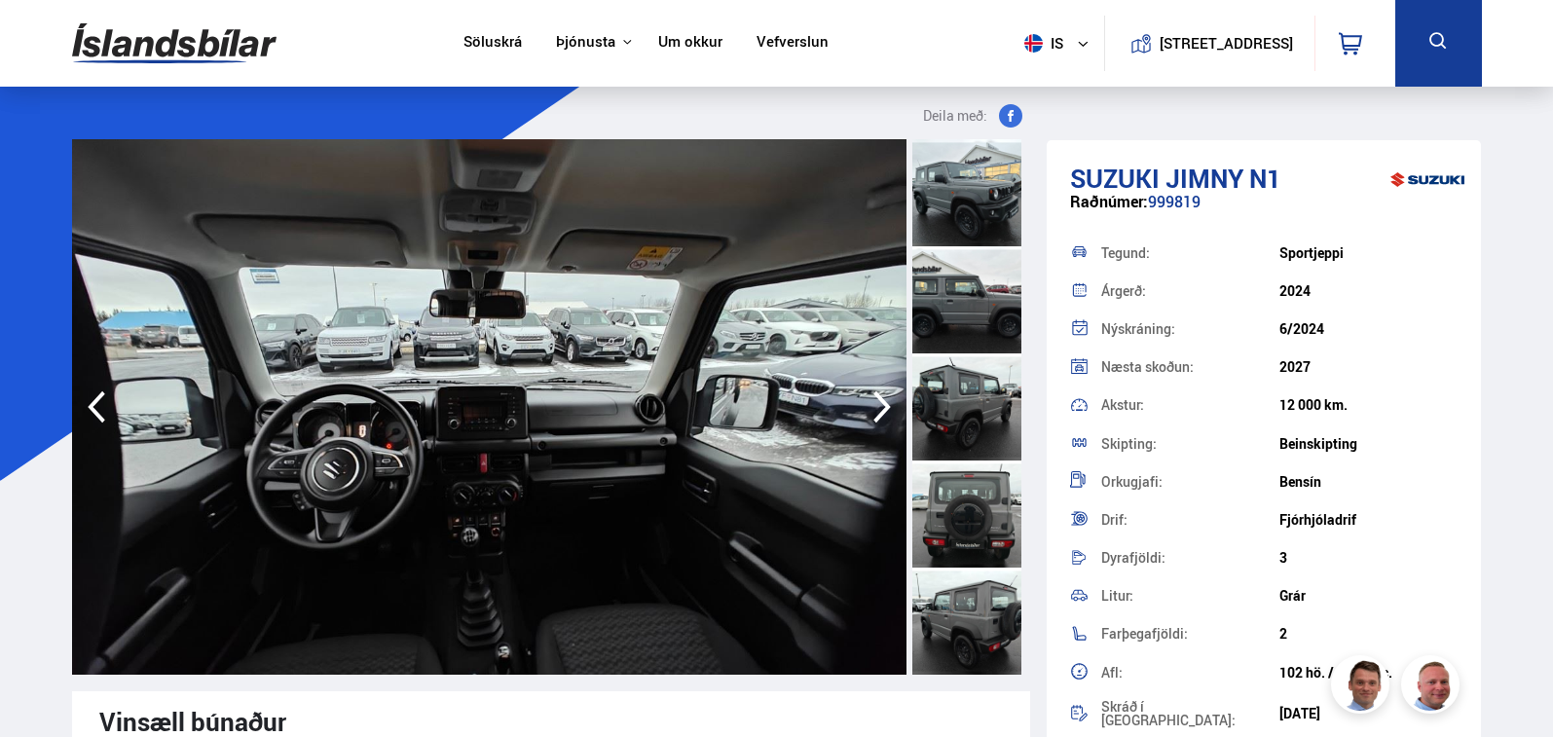
click at [878, 409] on icon "button" at bounding box center [882, 407] width 39 height 47
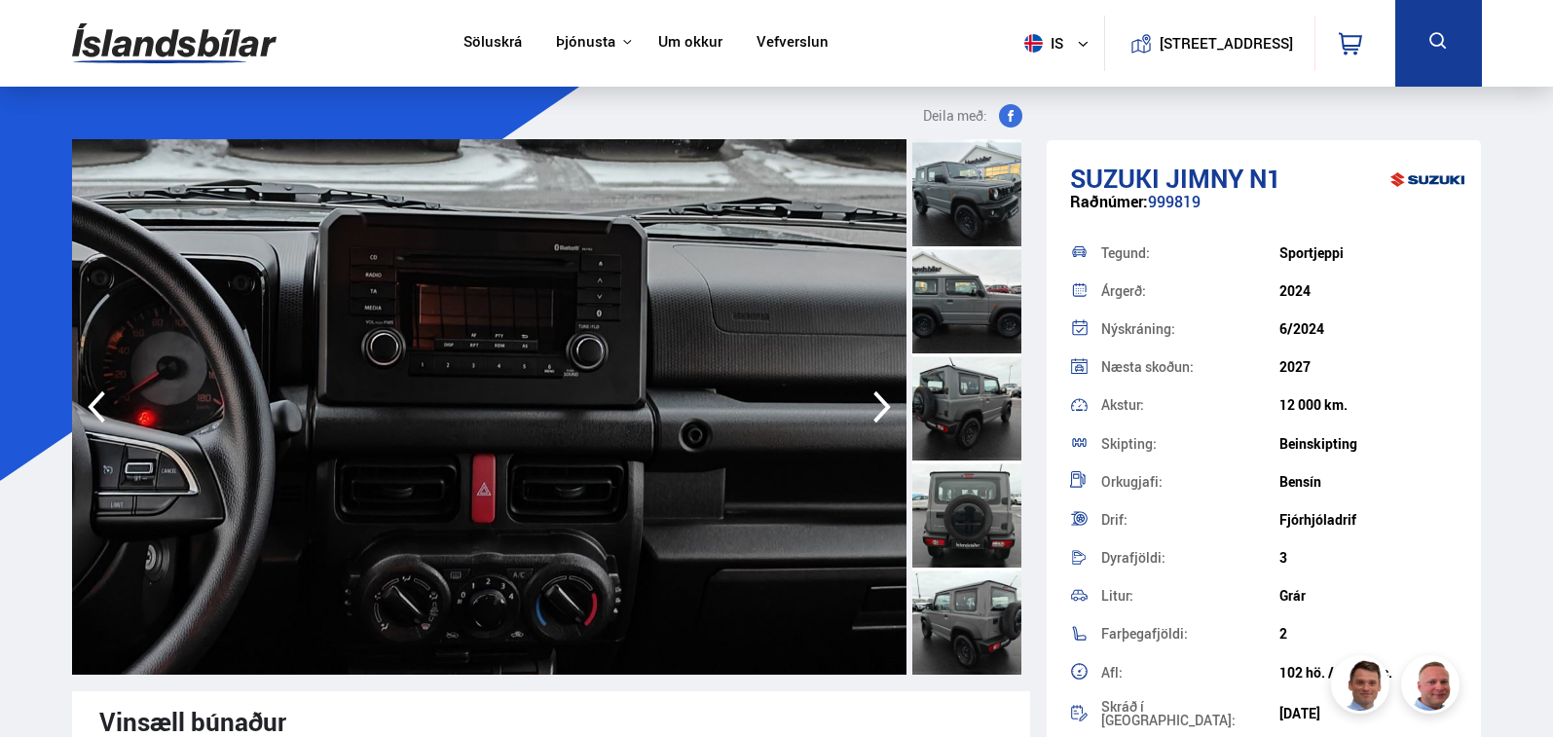
click at [878, 409] on icon "button" at bounding box center [882, 407] width 39 height 47
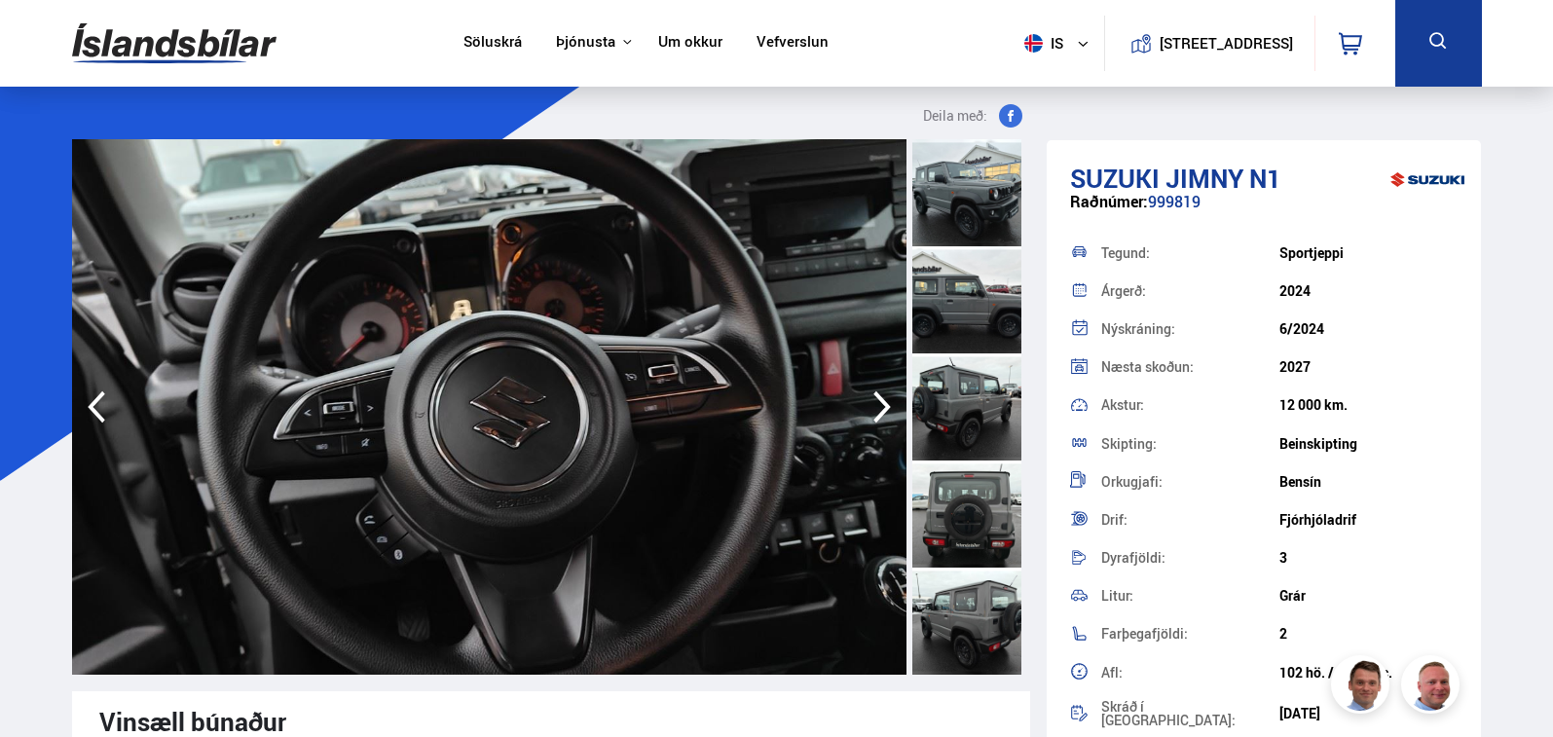
click at [878, 409] on icon "button" at bounding box center [882, 407] width 39 height 47
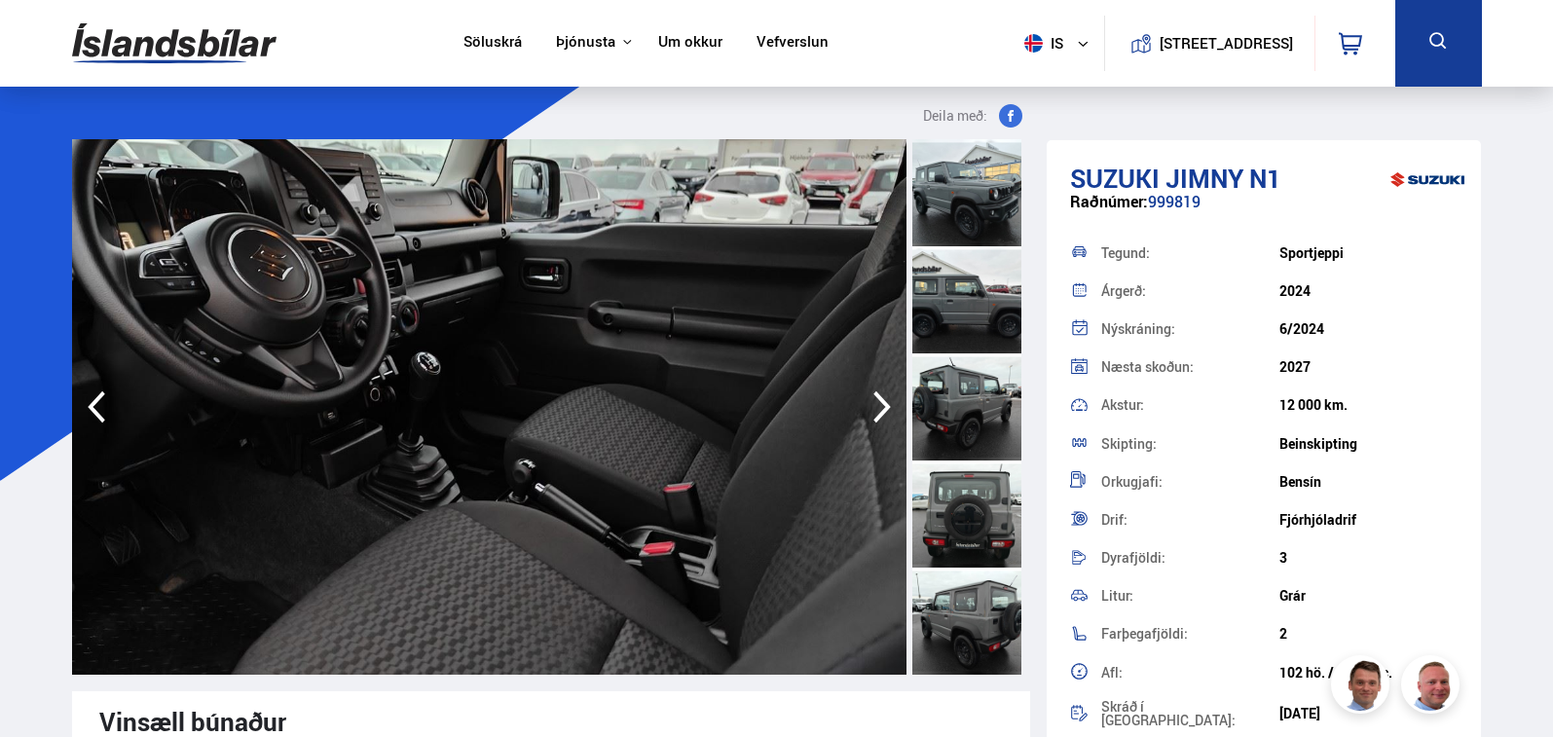
click at [878, 409] on icon "button" at bounding box center [882, 407] width 39 height 47
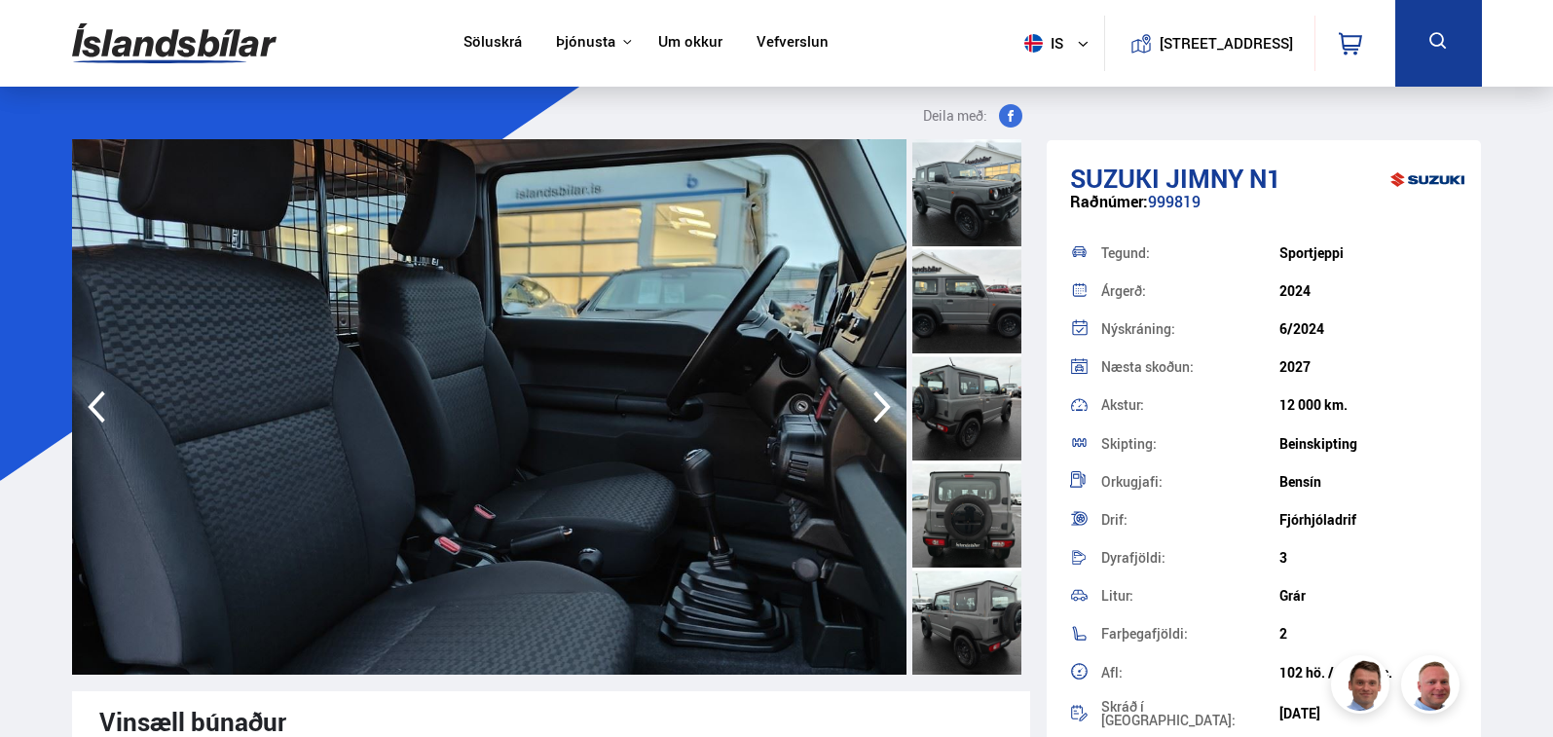
click at [878, 409] on icon "button" at bounding box center [882, 407] width 39 height 47
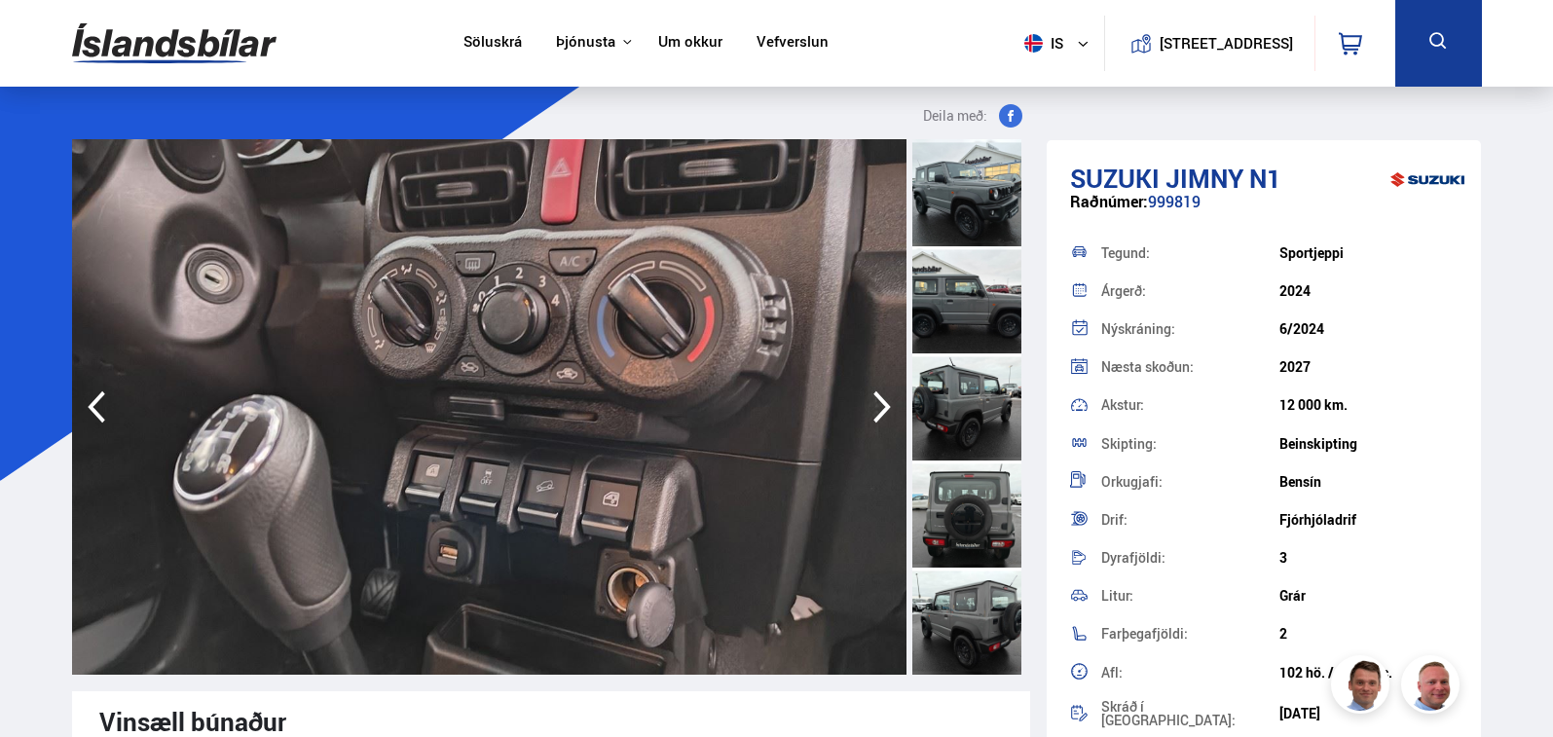
click at [878, 409] on icon "button" at bounding box center [882, 407] width 39 height 47
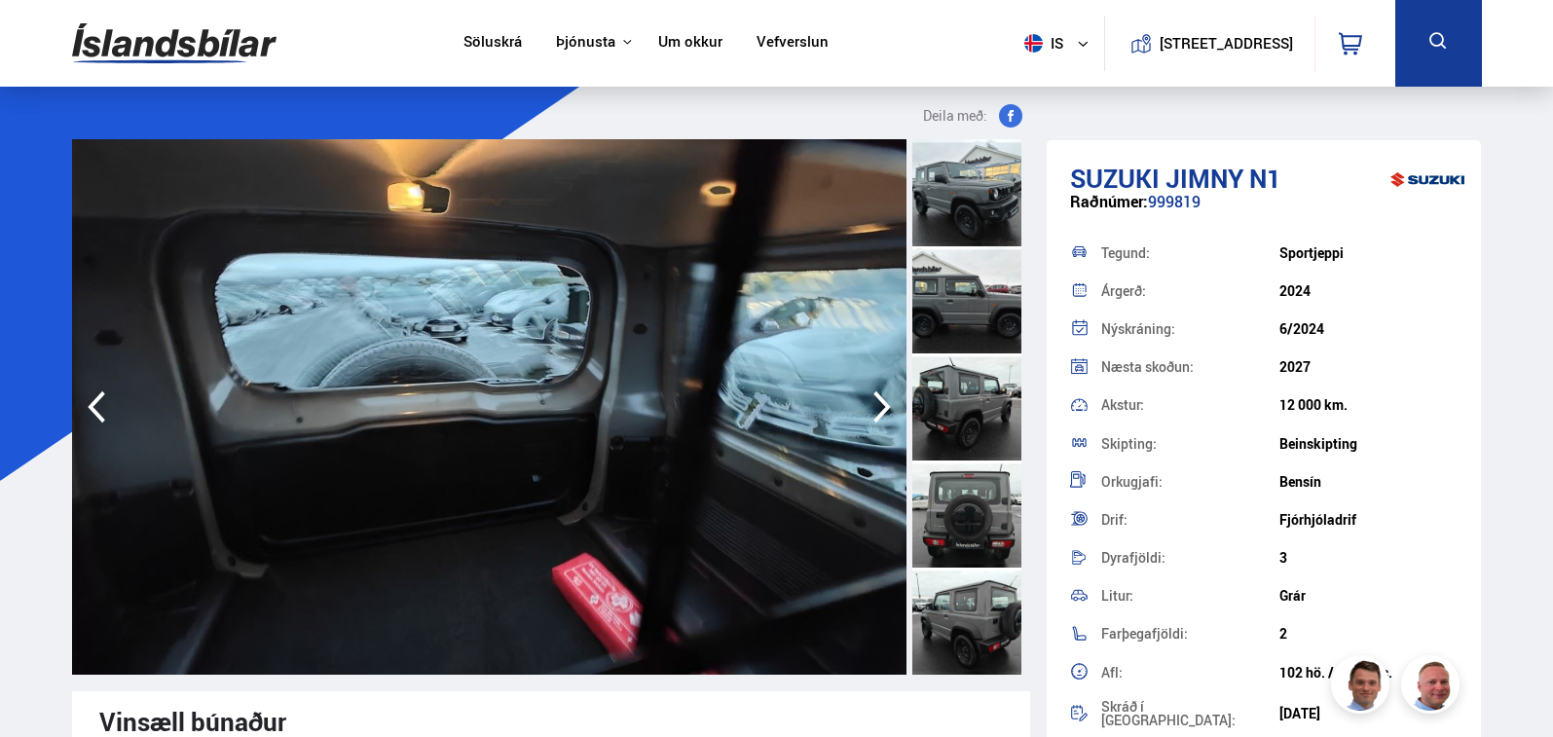
click at [878, 409] on icon "button" at bounding box center [882, 407] width 39 height 47
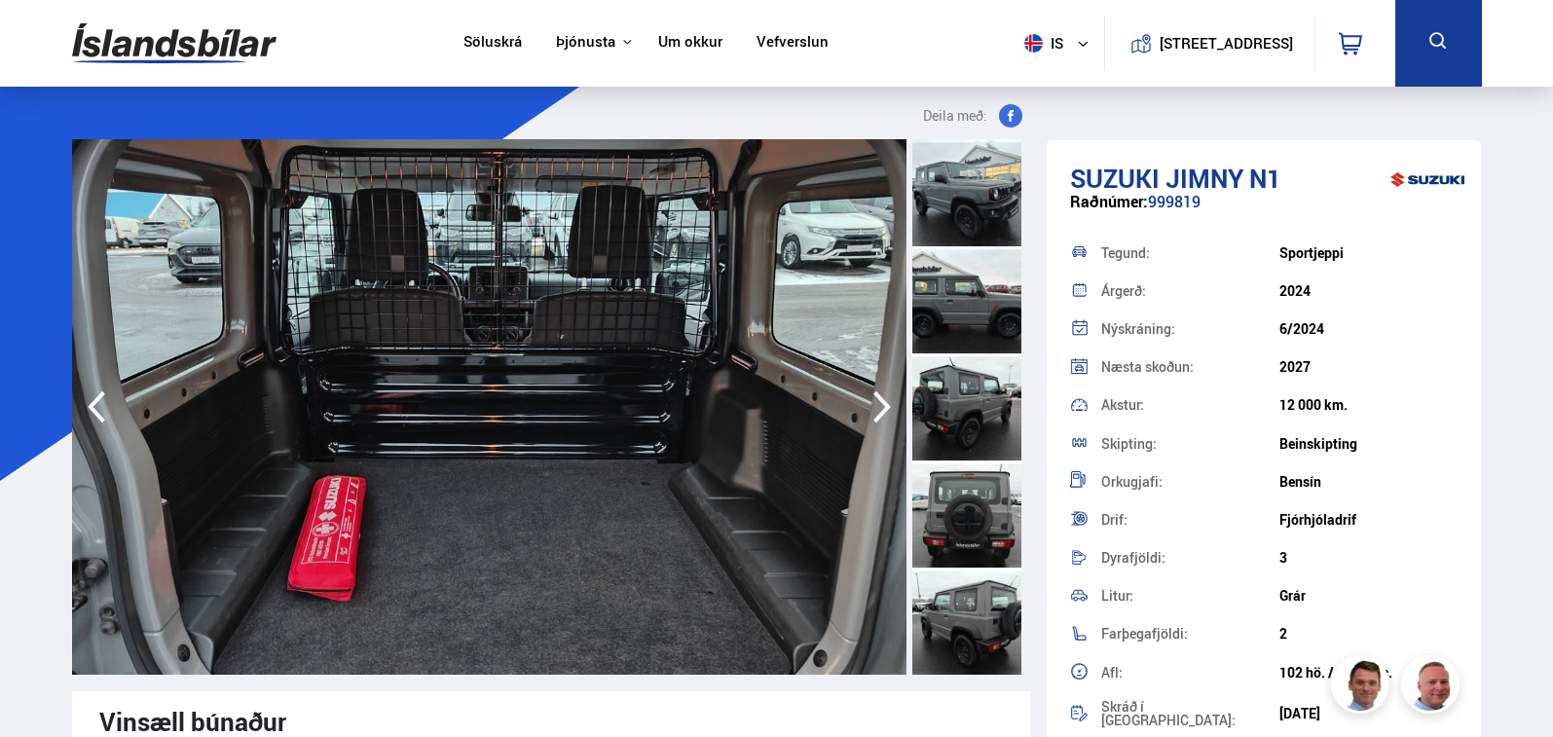
click at [878, 409] on icon "button" at bounding box center [882, 407] width 39 height 47
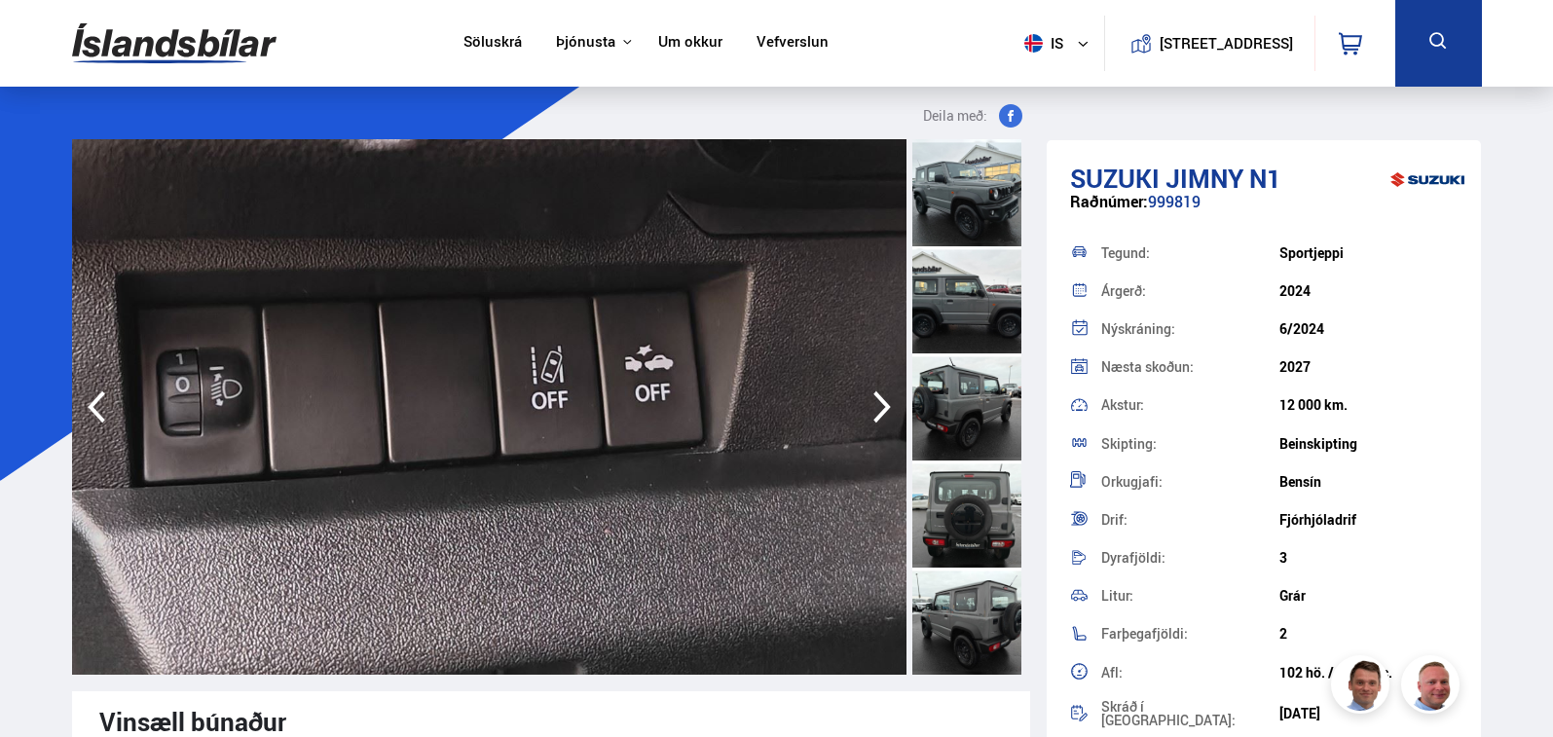
click at [878, 409] on icon "button" at bounding box center [882, 407] width 39 height 47
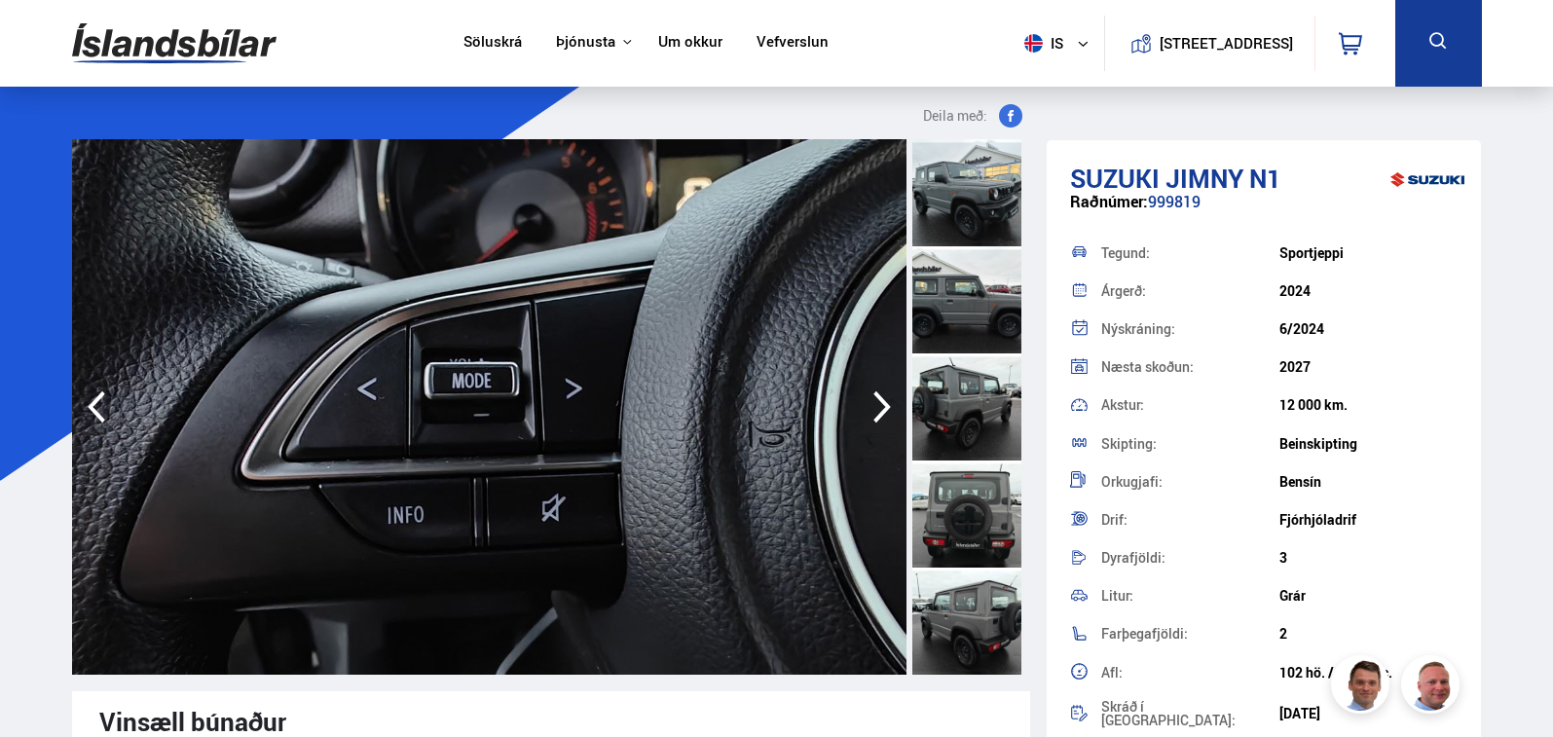
click at [878, 409] on icon "button" at bounding box center [882, 407] width 39 height 47
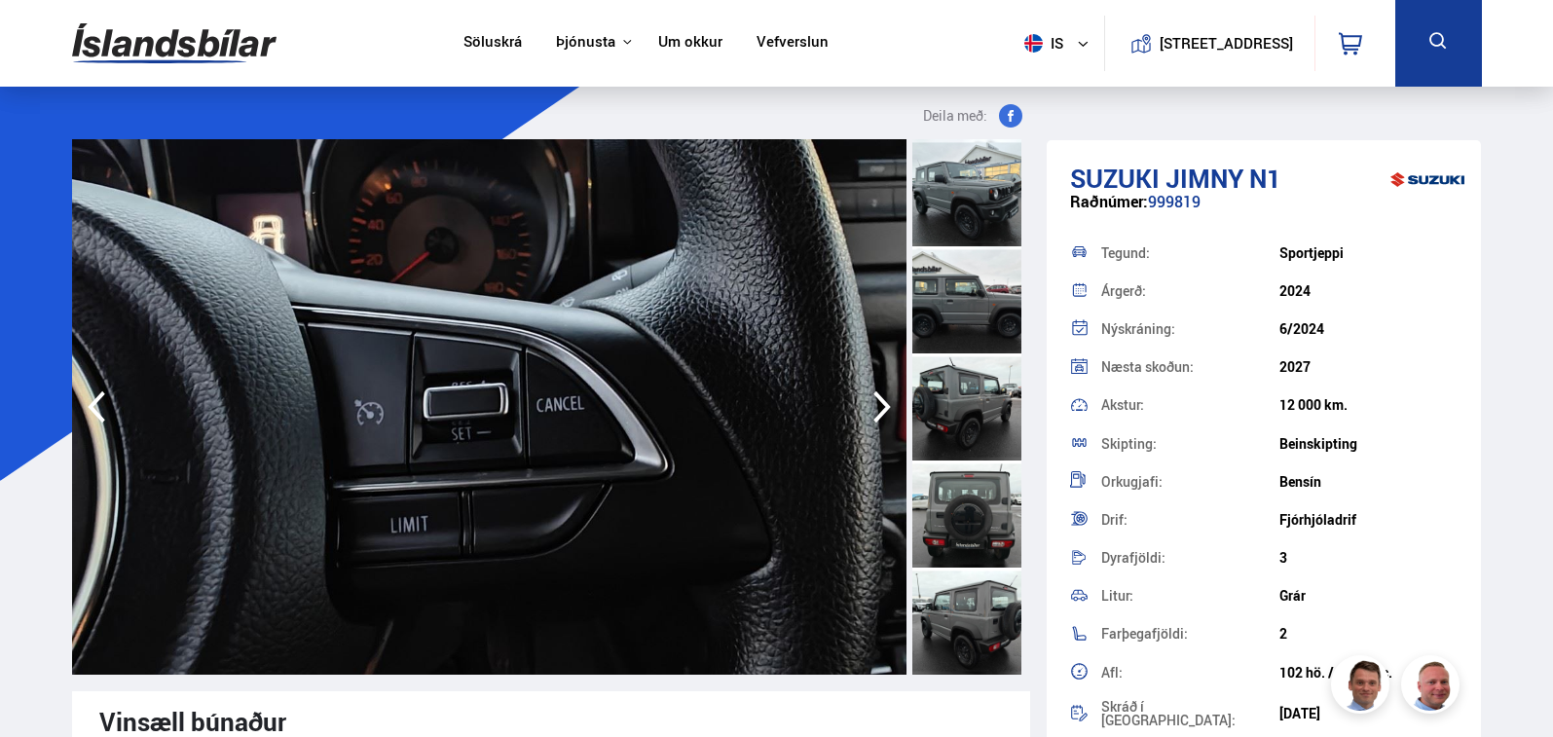
click at [878, 409] on icon "button" at bounding box center [882, 407] width 39 height 47
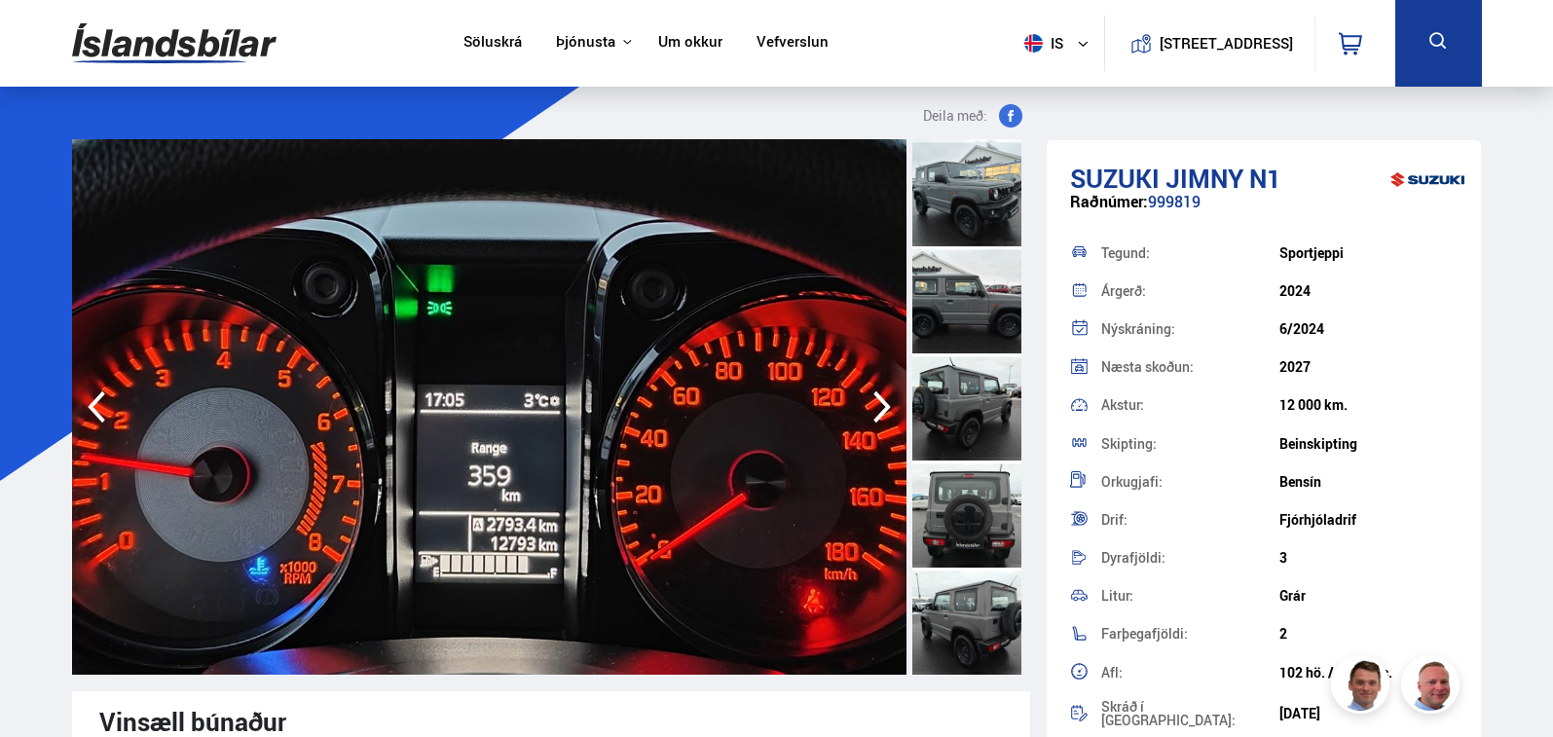
click at [878, 409] on icon "button" at bounding box center [882, 407] width 39 height 47
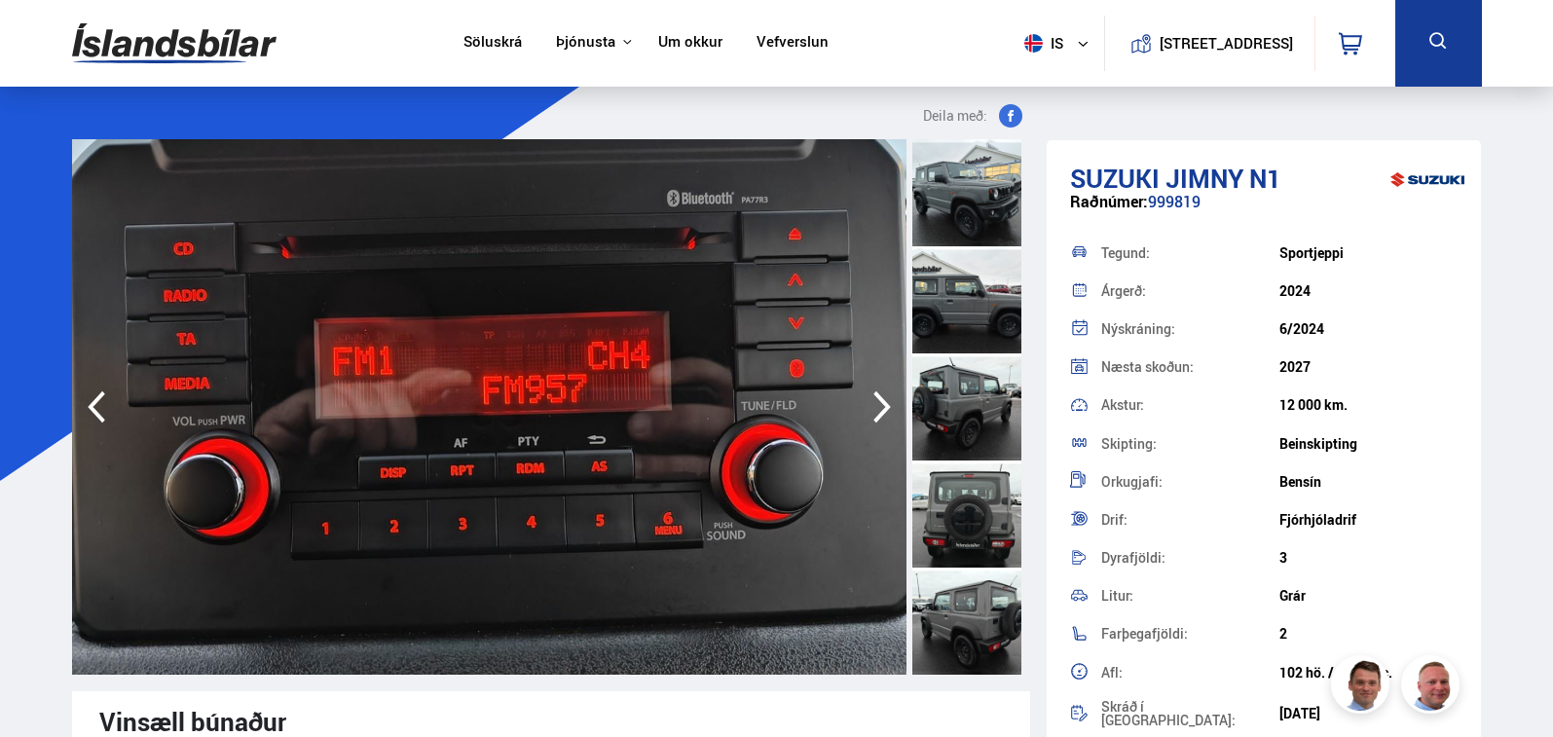
click at [878, 409] on icon "button" at bounding box center [882, 407] width 39 height 47
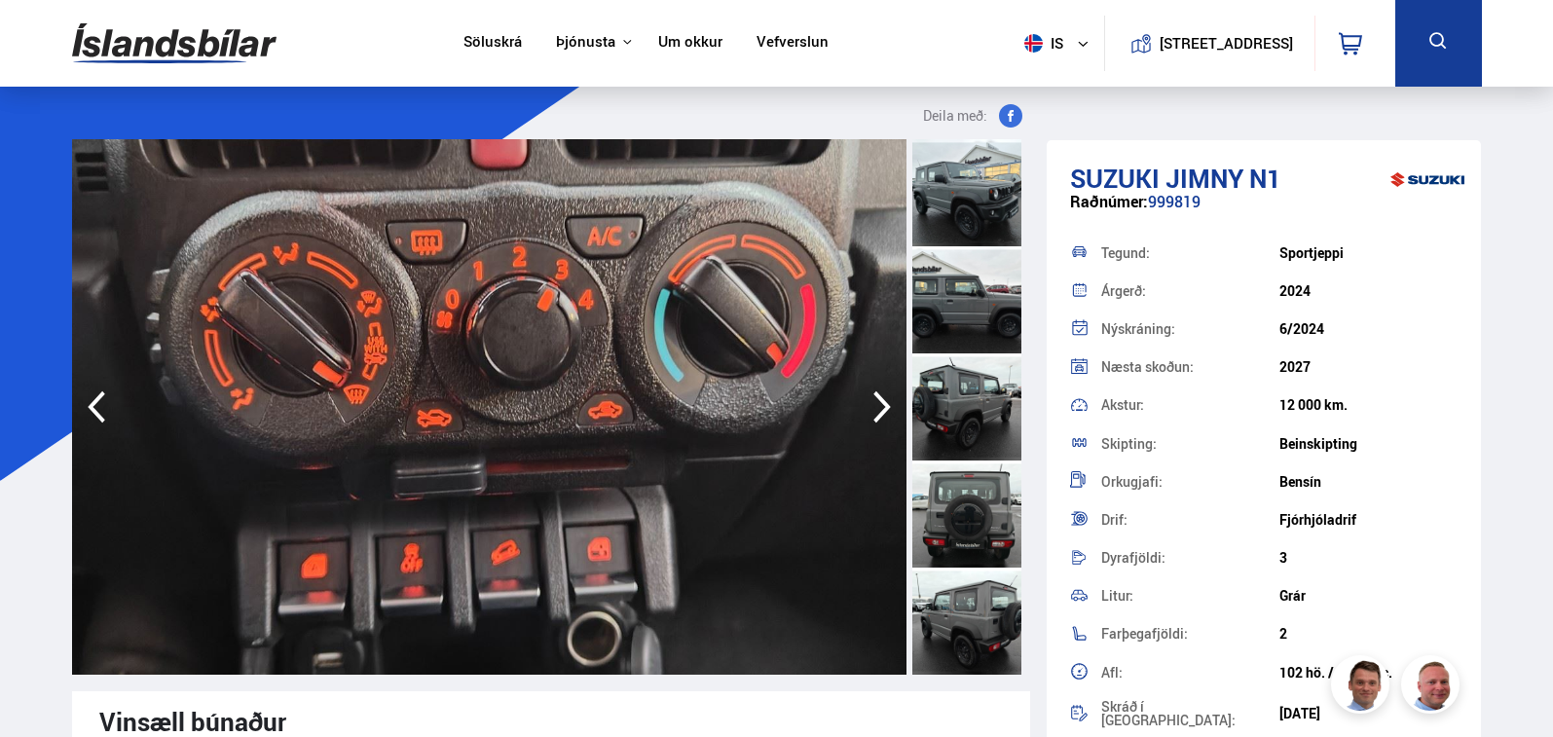
click at [878, 409] on icon "button" at bounding box center [882, 407] width 39 height 47
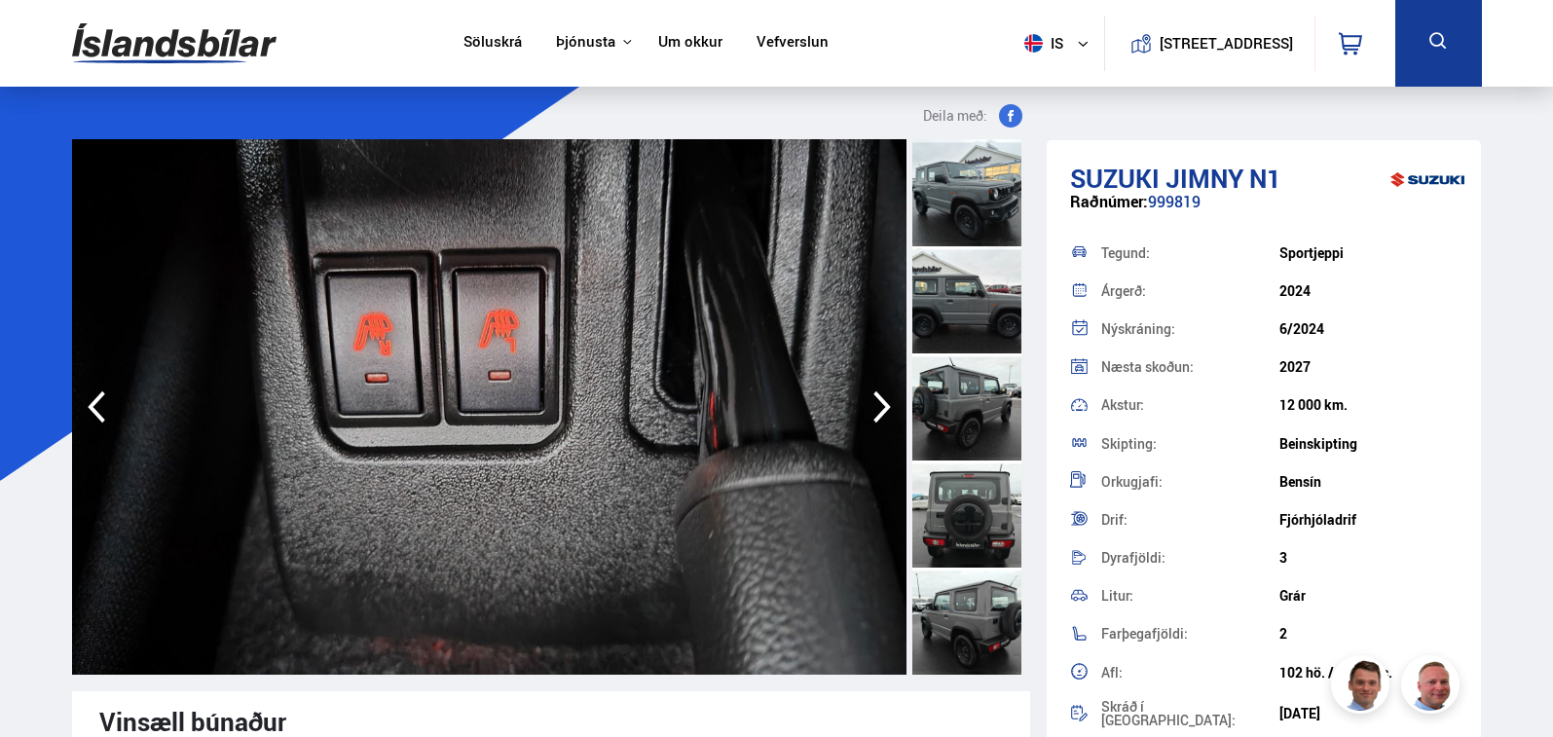
click at [878, 409] on icon "button" at bounding box center [882, 407] width 39 height 47
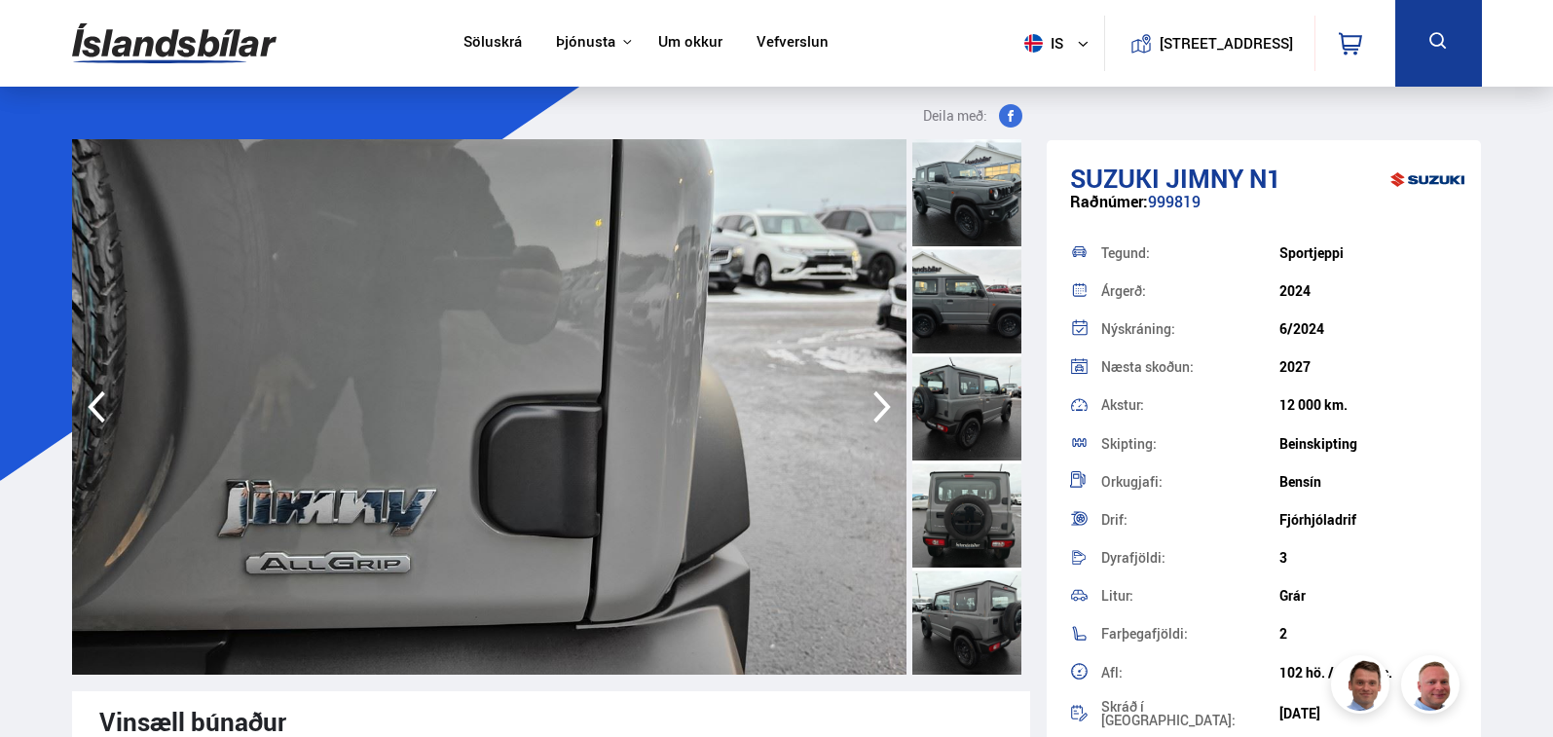
click at [878, 409] on icon "button" at bounding box center [882, 407] width 39 height 47
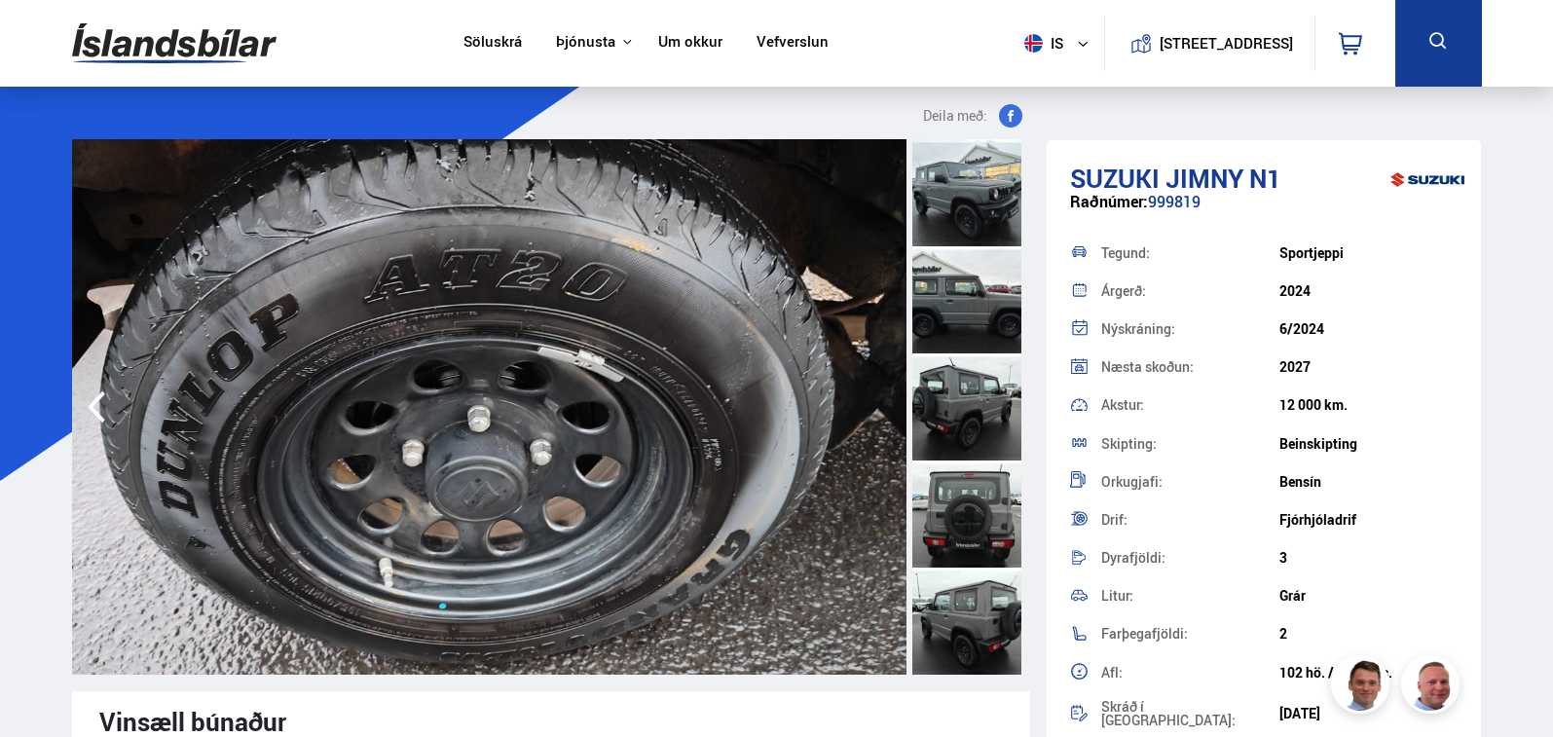
click at [878, 409] on img at bounding box center [489, 407] width 835 height 536
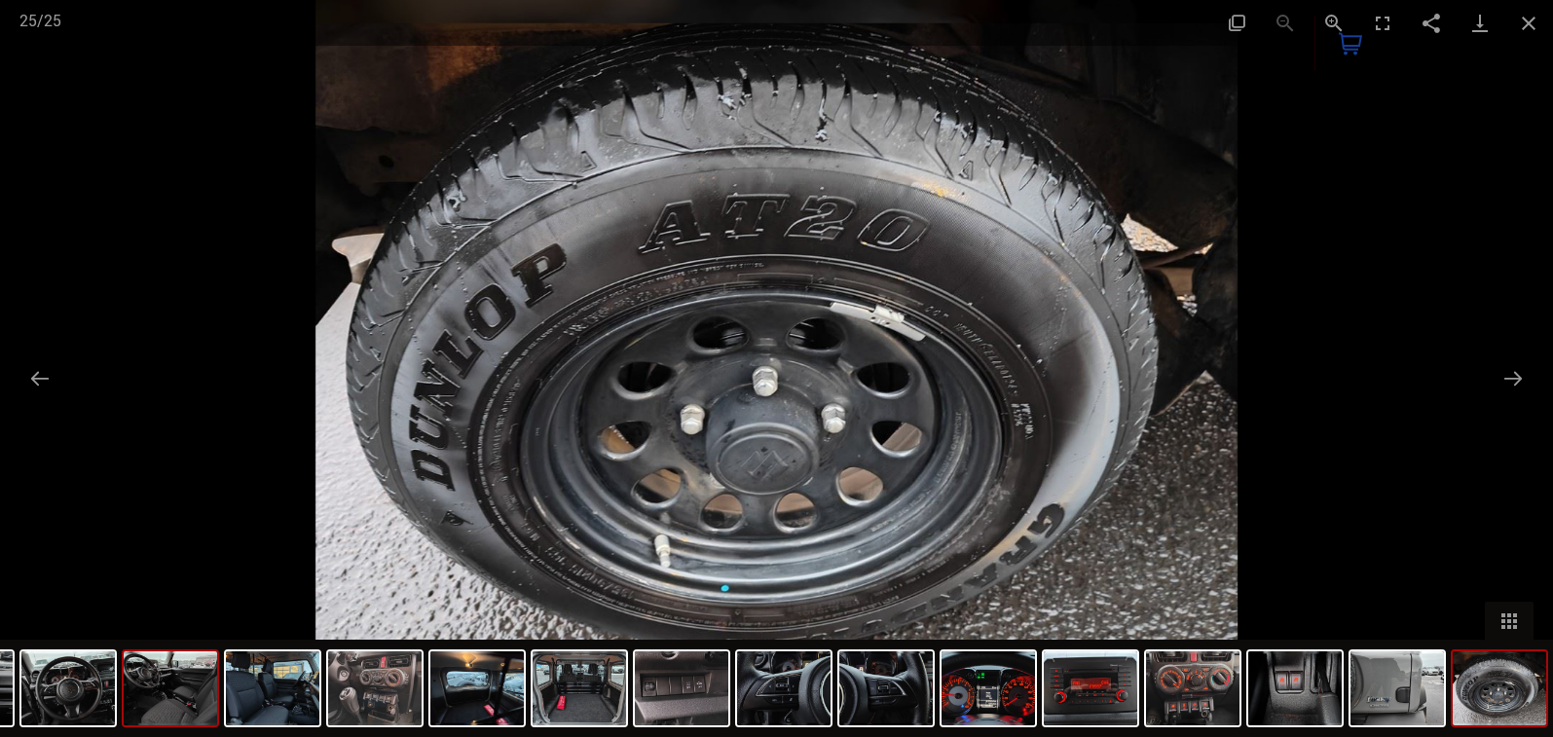
click at [134, 701] on img at bounding box center [170, 688] width 93 height 74
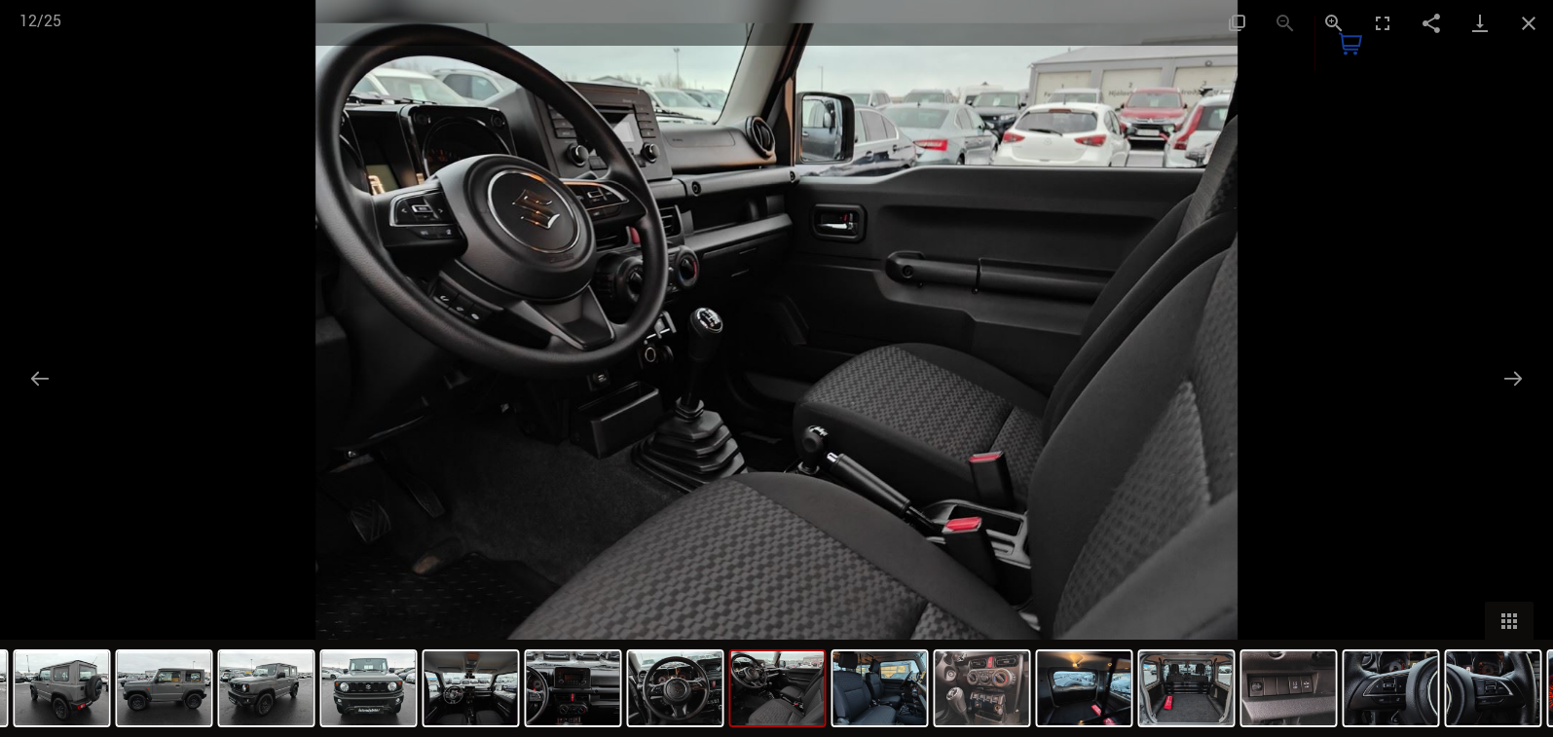
click at [1328, 23] on div "0" at bounding box center [1355, 44] width 81 height 56
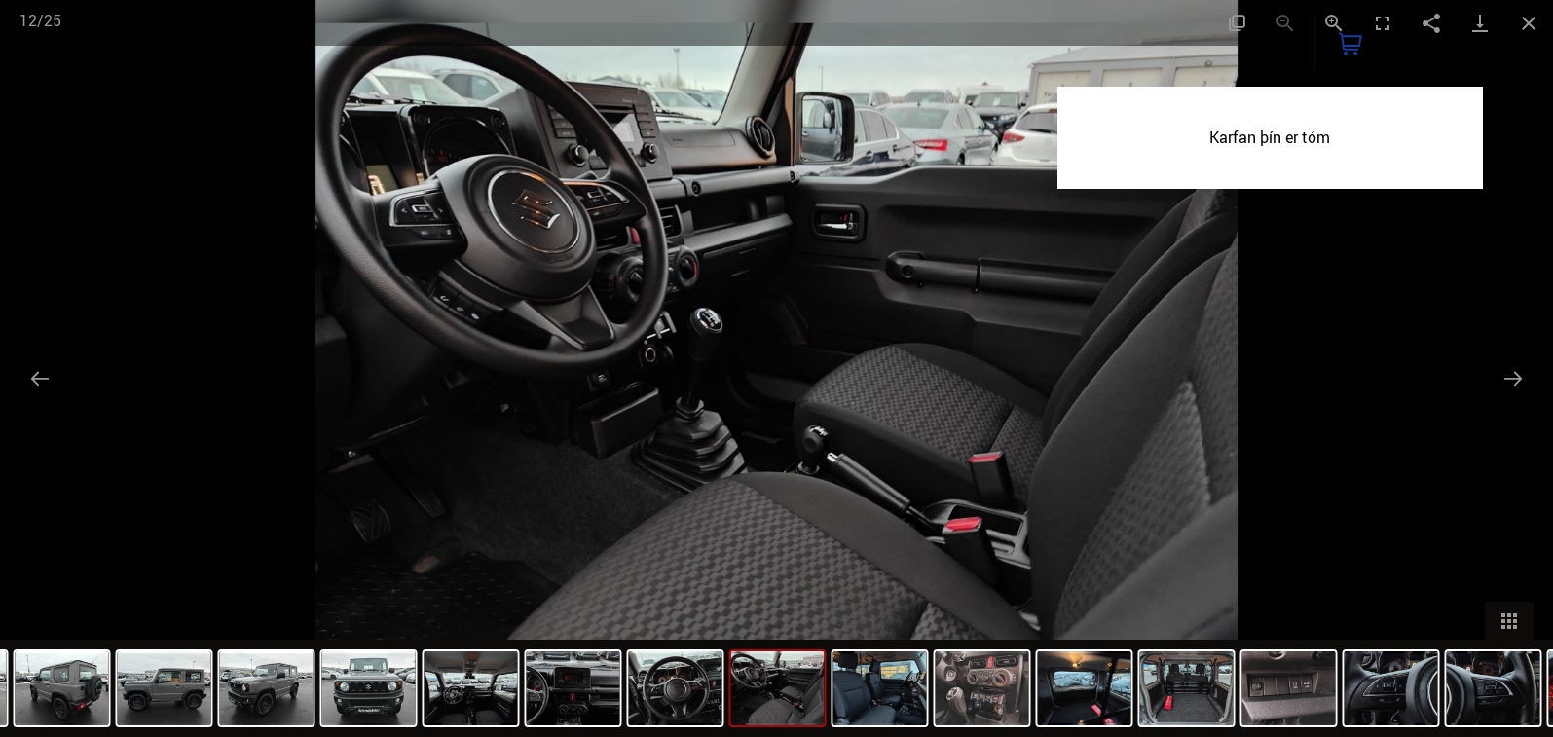
click at [846, 368] on img at bounding box center [776, 368] width 921 height 737
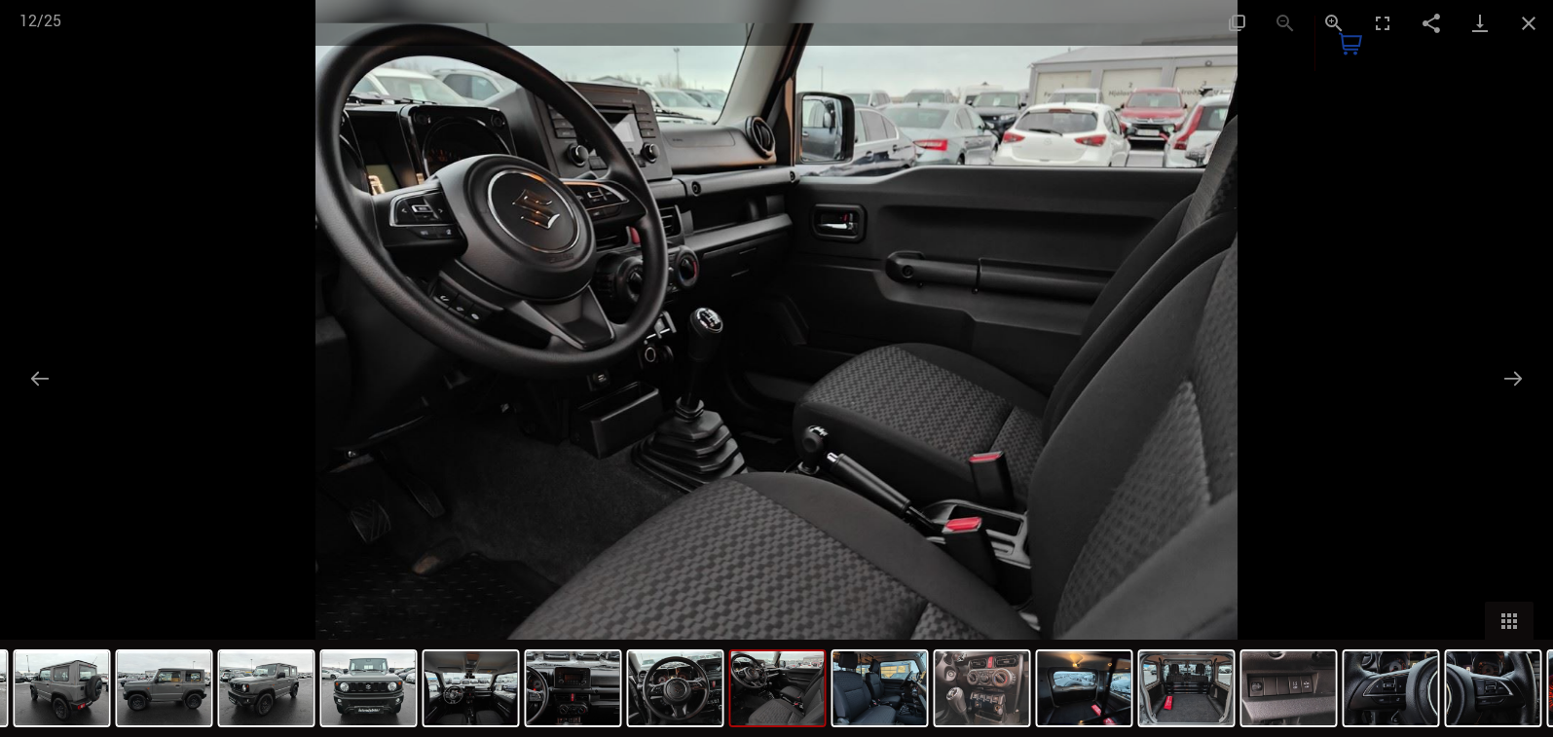
scroll to position [515, 0]
